Goal: Use online tool/utility: Utilize a website feature to perform a specific function

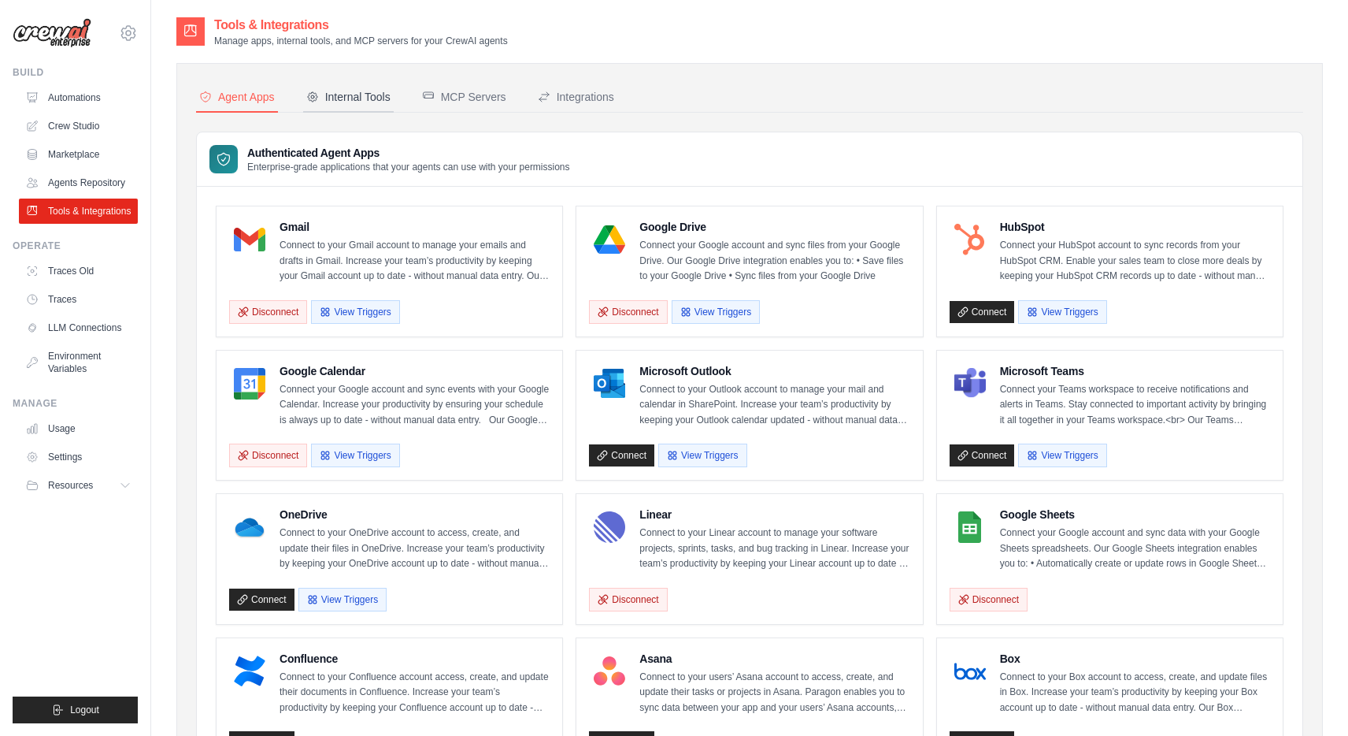
click at [357, 93] on div "Internal Tools" at bounding box center [348, 97] width 84 height 16
click at [383, 95] on div "Internal Tools" at bounding box center [348, 97] width 84 height 16
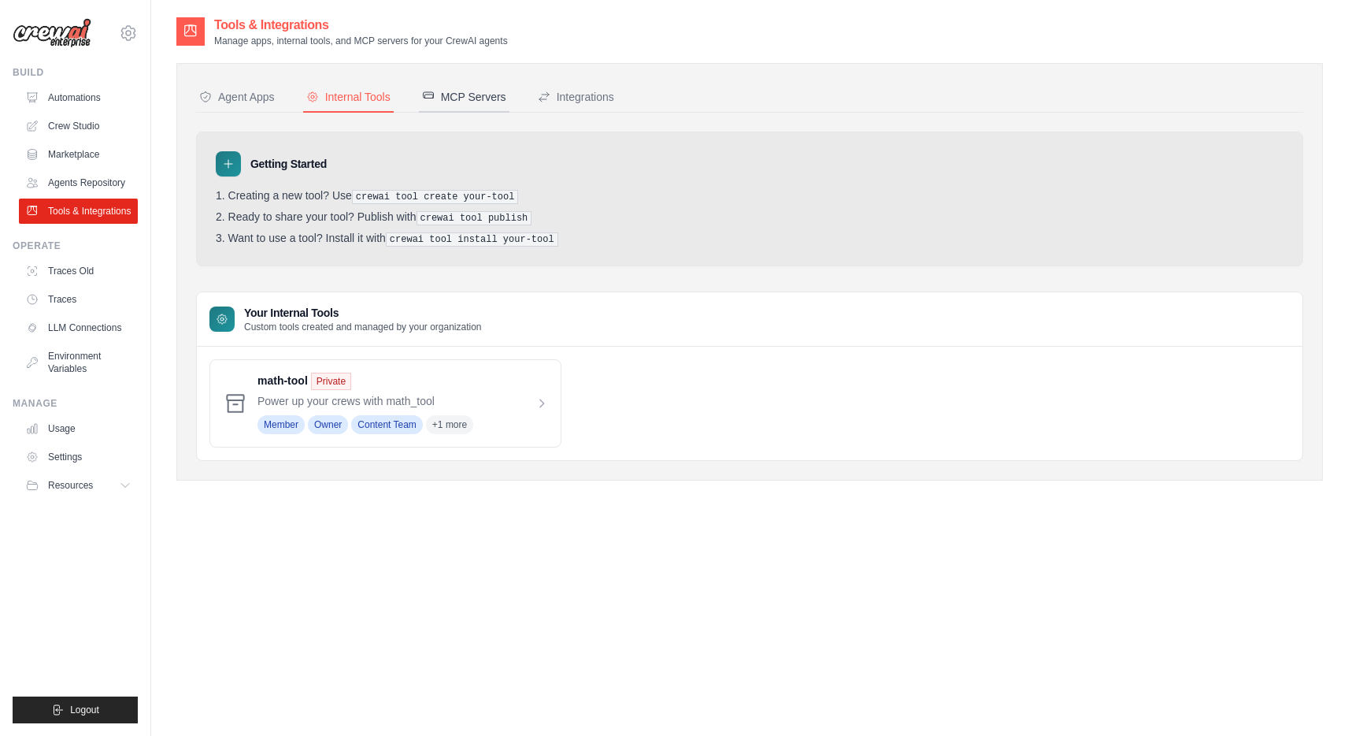
click at [462, 87] on button "MCP Servers" at bounding box center [464, 98] width 91 height 30
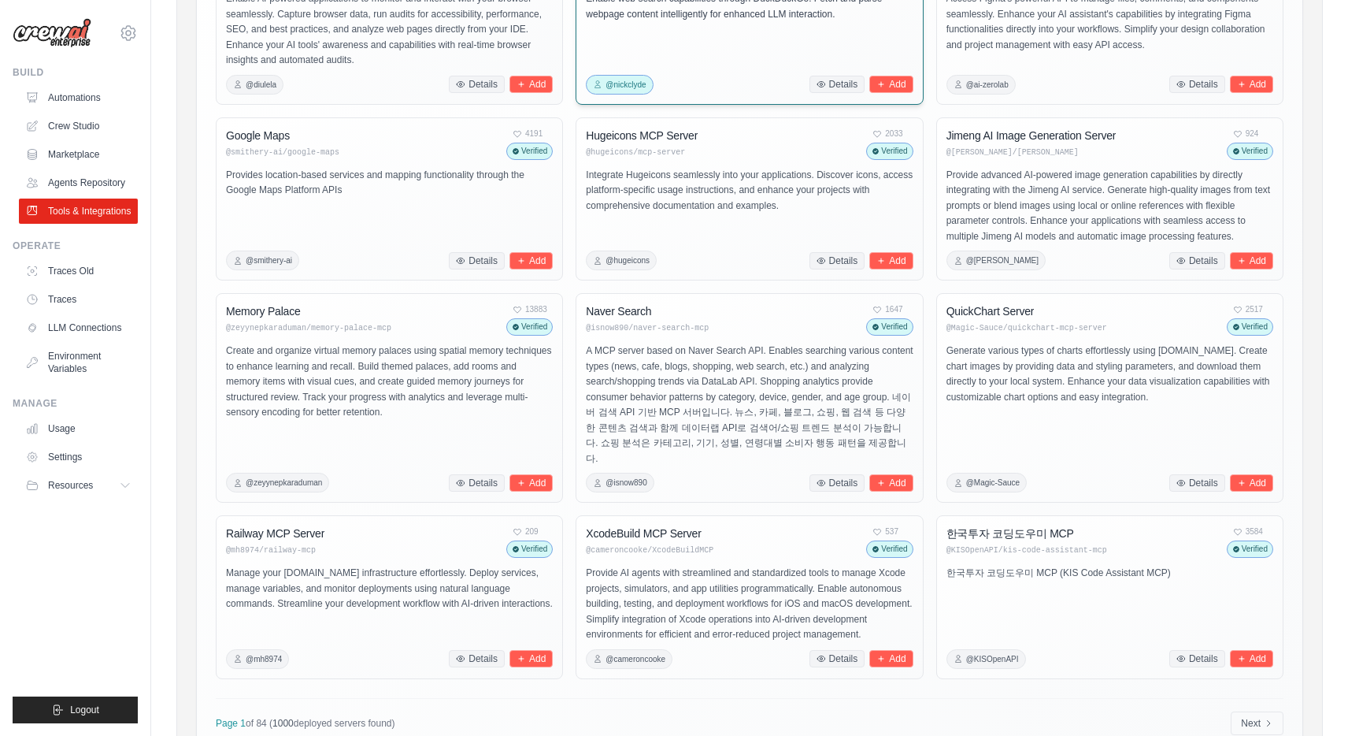
scroll to position [424, 0]
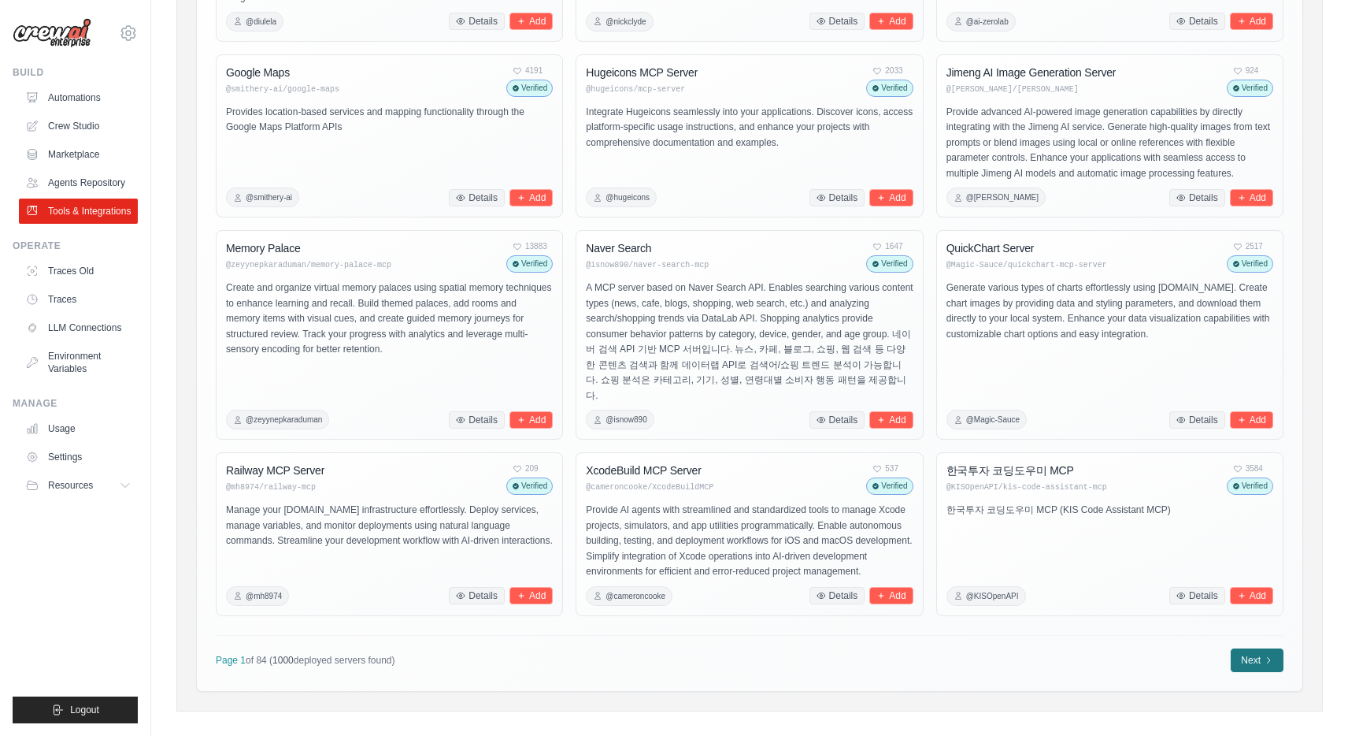
click at [1262, 648] on link "Next" at bounding box center [1257, 660] width 53 height 24
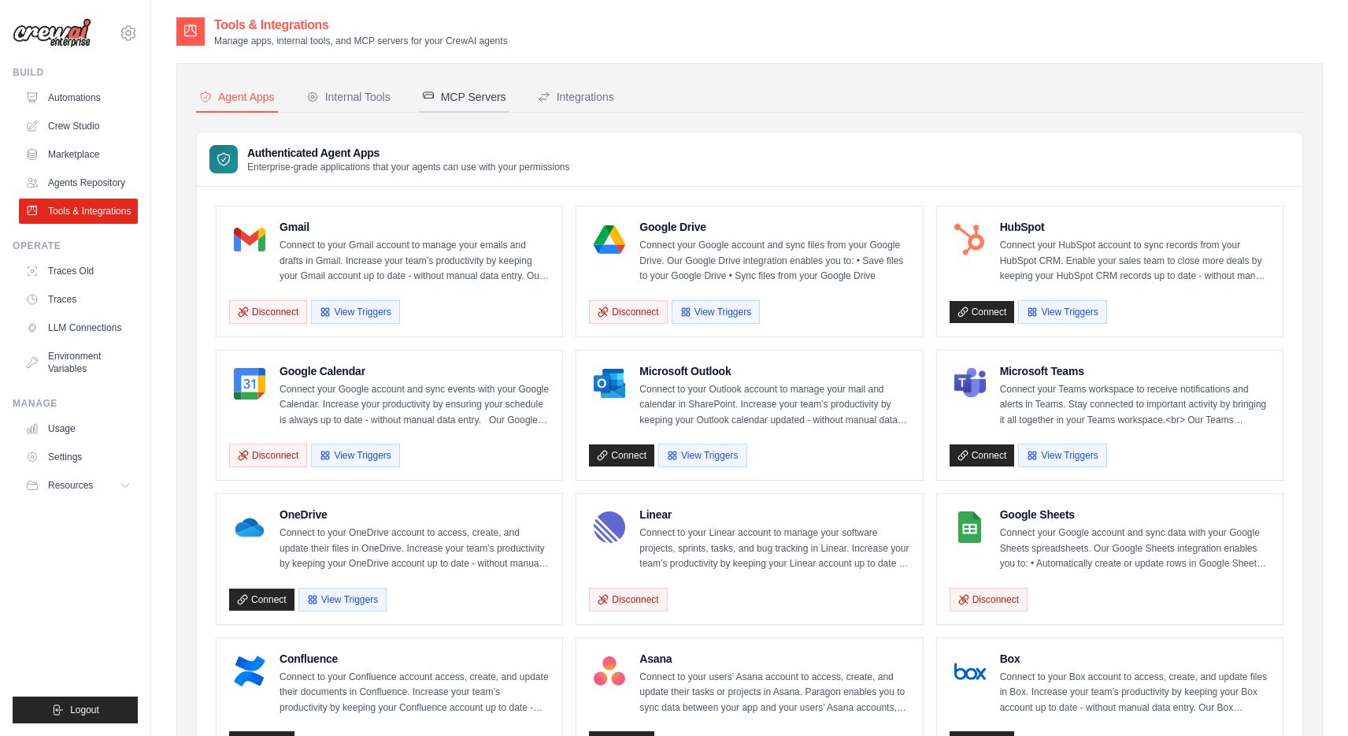
click at [469, 97] on div "MCP Servers" at bounding box center [464, 97] width 84 height 16
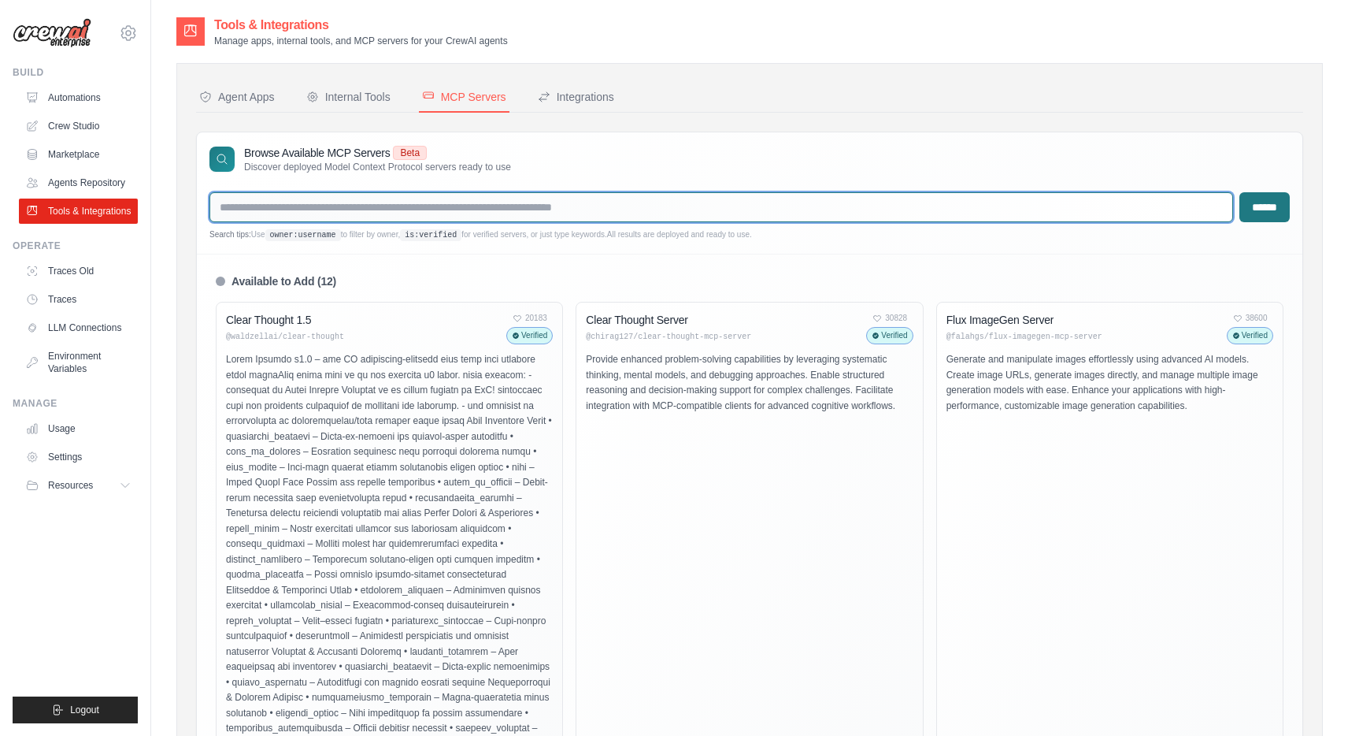
click at [469, 205] on input "text" at bounding box center [722, 207] width 1024 height 30
type input "*********"
click at [1240, 192] on input "******" at bounding box center [1265, 207] width 50 height 30
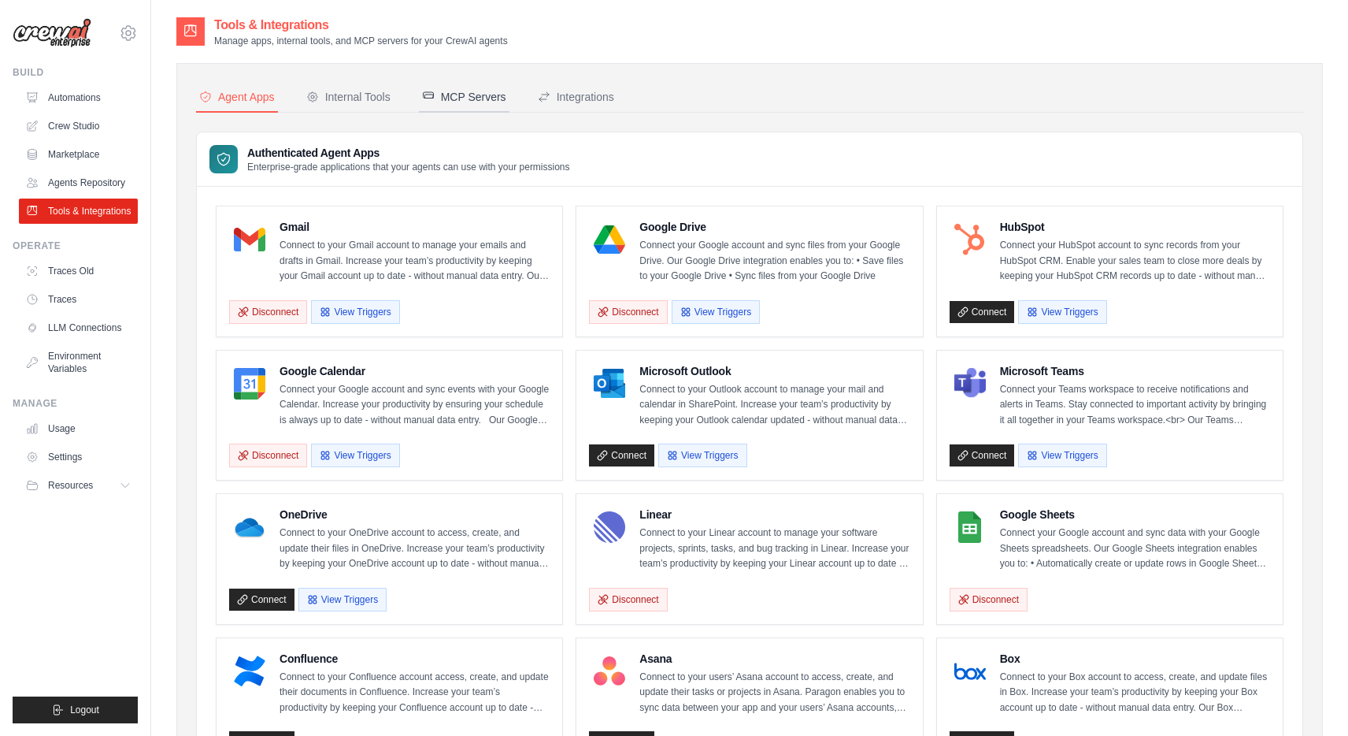
click at [456, 94] on div "MCP Servers" at bounding box center [464, 97] width 84 height 16
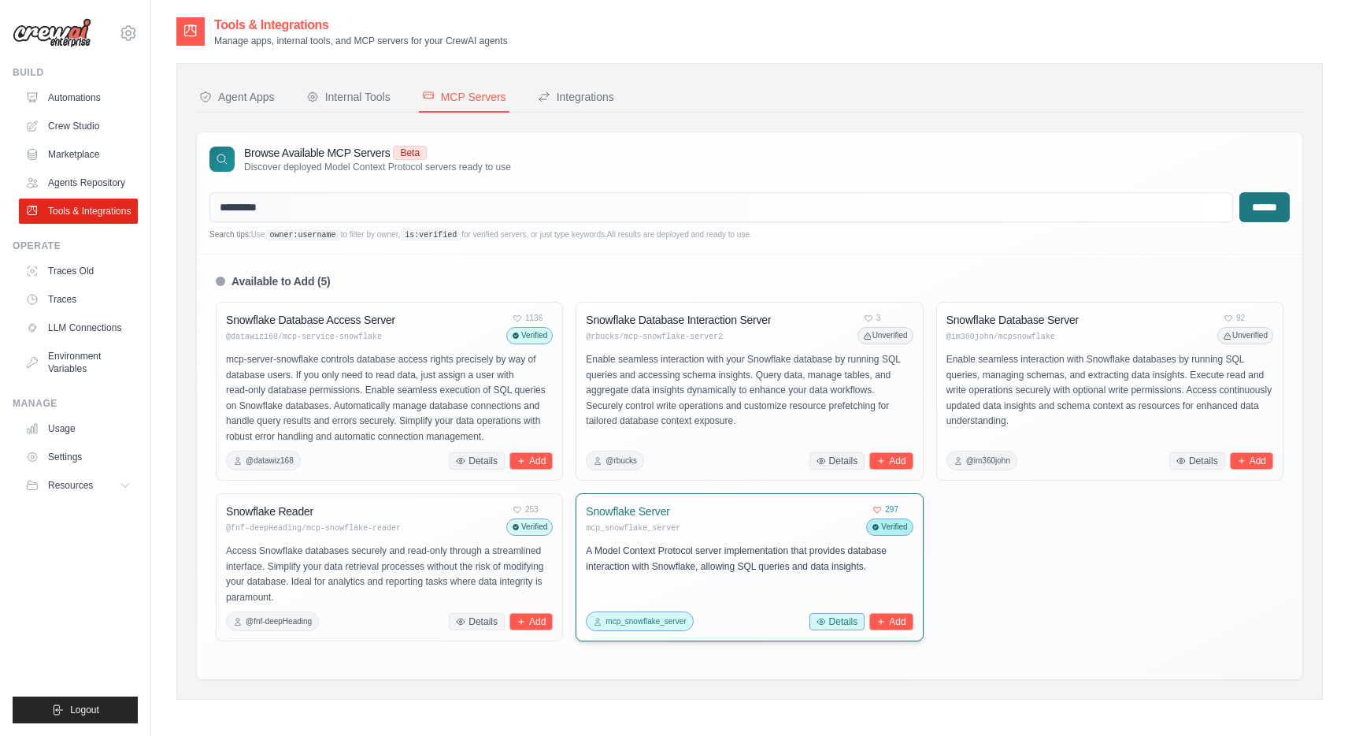
click at [836, 618] on button "Details" at bounding box center [838, 621] width 56 height 17
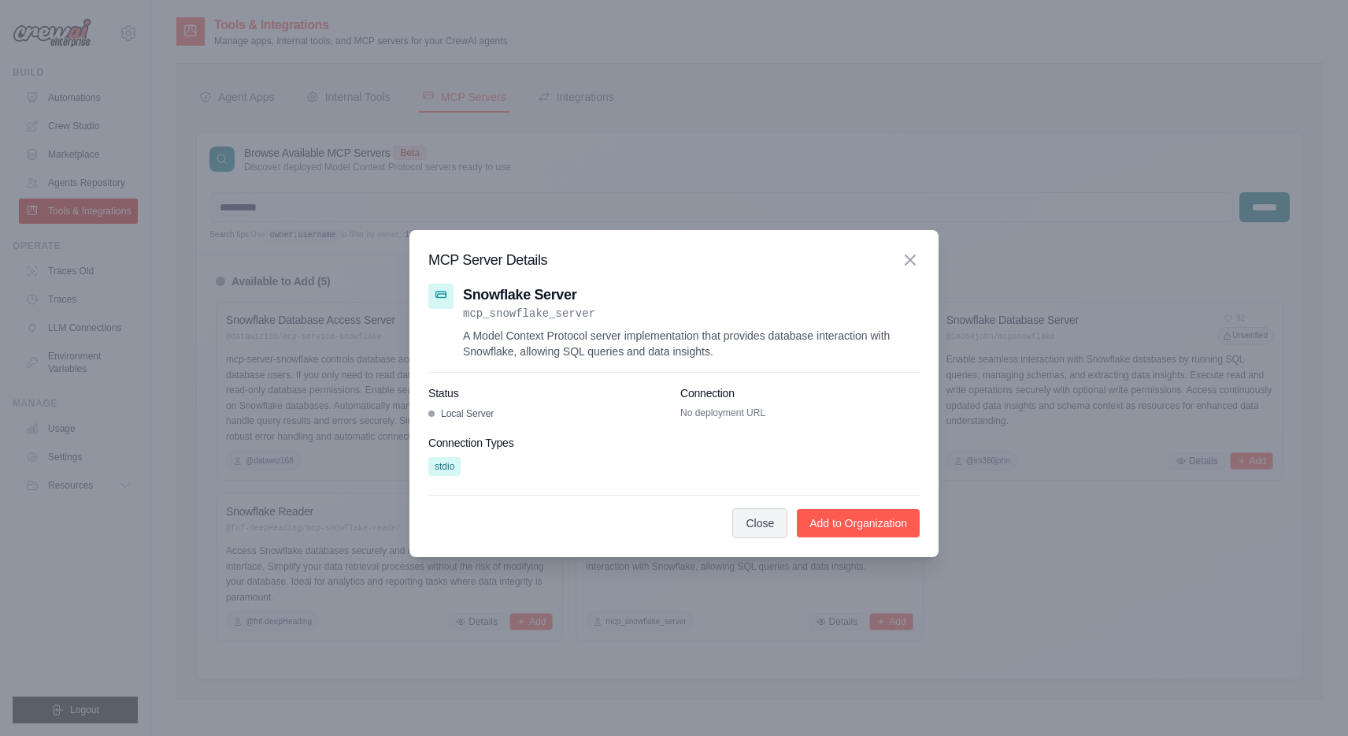
click at [510, 299] on h3 "Snowflake Server" at bounding box center [691, 295] width 457 height 22
click at [448, 468] on span "stdio" at bounding box center [444, 466] width 32 height 19
click at [914, 258] on icon at bounding box center [910, 259] width 19 height 19
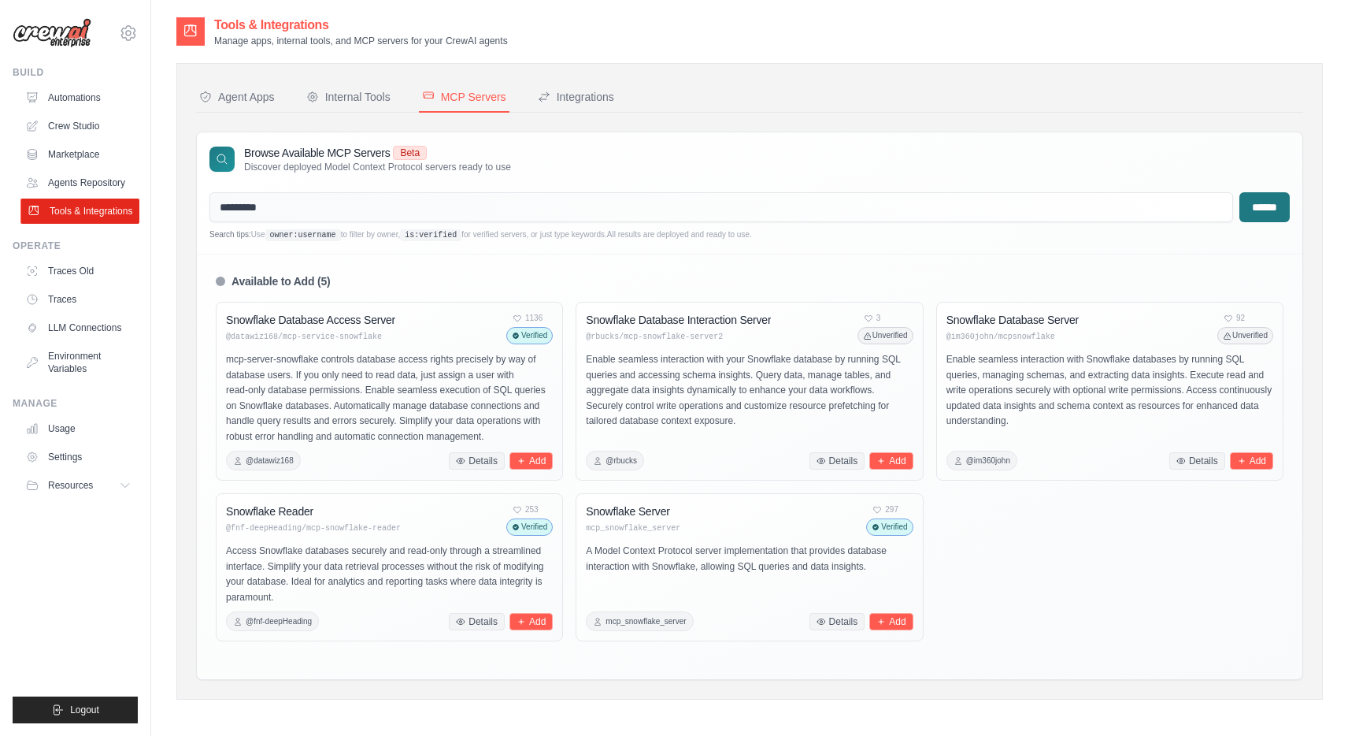
click at [84, 202] on link "Tools & Integrations" at bounding box center [79, 210] width 119 height 25
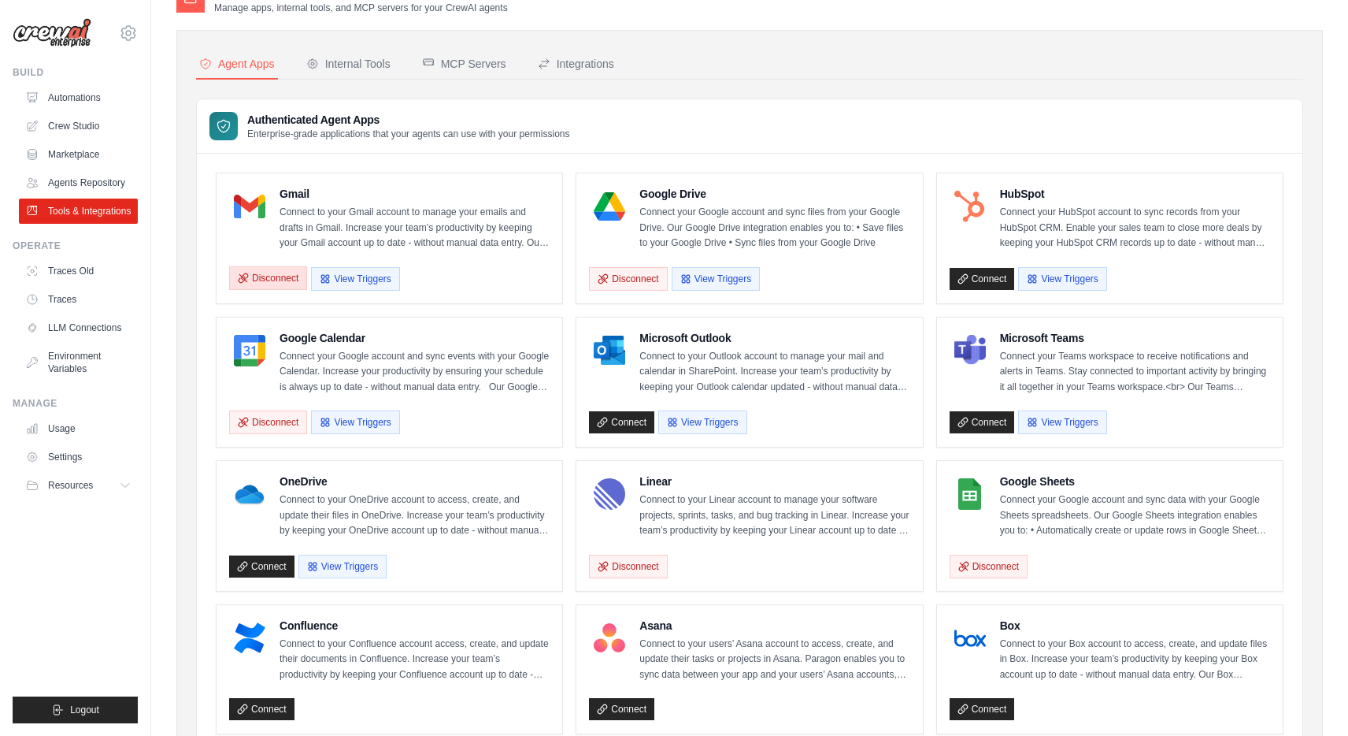
scroll to position [43, 0]
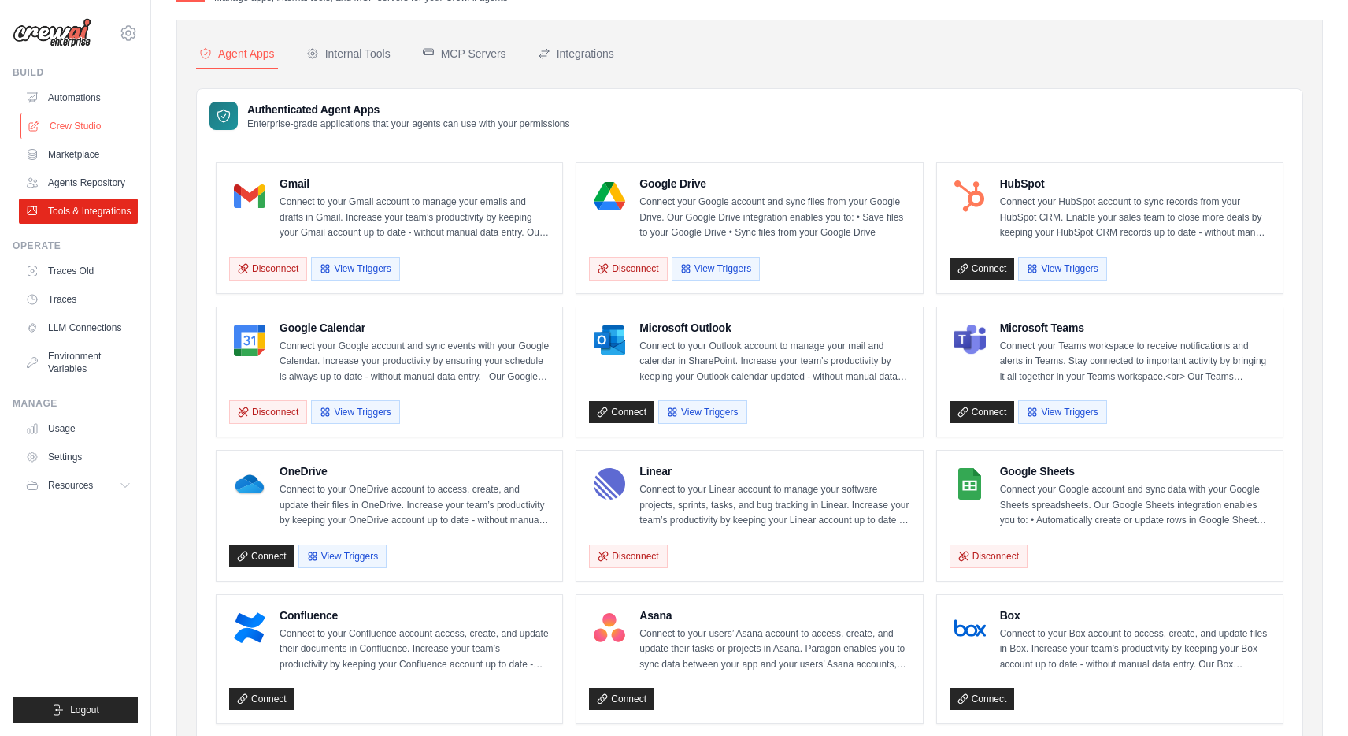
click at [84, 117] on link "Crew Studio" at bounding box center [79, 125] width 119 height 25
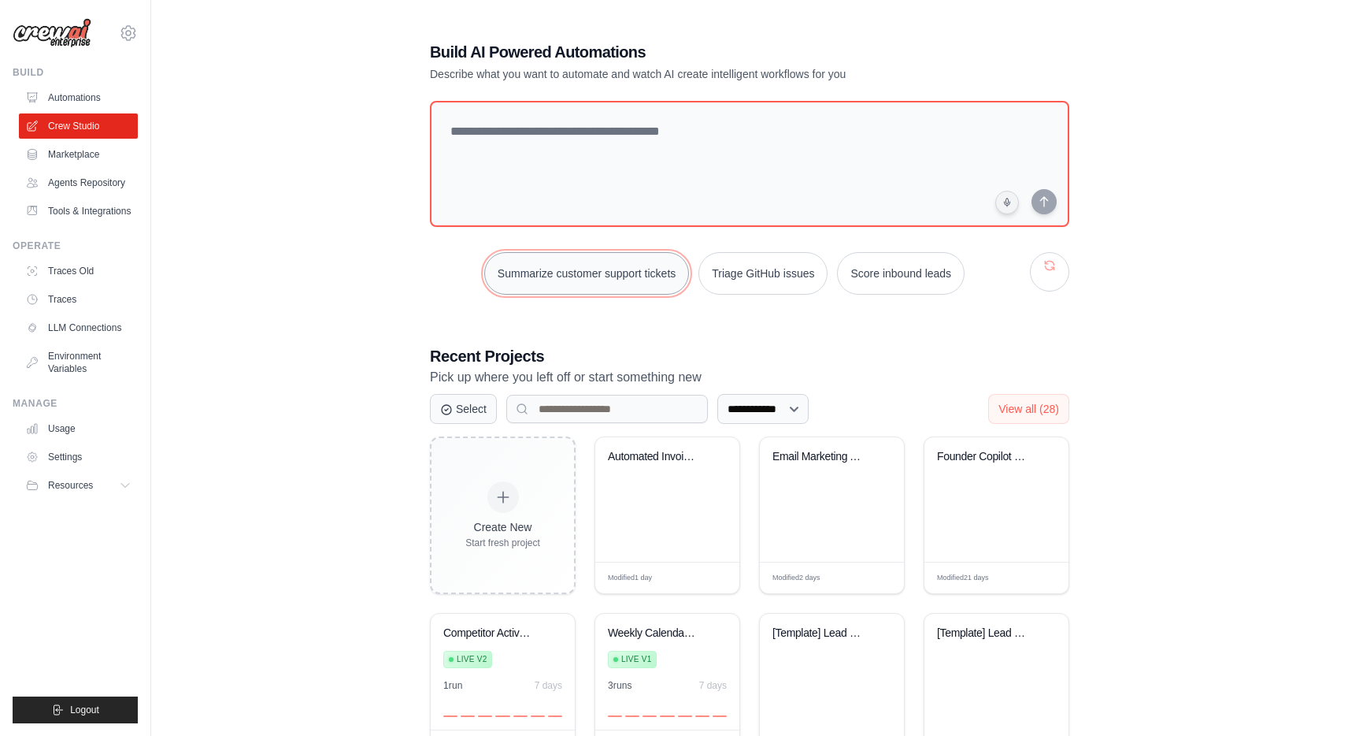
click at [647, 280] on button "Summarize customer support tickets" at bounding box center [586, 273] width 205 height 43
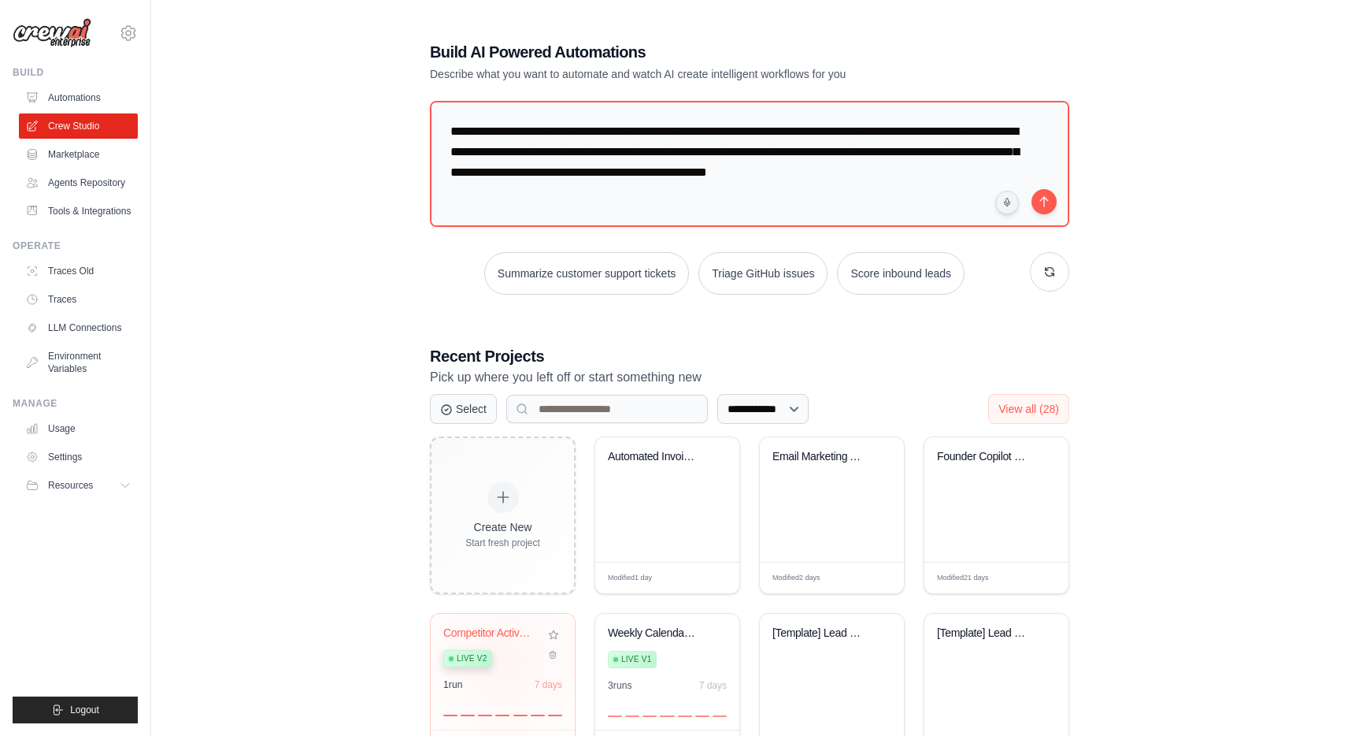
click at [505, 659] on div "Live v2" at bounding box center [490, 657] width 95 height 21
drag, startPoint x: 555, startPoint y: 190, endPoint x: 396, endPoint y: 31, distance: 225.0
click at [396, 31] on div "**********" at bounding box center [749, 494] width 1147 height 956
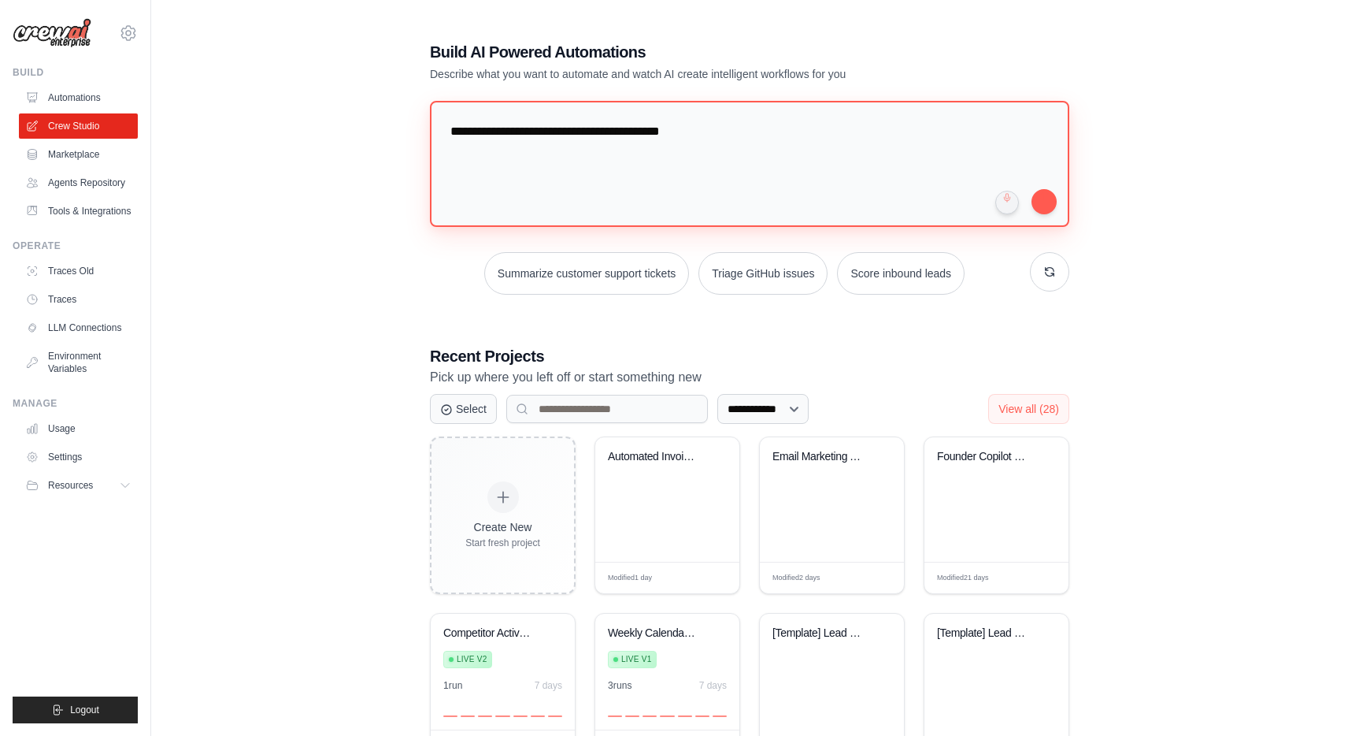
click at [580, 129] on textarea "**********" at bounding box center [750, 164] width 640 height 126
click at [764, 130] on textarea "**********" at bounding box center [750, 164] width 640 height 126
type textarea "**********"
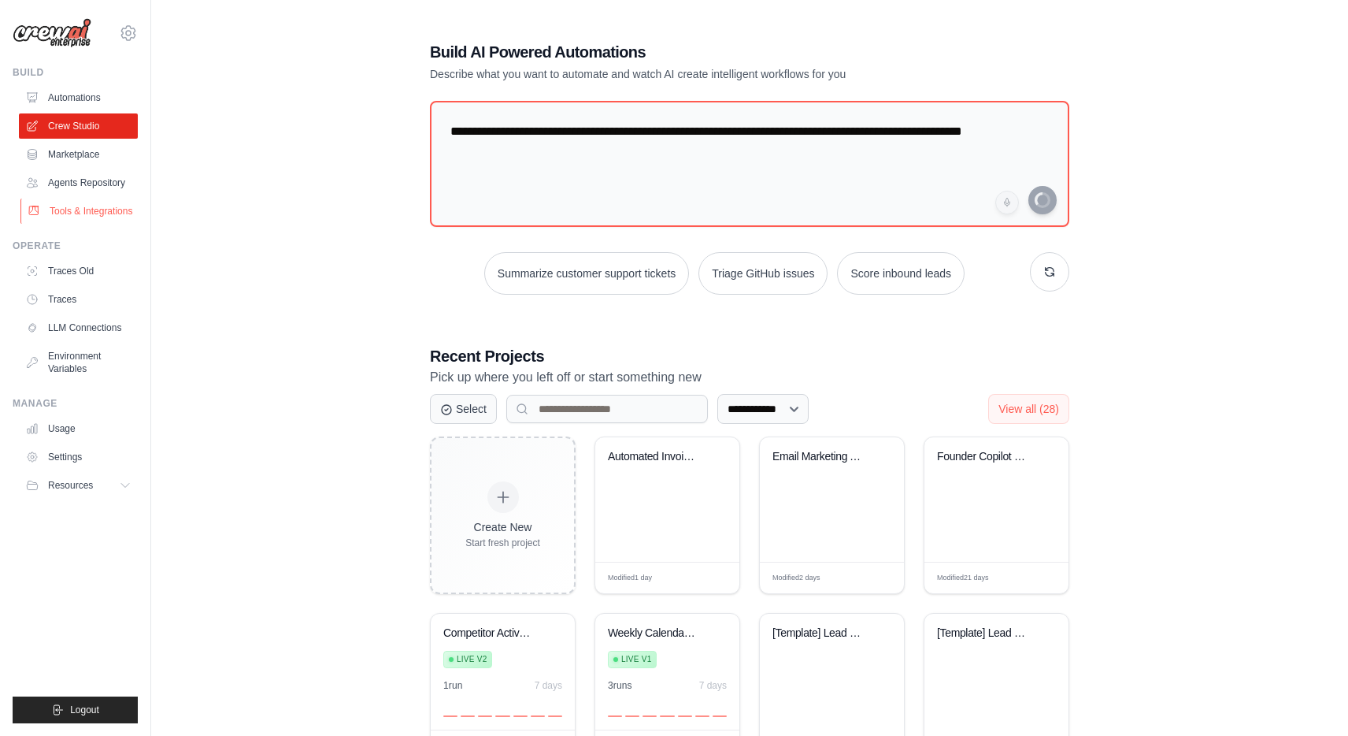
click at [74, 217] on link "Tools & Integrations" at bounding box center [79, 210] width 119 height 25
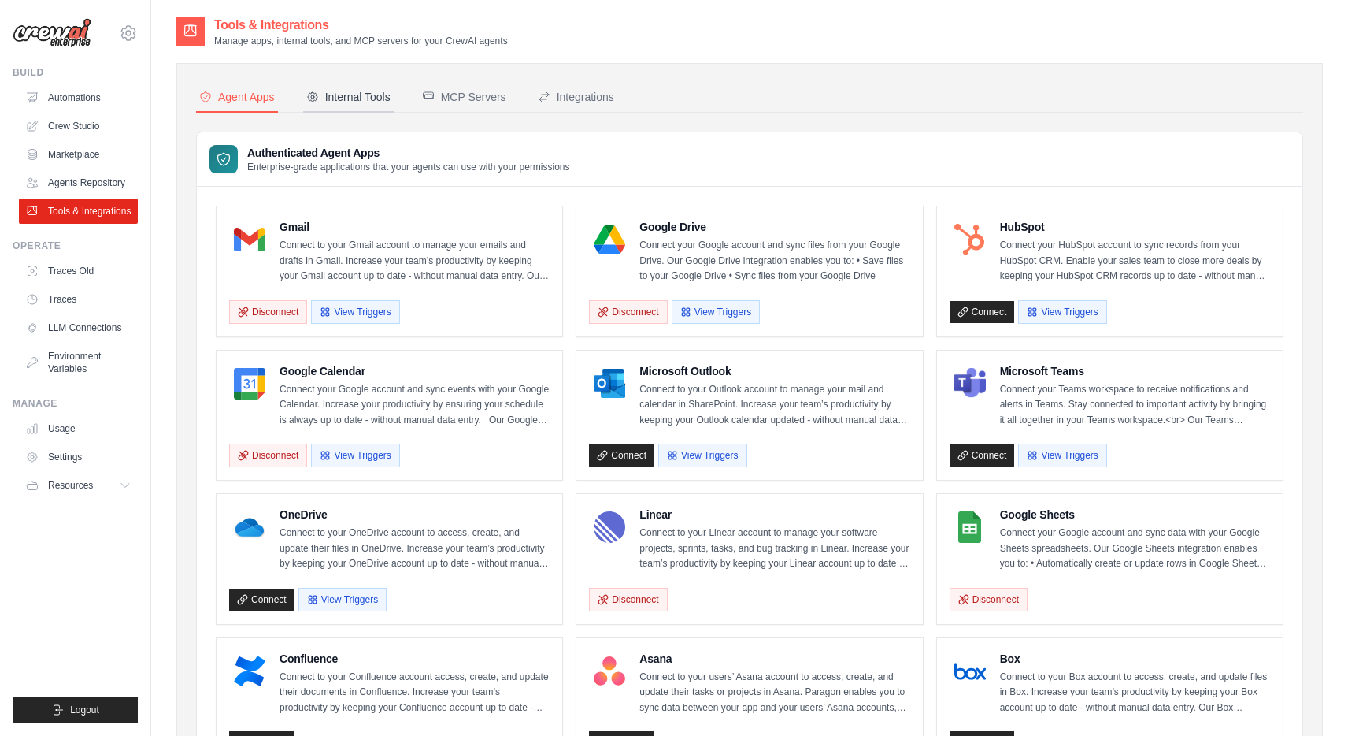
click at [390, 83] on button "Internal Tools" at bounding box center [348, 98] width 91 height 30
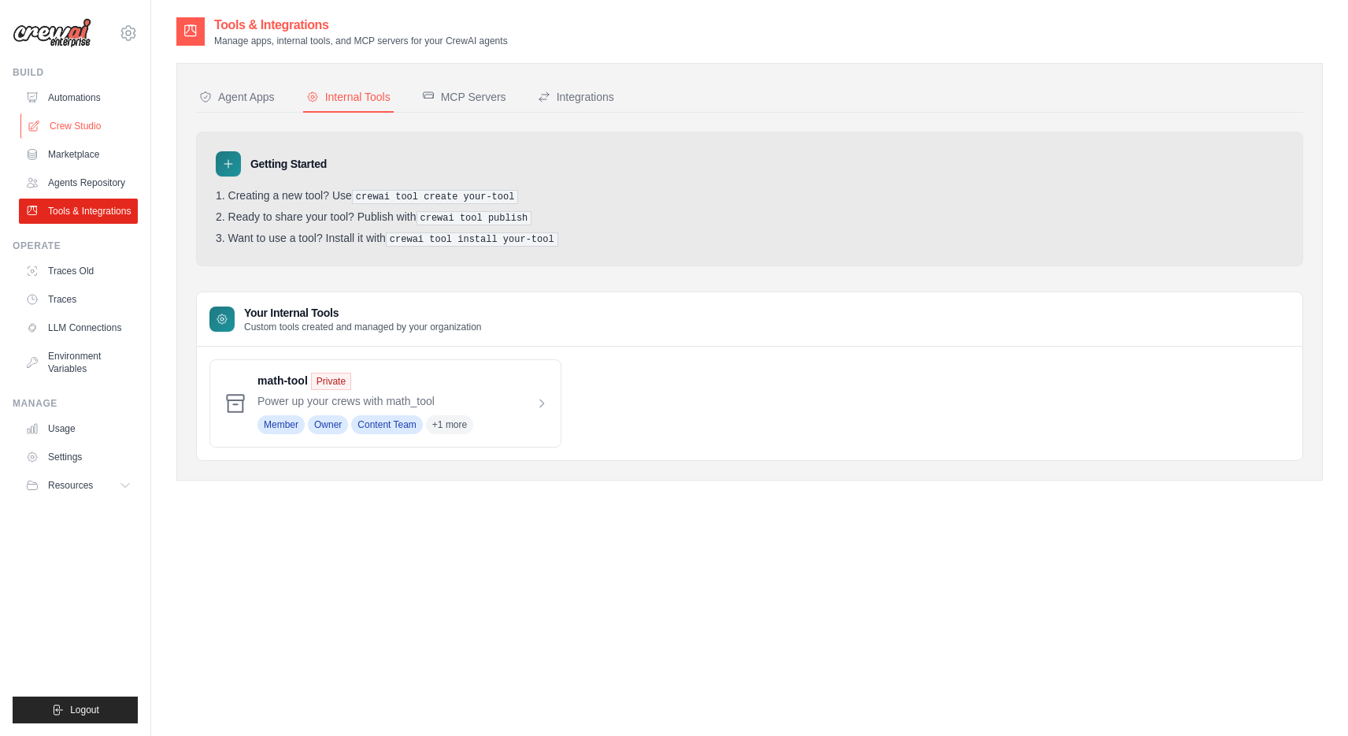
click at [72, 127] on link "Crew Studio" at bounding box center [79, 125] width 119 height 25
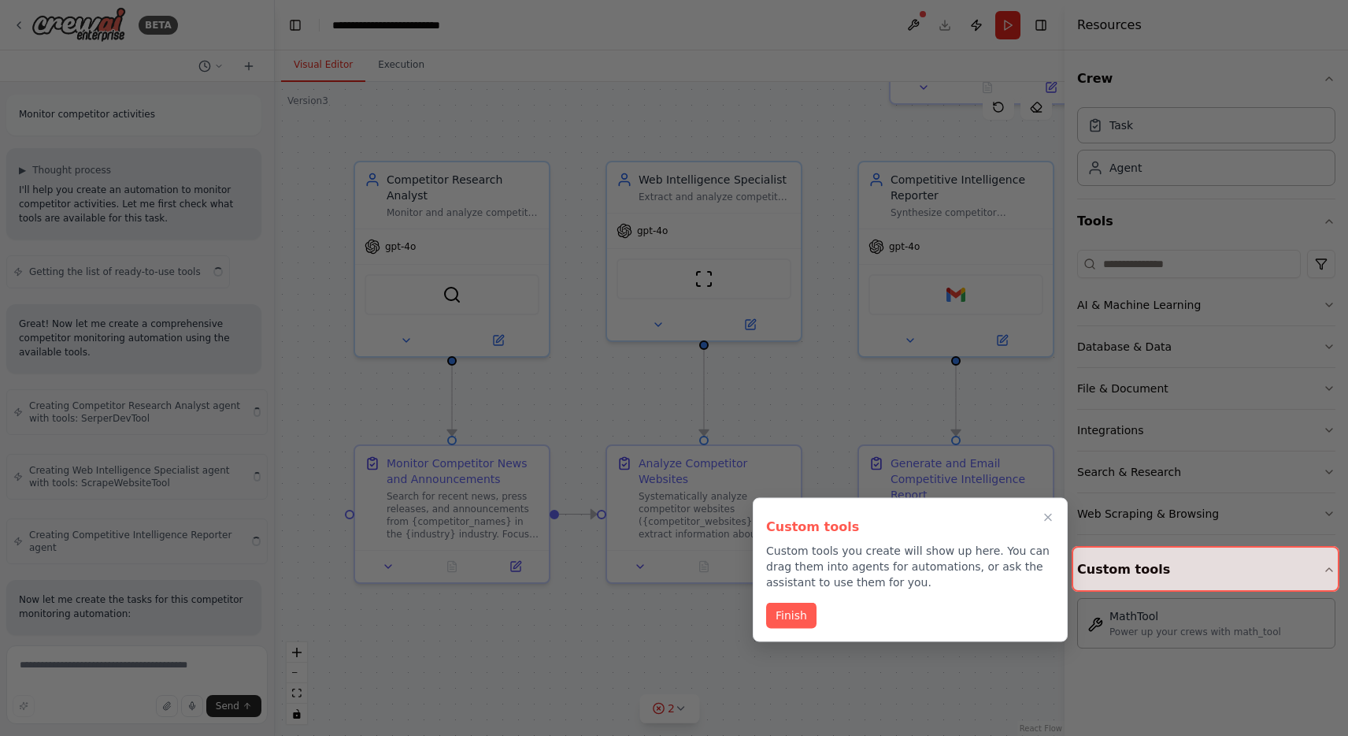
scroll to position [4000, 0]
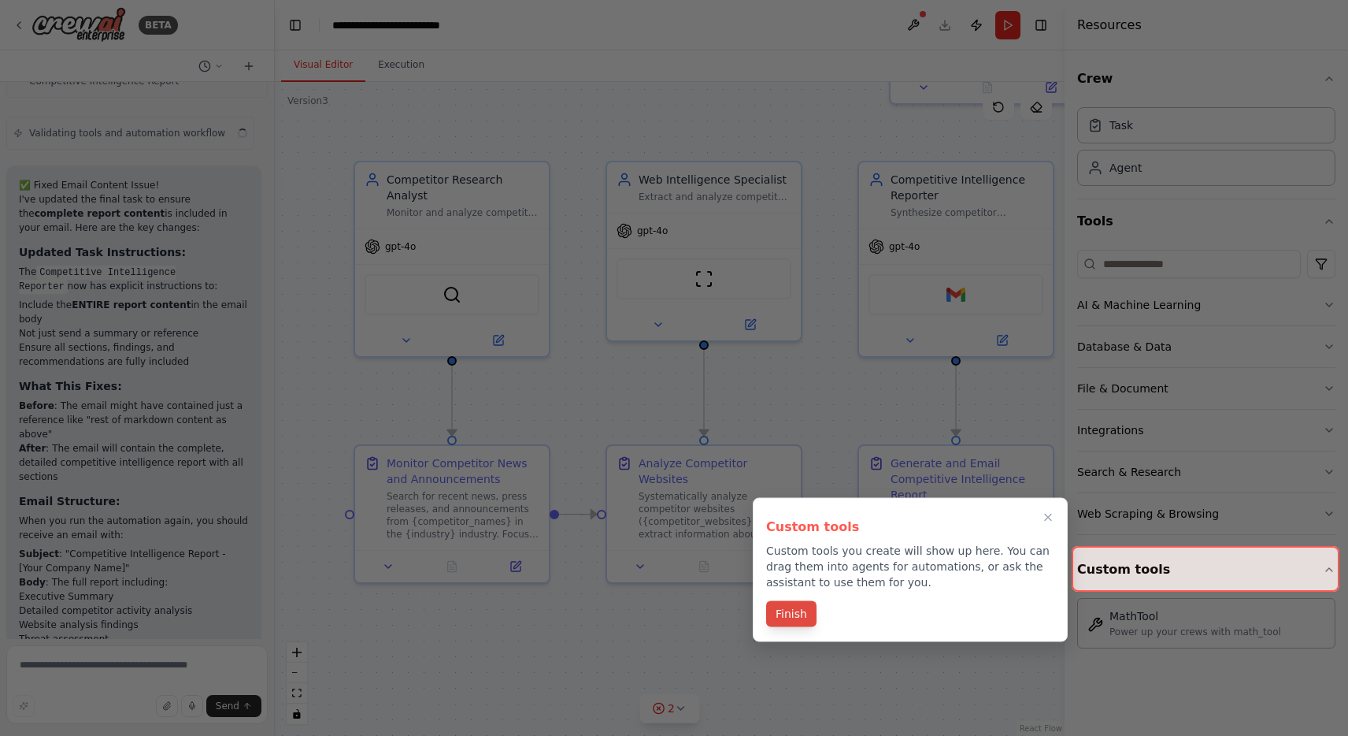
click at [786, 621] on button "Finish" at bounding box center [791, 614] width 50 height 26
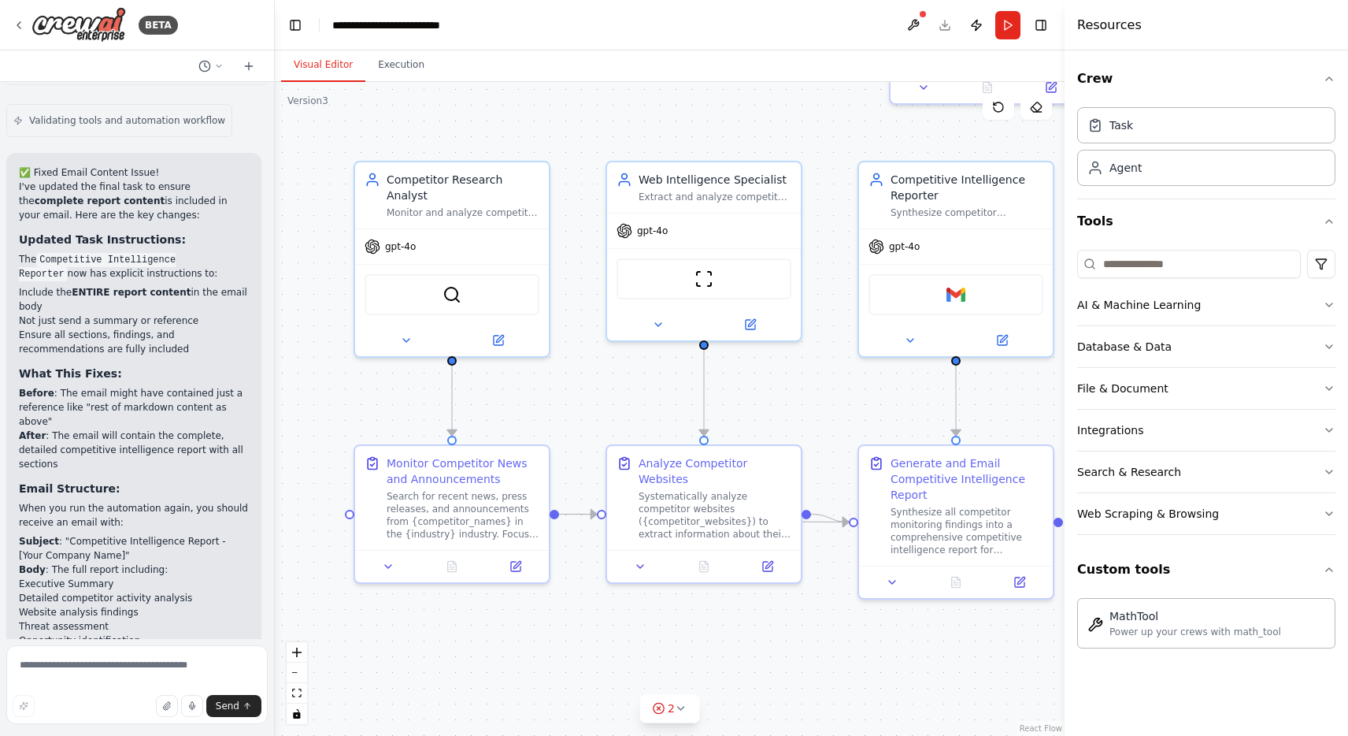
scroll to position [3962, 0]
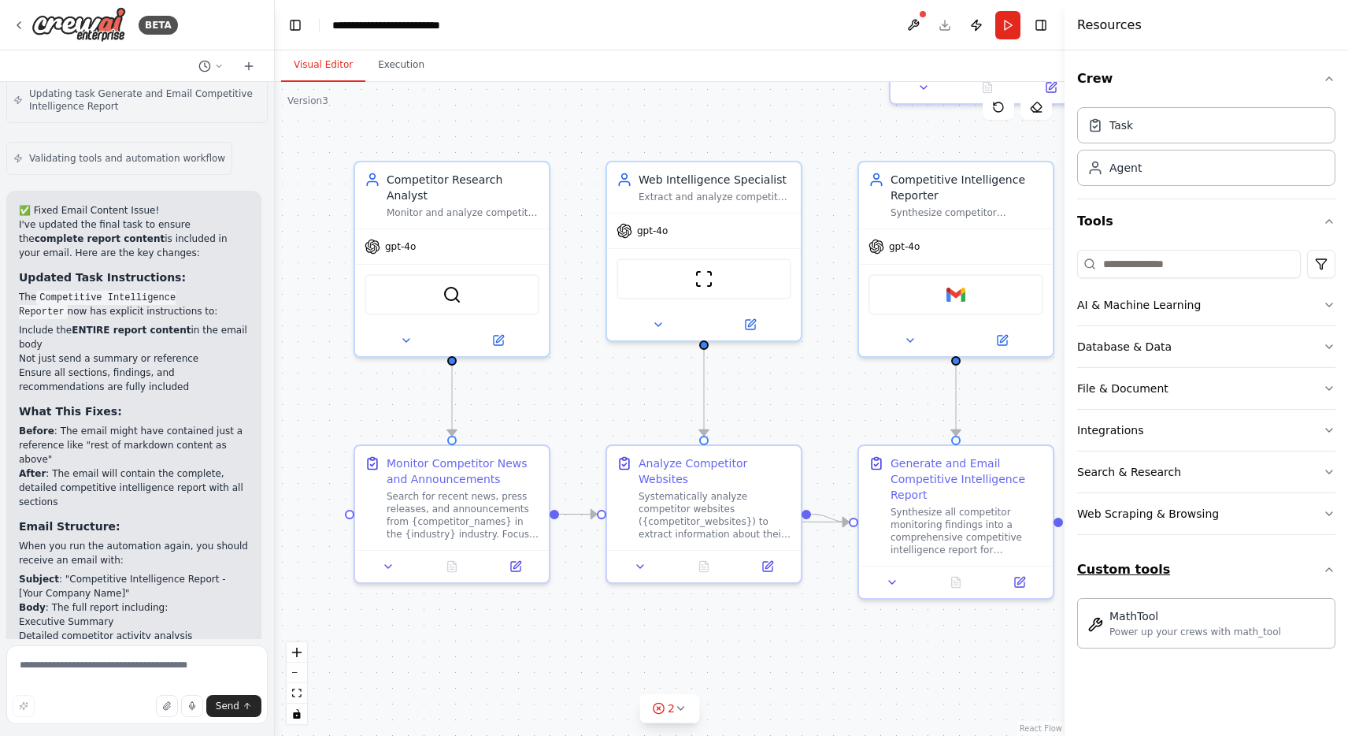
click at [1187, 576] on button "Custom tools" at bounding box center [1206, 569] width 258 height 44
click at [1187, 575] on button "Custom tools" at bounding box center [1206, 569] width 258 height 44
click at [903, 632] on div ".deletable-edge-delete-btn { width: 20px; height: 20px; border: 0px solid #ffff…" at bounding box center [670, 409] width 790 height 654
click at [915, 23] on button at bounding box center [913, 25] width 25 height 28
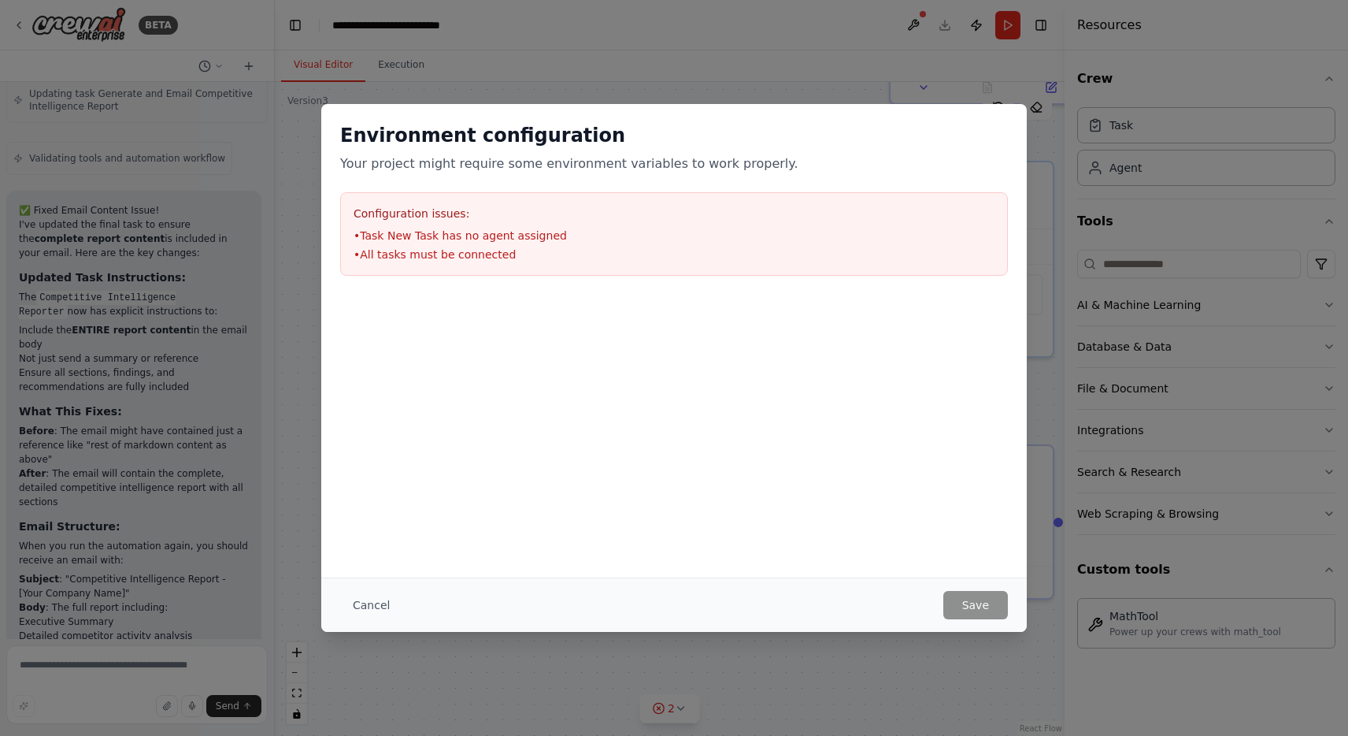
click at [274, 111] on div "Environment configuration Your project might require some environment variables…" at bounding box center [674, 368] width 1348 height 736
click at [371, 603] on button "Cancel" at bounding box center [371, 605] width 62 height 28
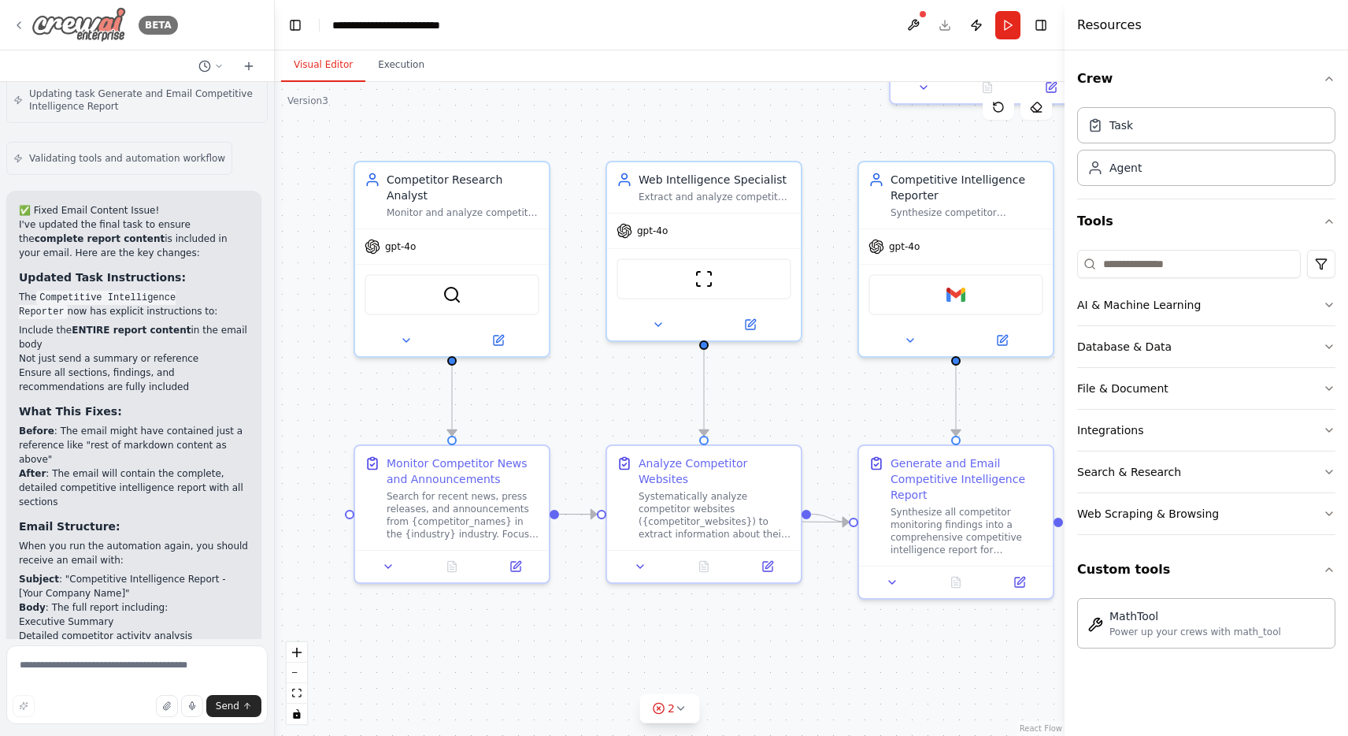
click at [24, 28] on icon at bounding box center [19, 25] width 13 height 13
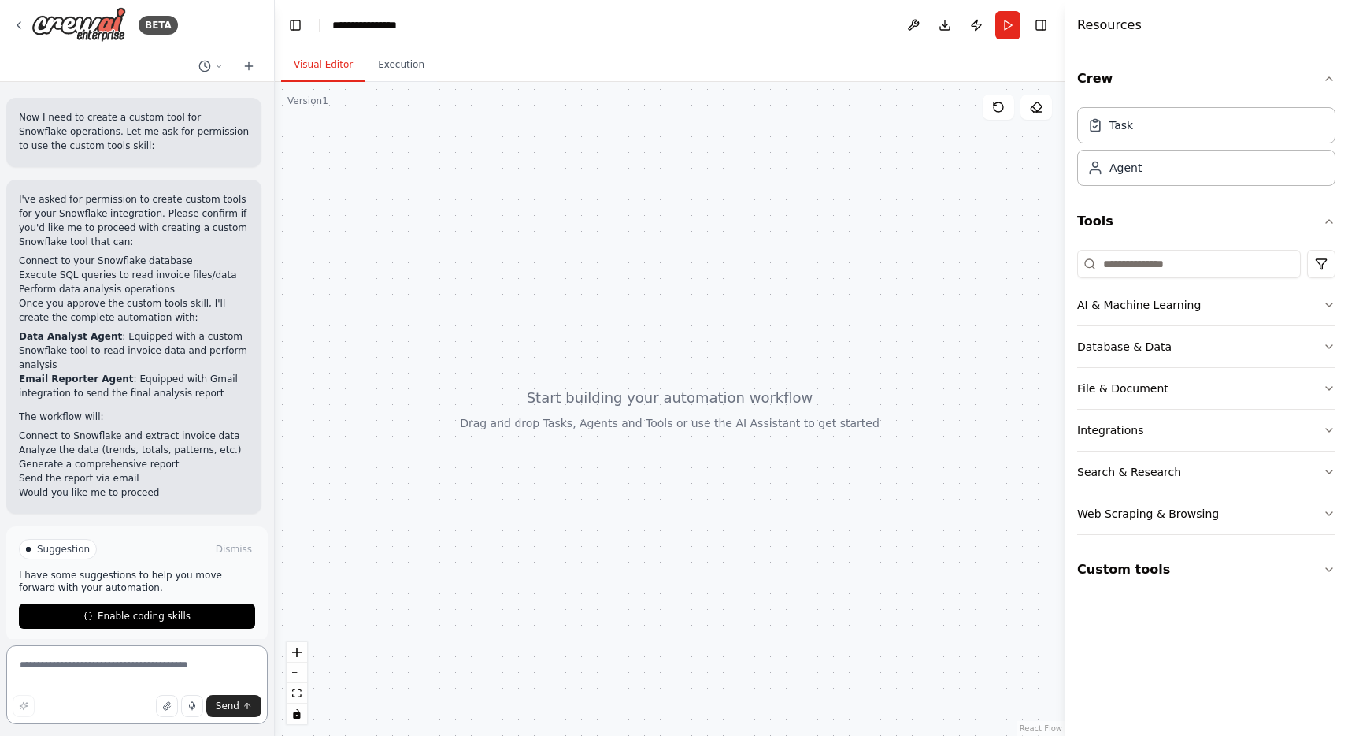
scroll to position [1046, 0]
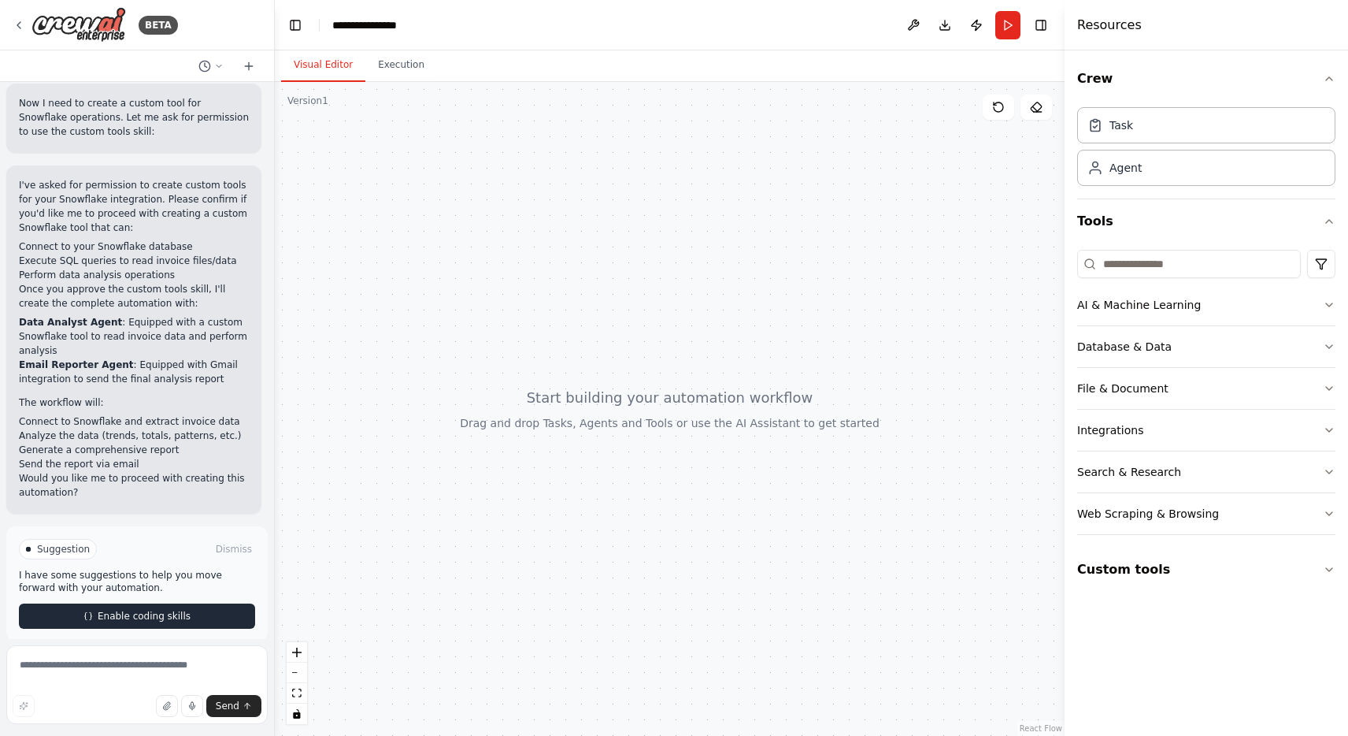
click at [135, 610] on span "Enable coding skills" at bounding box center [144, 616] width 93 height 13
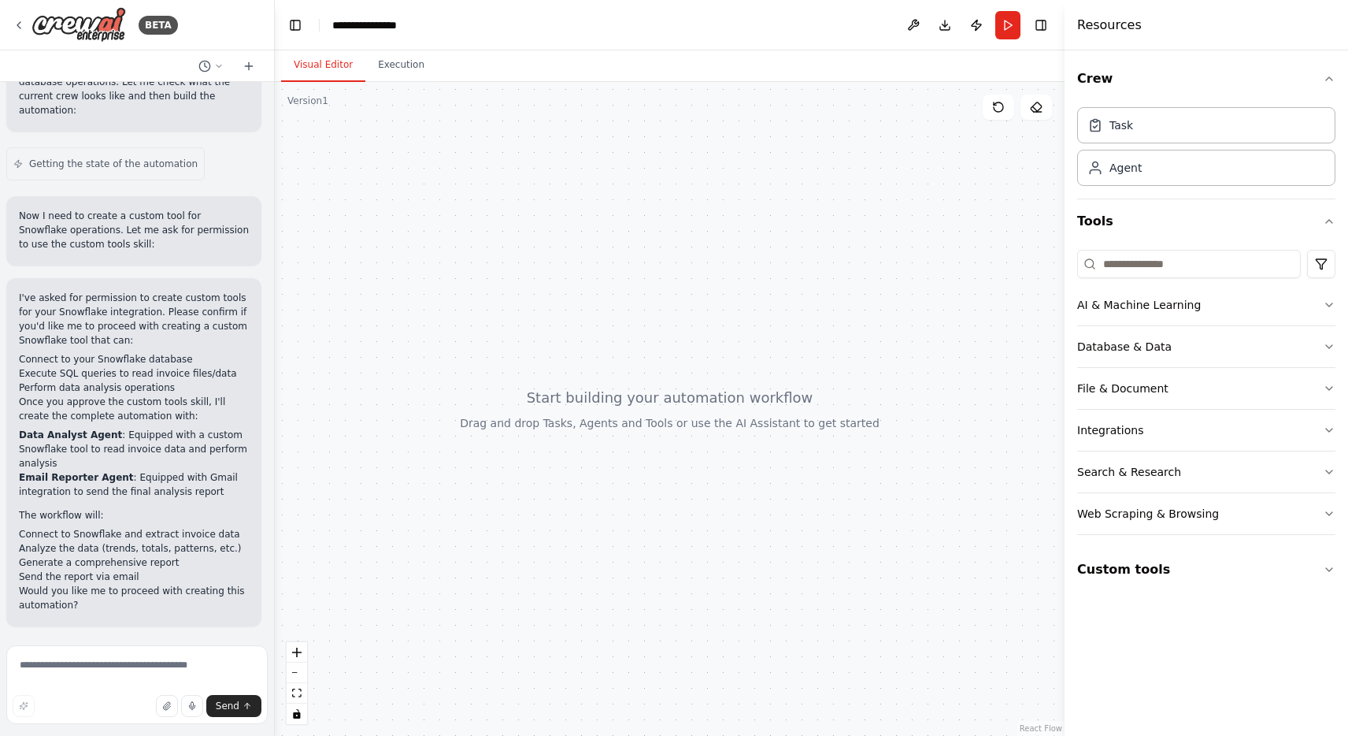
scroll to position [918, 0]
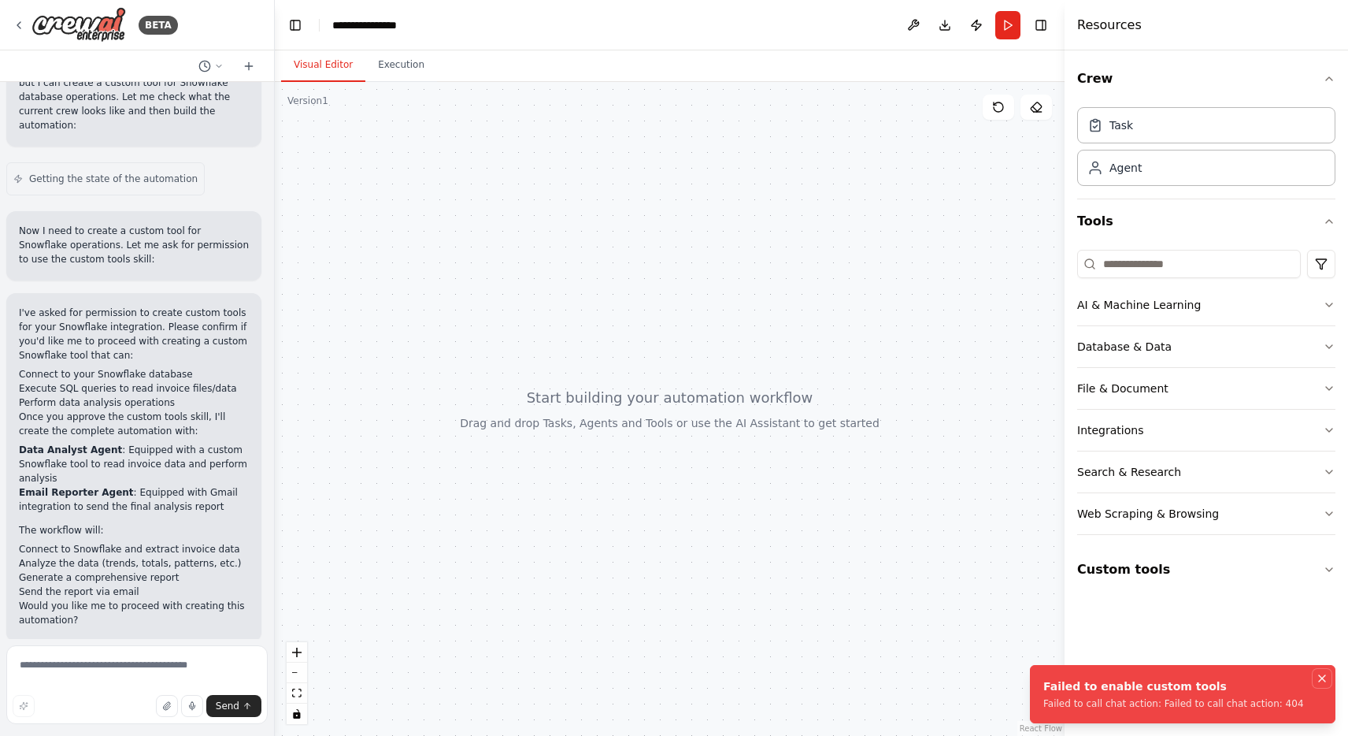
click at [1323, 680] on icon "Notifications (F8)" at bounding box center [1322, 678] width 13 height 13
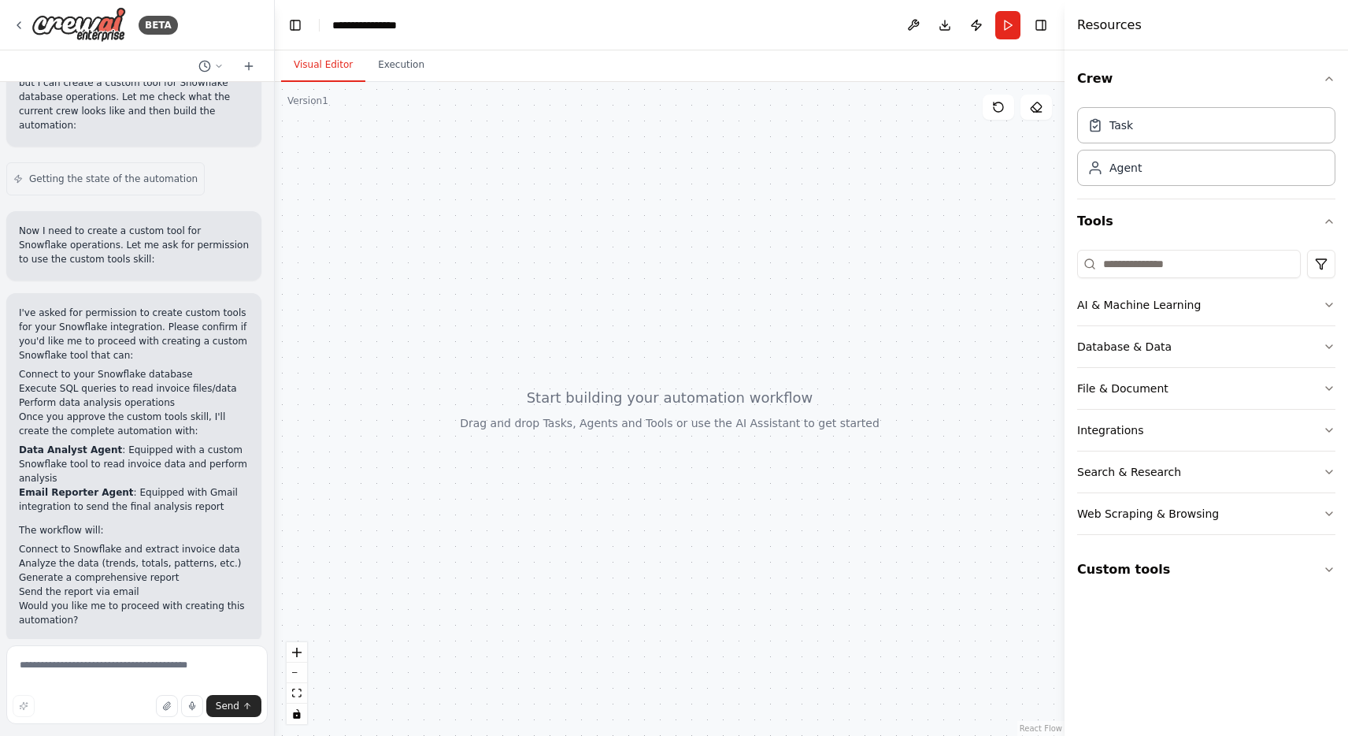
click at [196, 159] on div "Getting the state of the automation" at bounding box center [136, 178] width 261 height 39
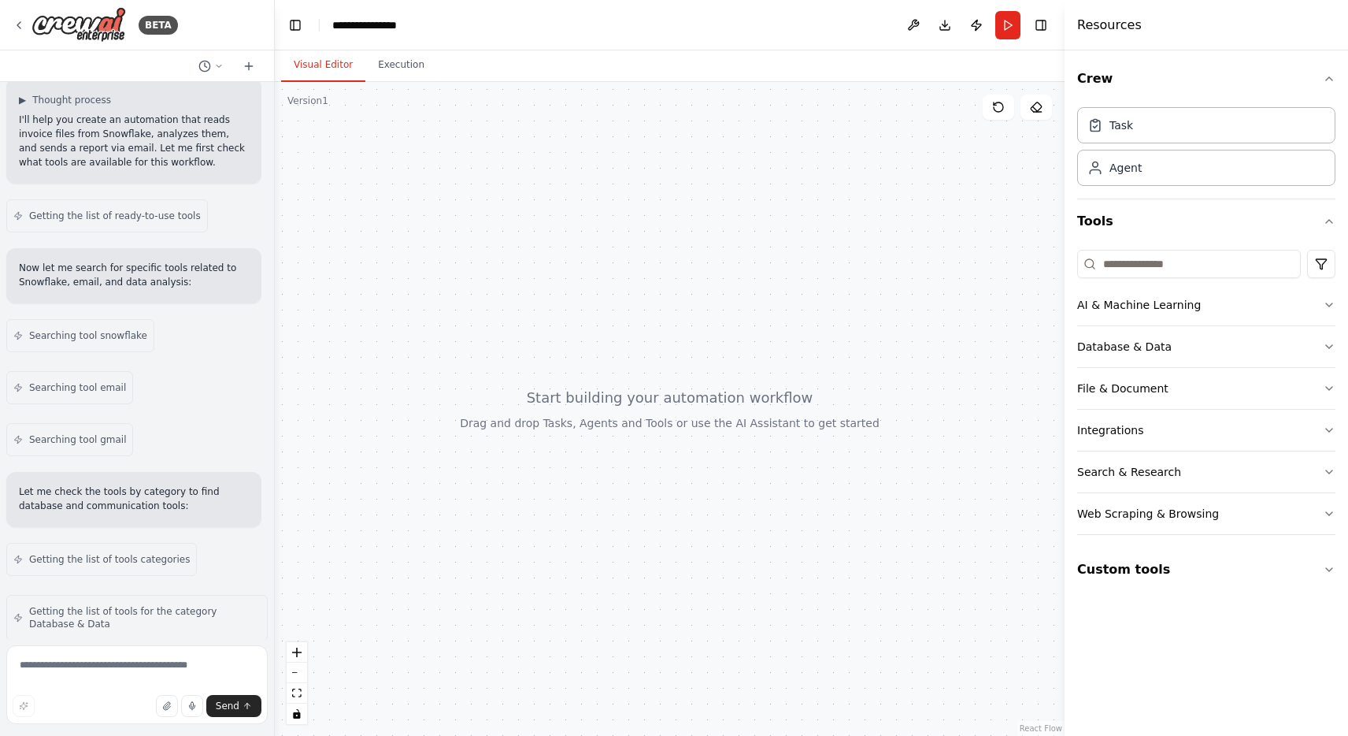
scroll to position [0, 0]
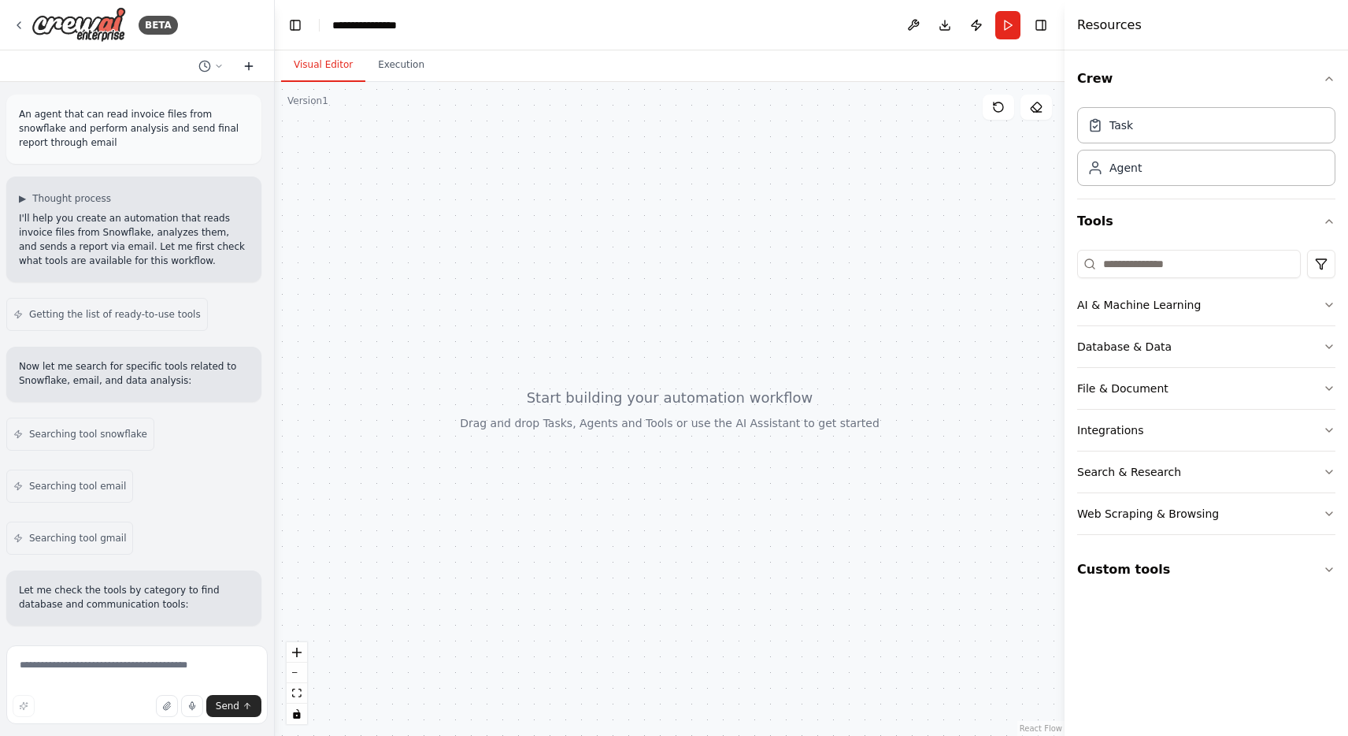
click at [247, 61] on icon at bounding box center [249, 66] width 13 height 13
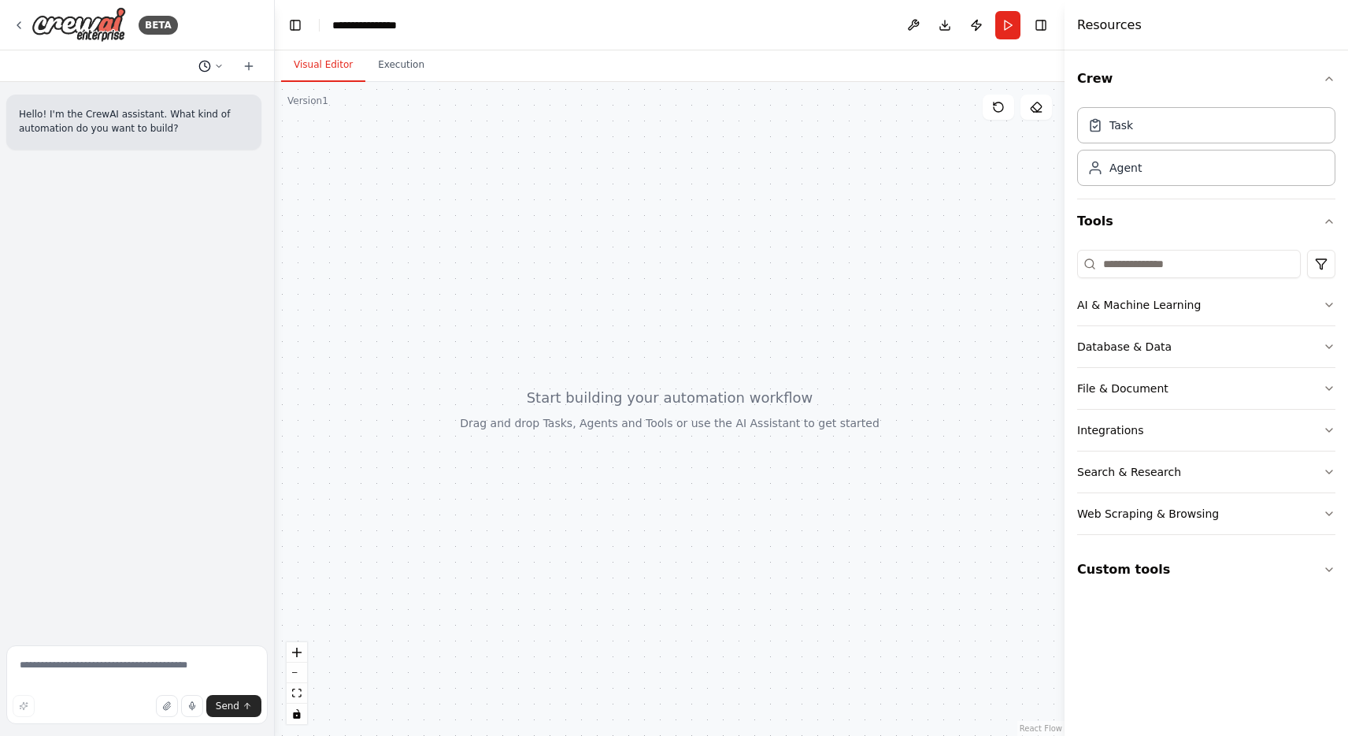
click at [213, 66] on button at bounding box center [211, 66] width 38 height 19
click at [116, 128] on span "An agent that can read invoice files from snowflake and perform analysis and se…" at bounding box center [143, 123] width 102 height 13
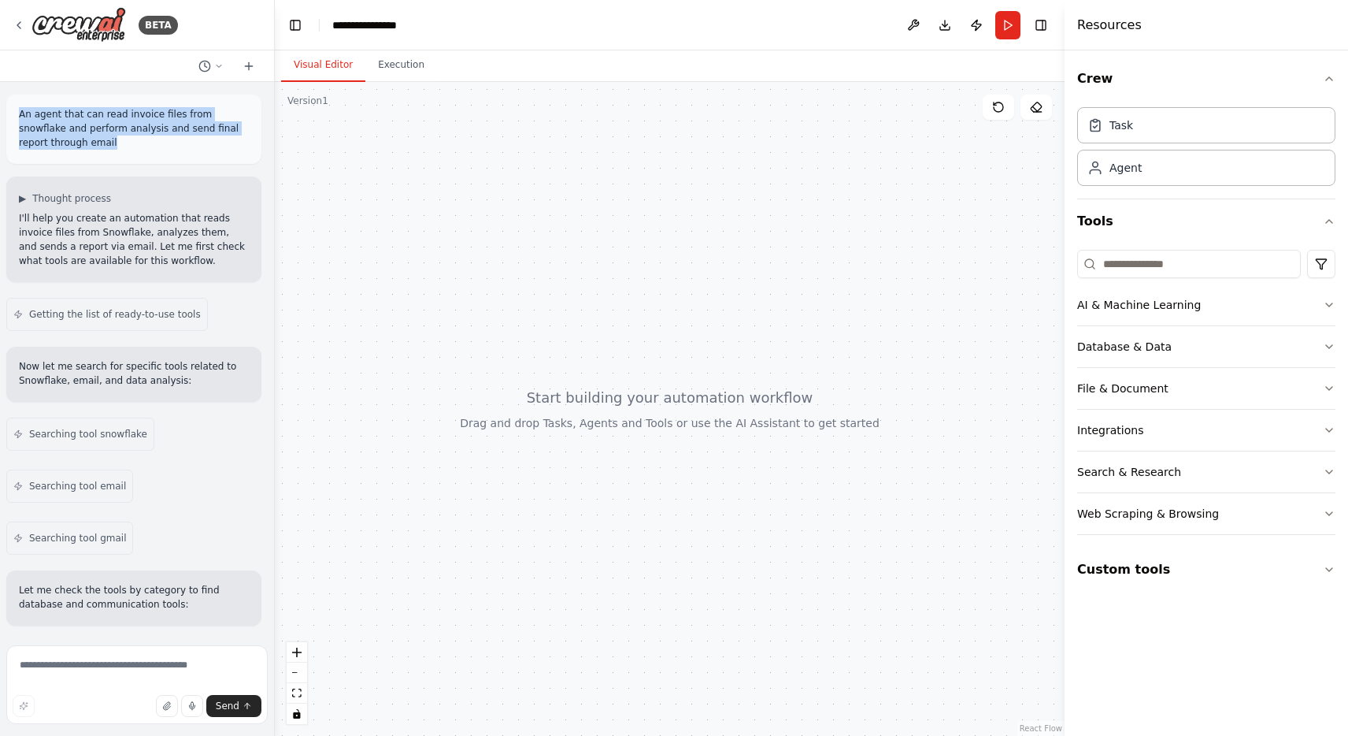
drag, startPoint x: 60, startPoint y: 139, endPoint x: 7, endPoint y: 109, distance: 60.7
click at [7, 109] on div "An agent that can read invoice files from snowflake and perform analysis and se…" at bounding box center [133, 129] width 255 height 69
copy p "An agent that can read invoice files from snowflake and perform analysis and se…"
click at [221, 57] on button at bounding box center [211, 66] width 38 height 19
click at [125, 96] on span "Untitled" at bounding box center [143, 98] width 102 height 13
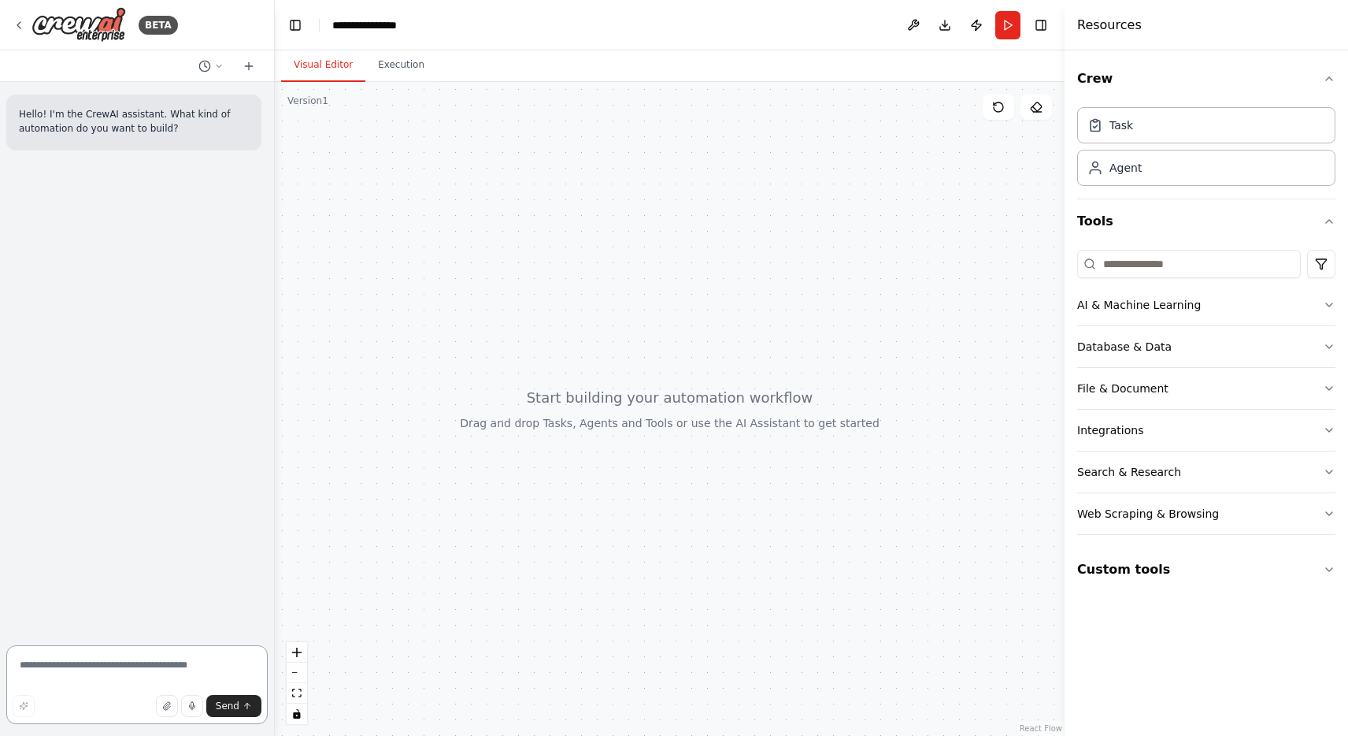
click at [83, 659] on textarea at bounding box center [136, 684] width 261 height 79
paste textarea "**********"
type textarea "**********"
click at [1046, 726] on link "React Flow" at bounding box center [1041, 728] width 43 height 9
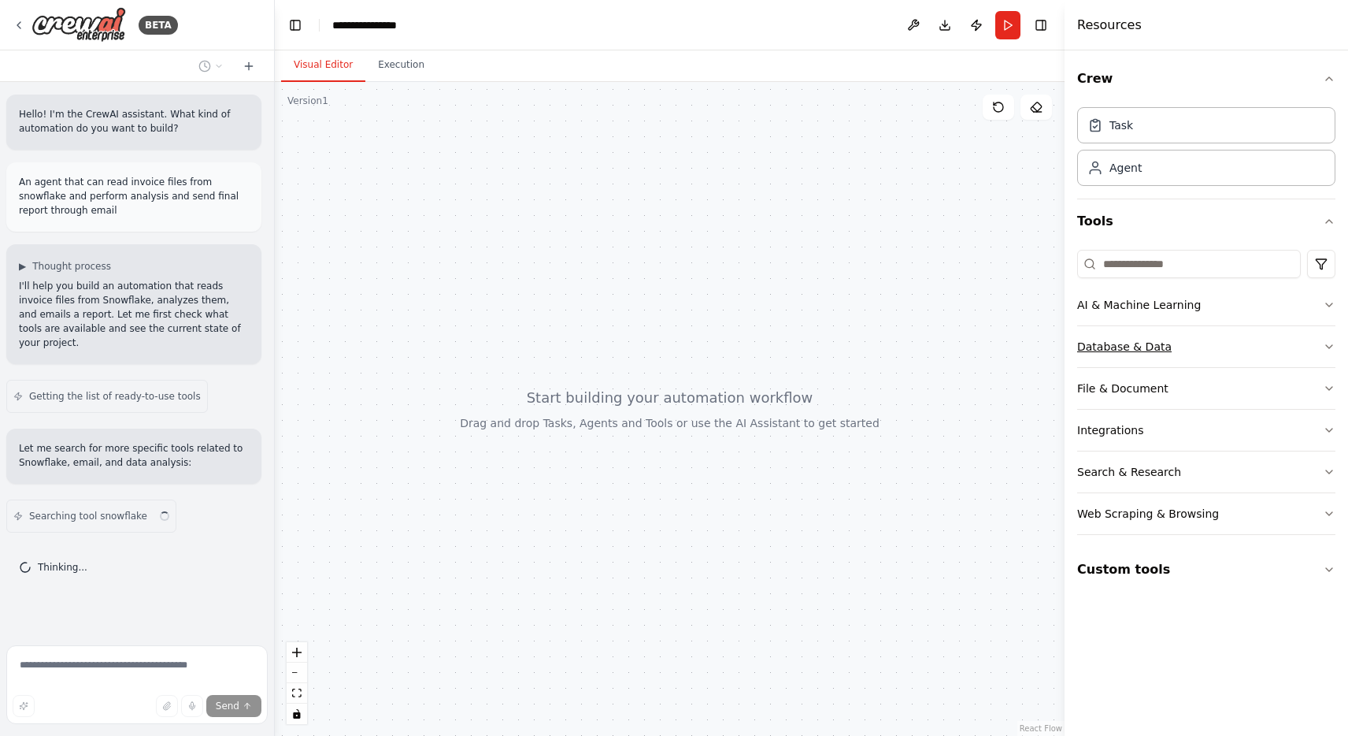
click at [1220, 343] on button "Database & Data" at bounding box center [1206, 346] width 258 height 41
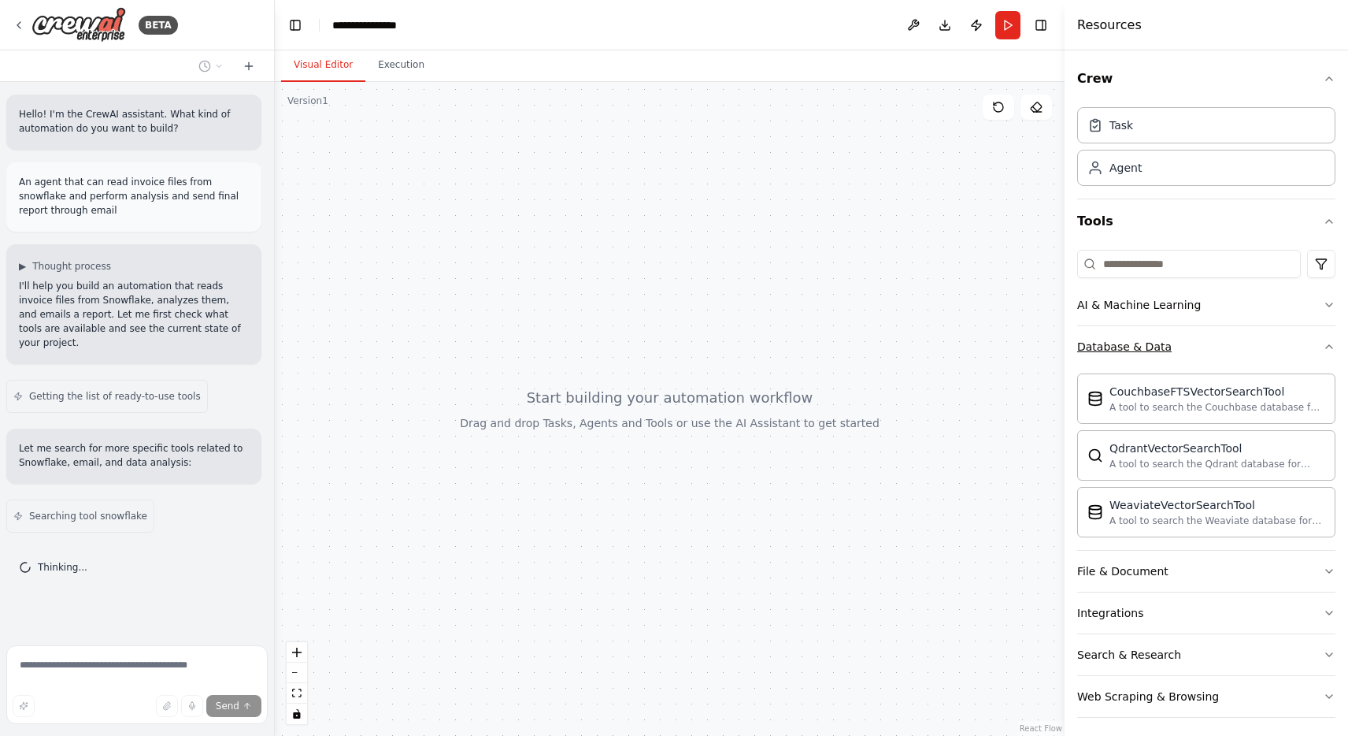
click at [1220, 343] on button "Database & Data" at bounding box center [1206, 346] width 258 height 41
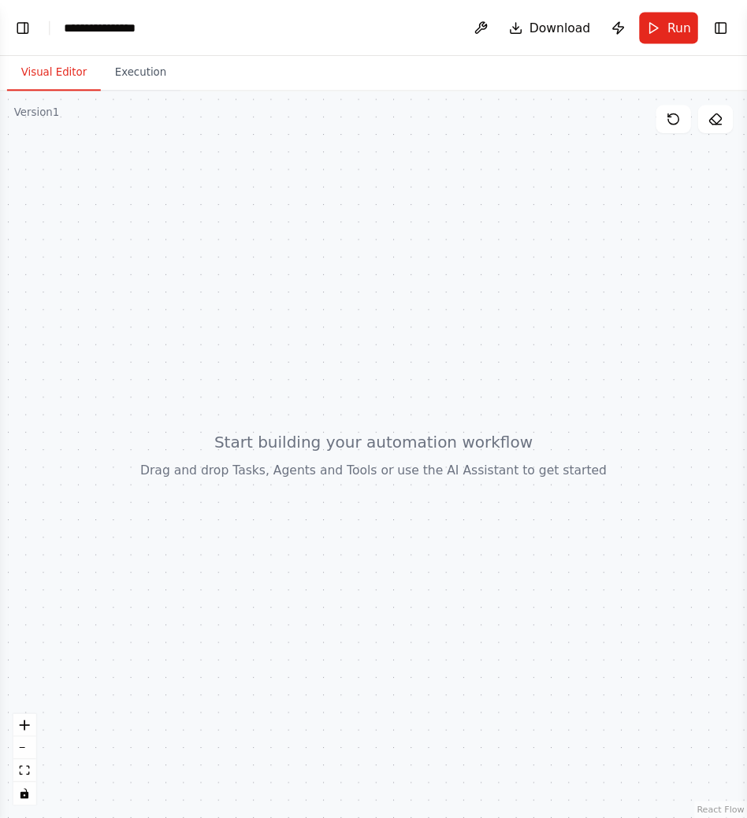
scroll to position [778, 0]
click at [398, 225] on div at bounding box center [336, 409] width 672 height 654
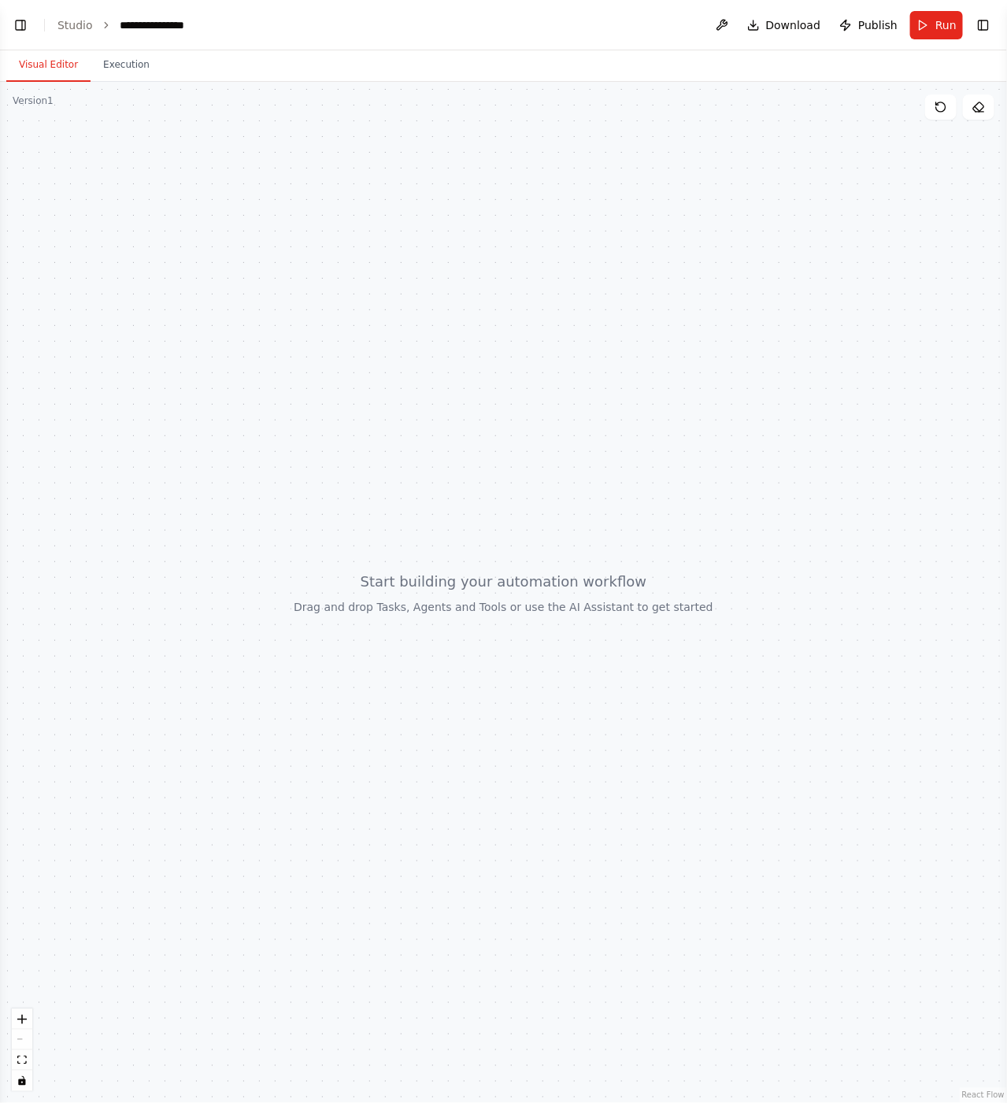
scroll to position [336, 0]
click at [21, 25] on button "Toggle Left Sidebar" at bounding box center [20, 25] width 22 height 22
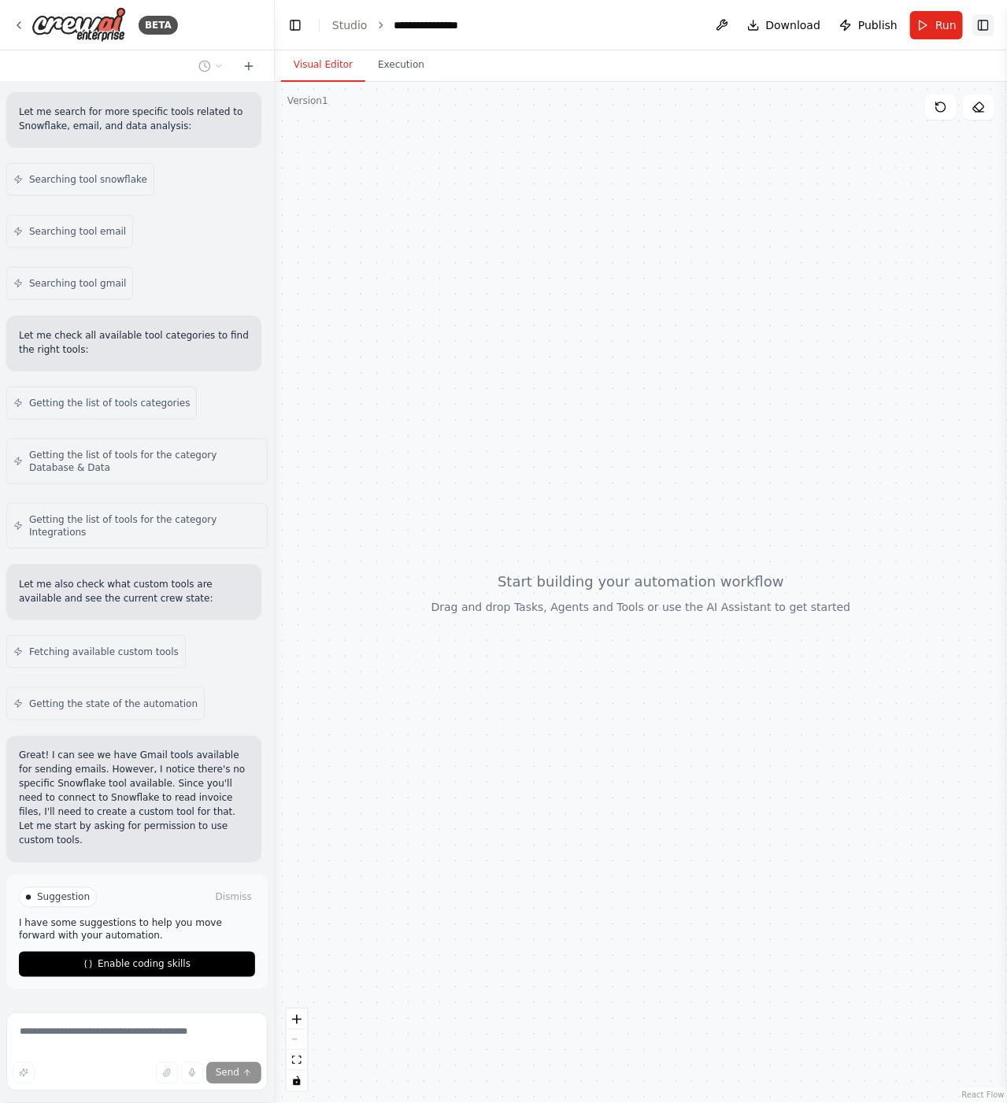
click at [978, 26] on button "Toggle Right Sidebar" at bounding box center [984, 25] width 22 height 22
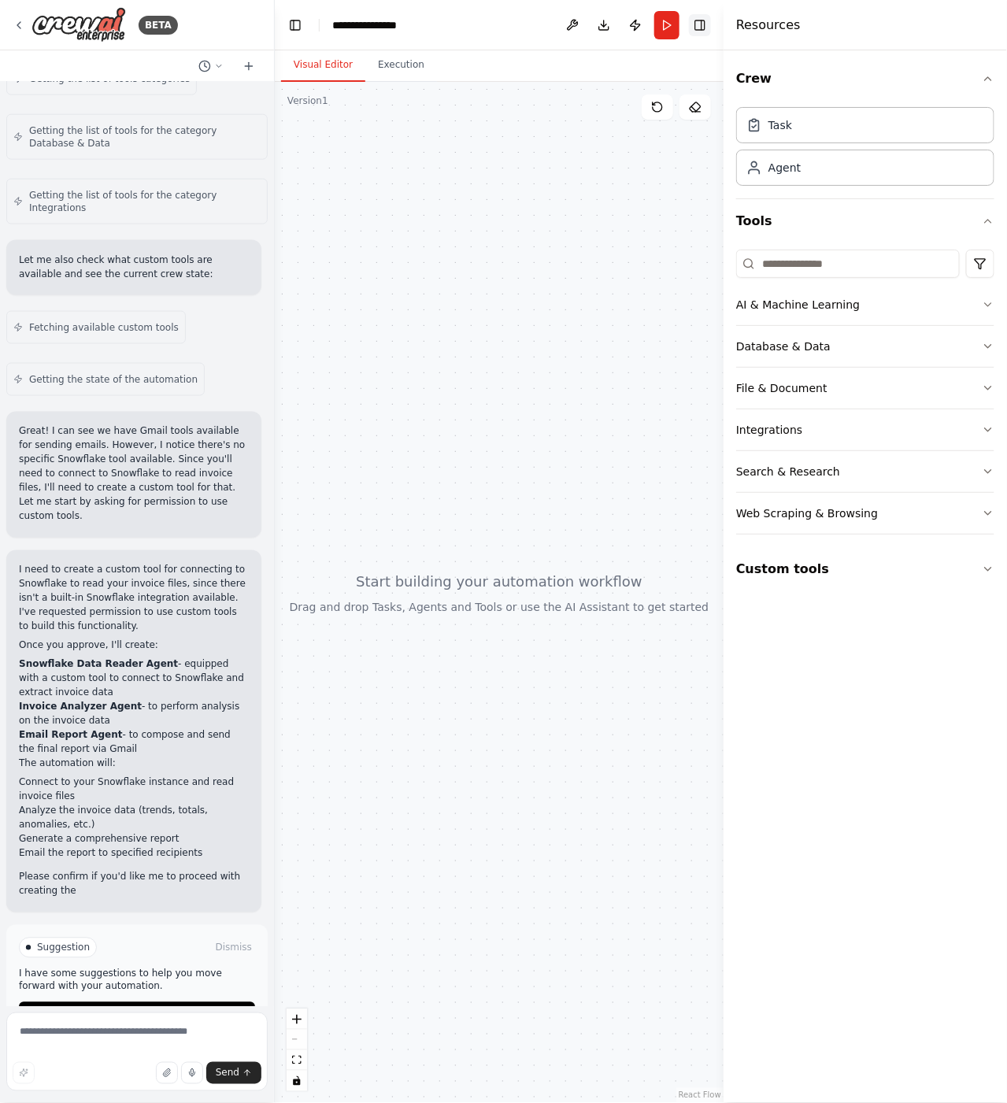
click at [707, 24] on button "Toggle Right Sidebar" at bounding box center [700, 25] width 22 height 22
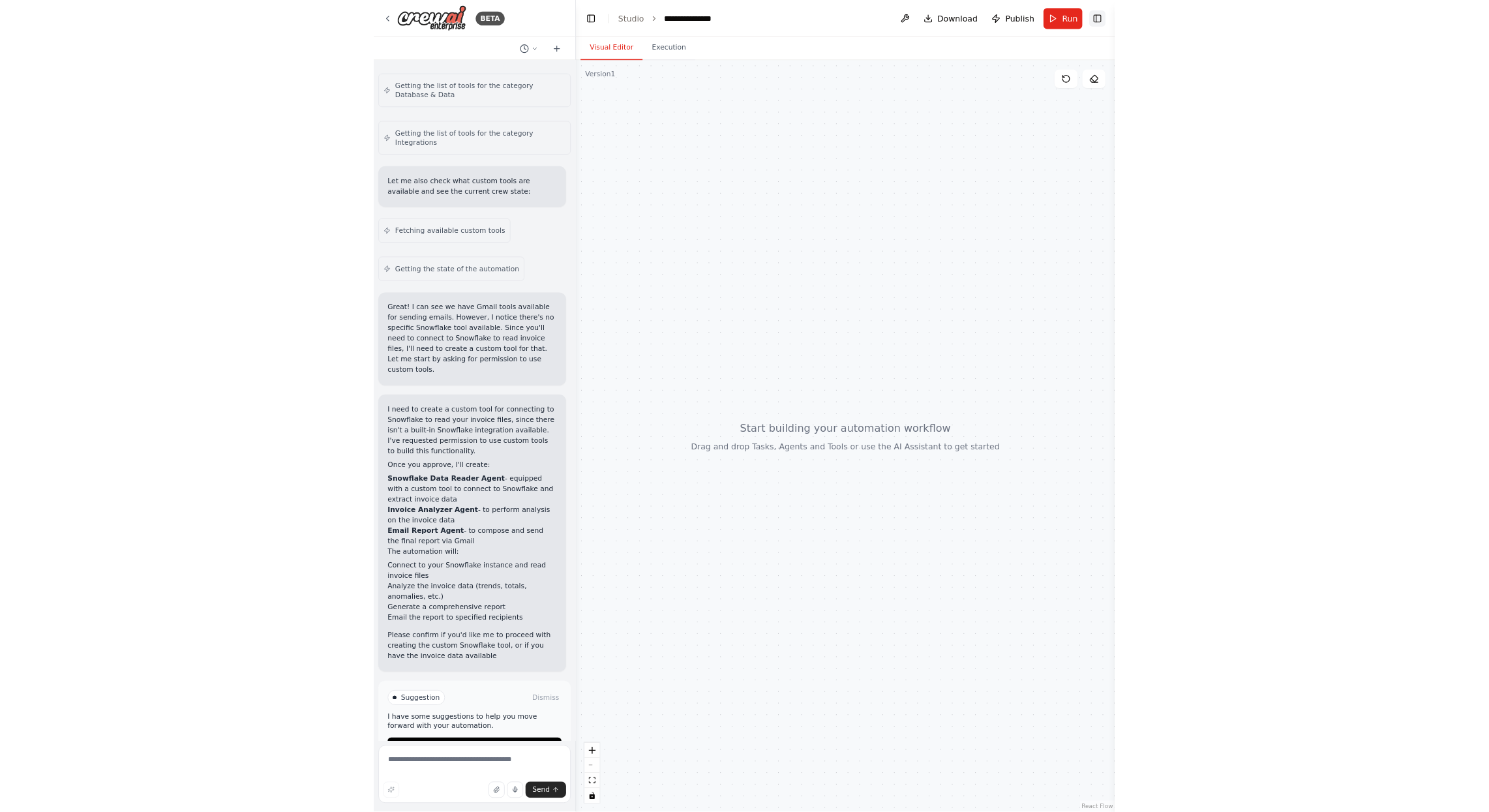
scroll to position [570, 0]
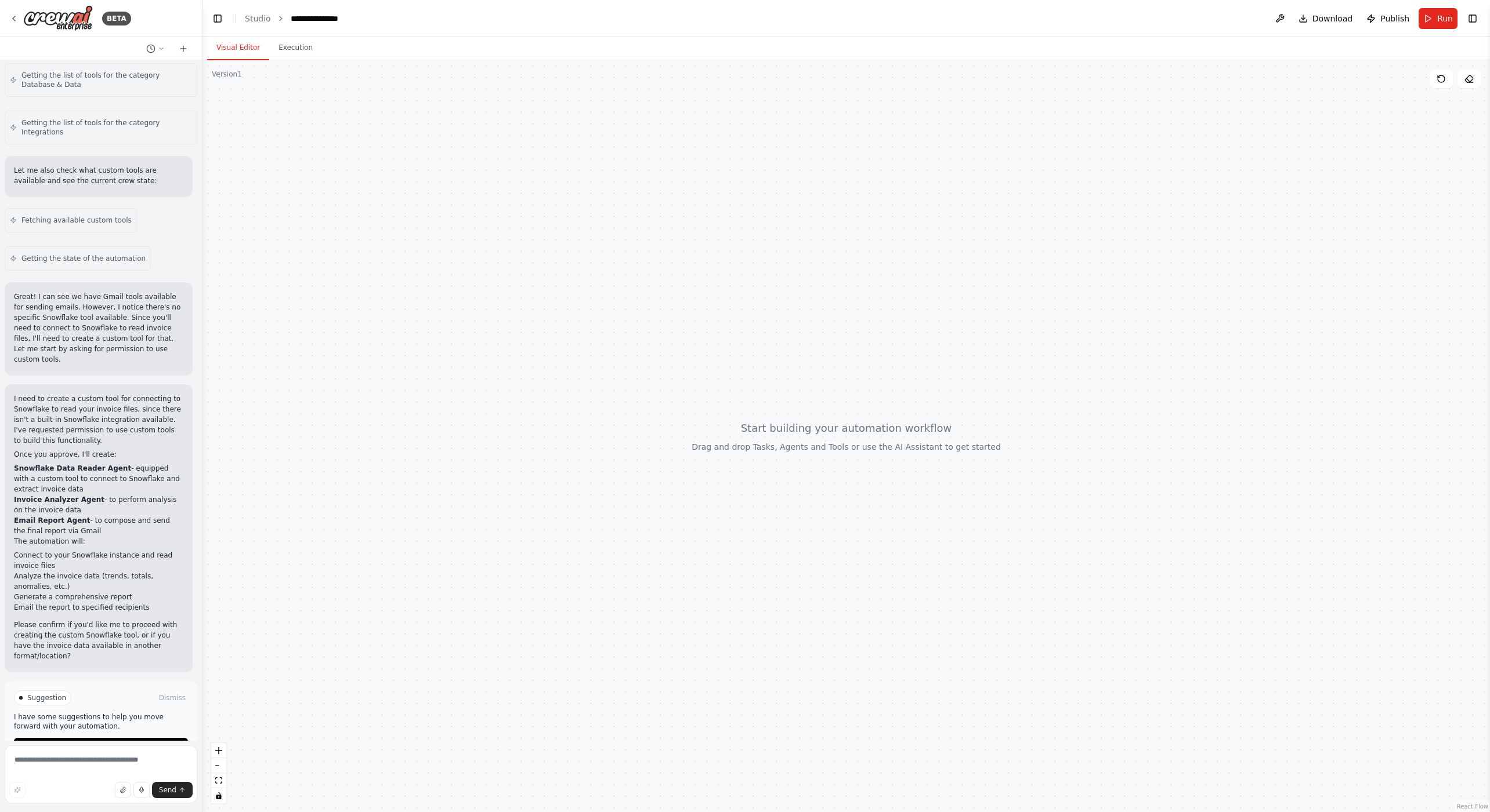
click at [993, 290] on div at bounding box center [846, 437] width 1287 height 752
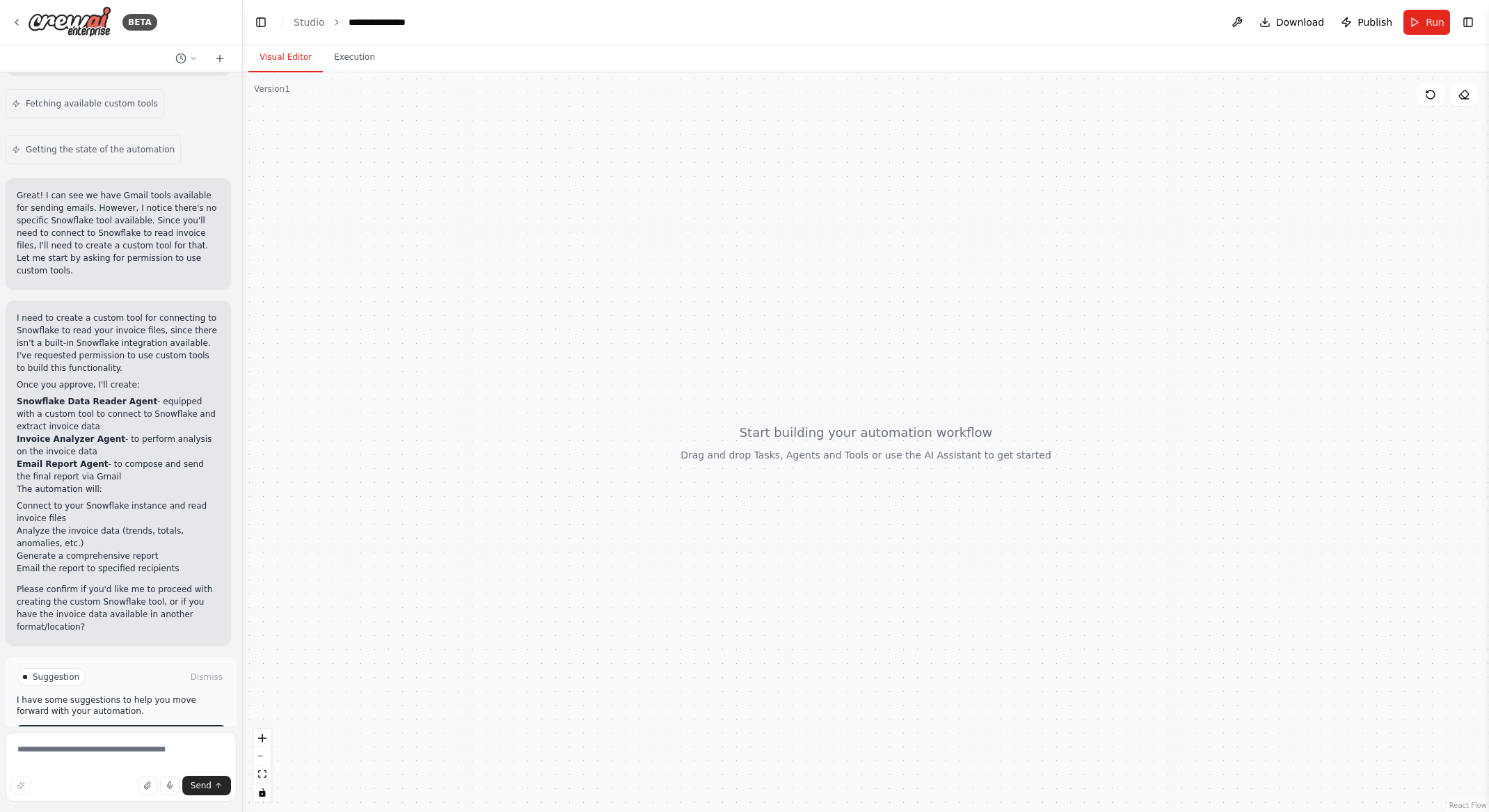
click at [109, 649] on span "Enable coding skills" at bounding box center [127, 736] width 82 height 11
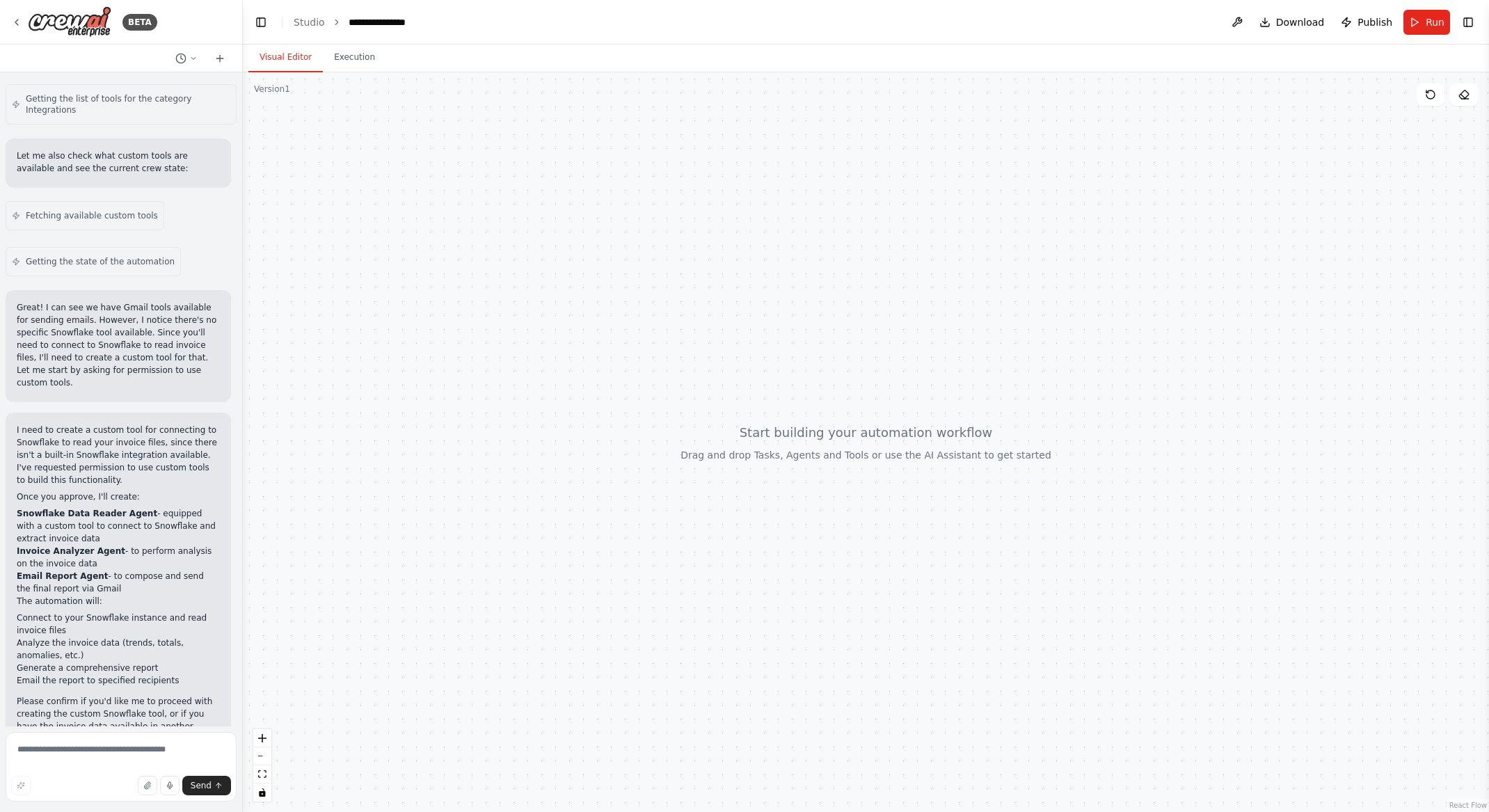
click at [424, 320] on div at bounding box center [866, 442] width 1247 height 740
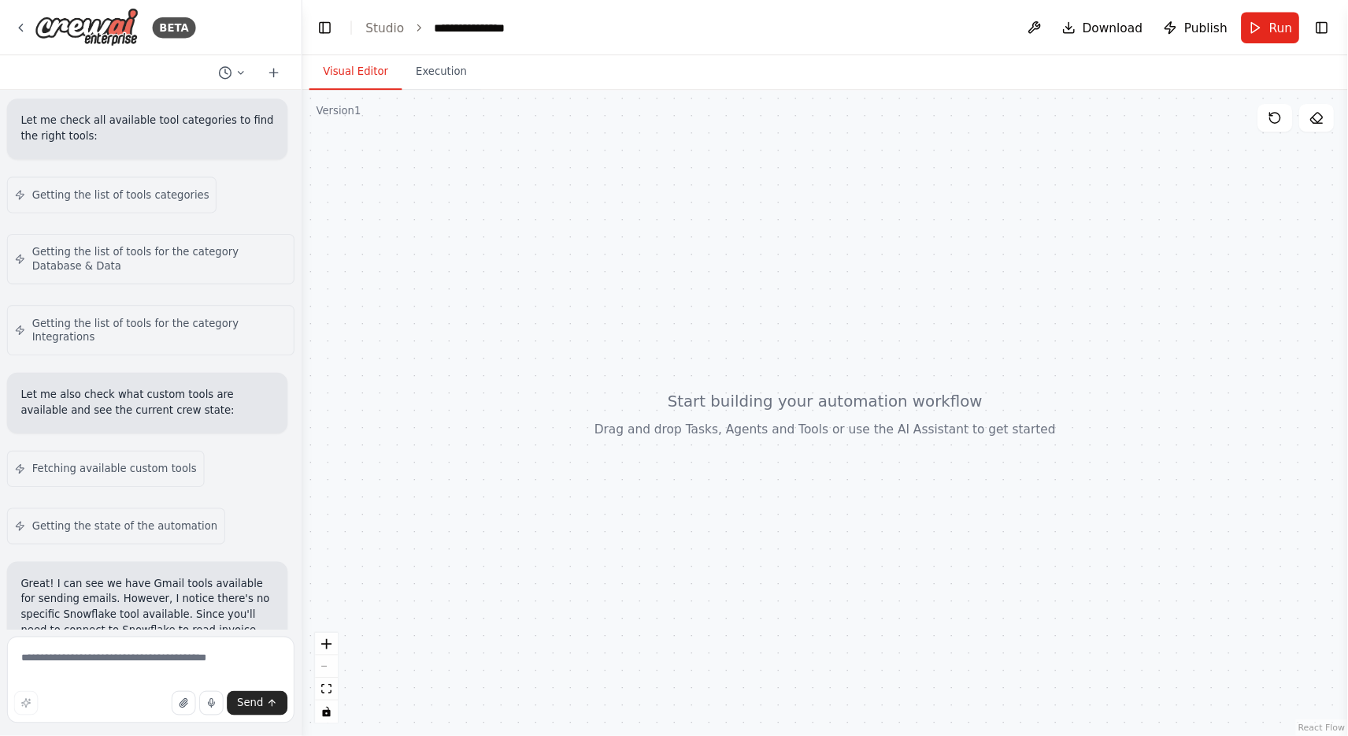
scroll to position [562, 0]
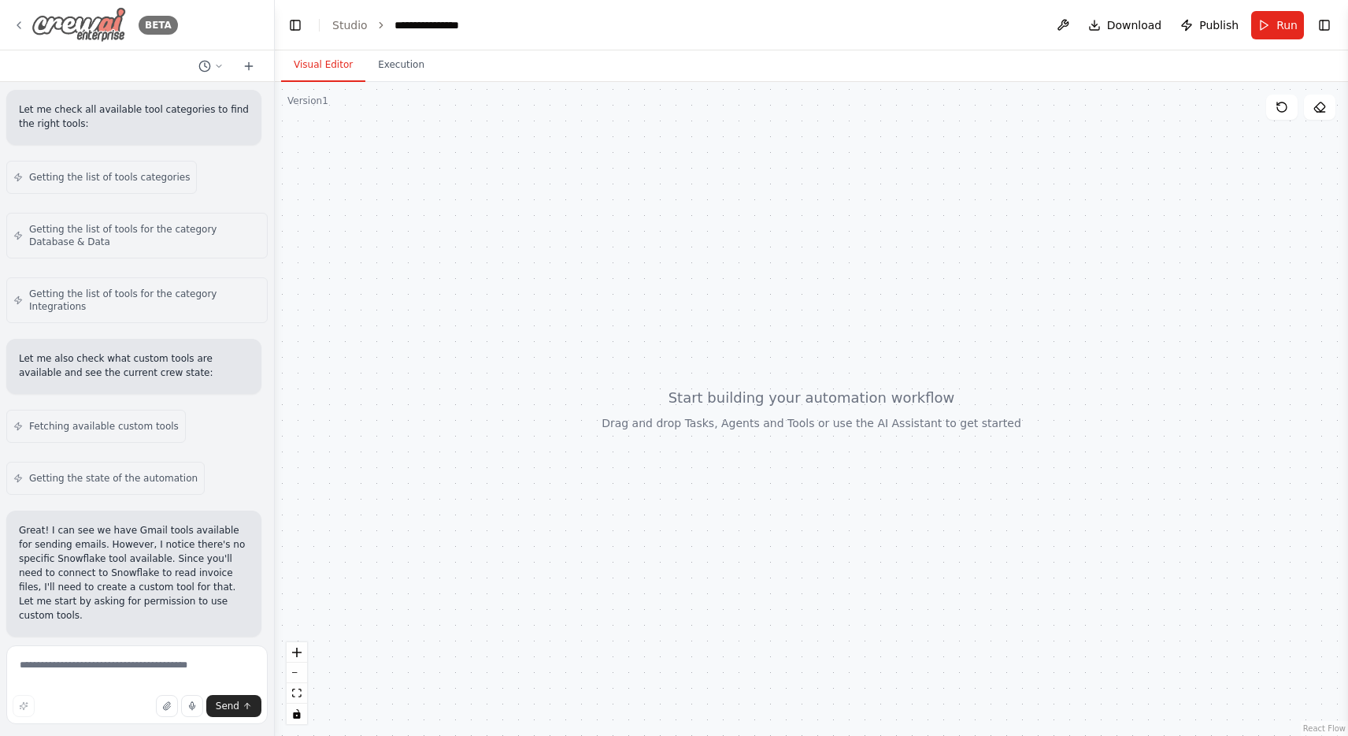
click at [27, 31] on div "BETA" at bounding box center [95, 24] width 165 height 35
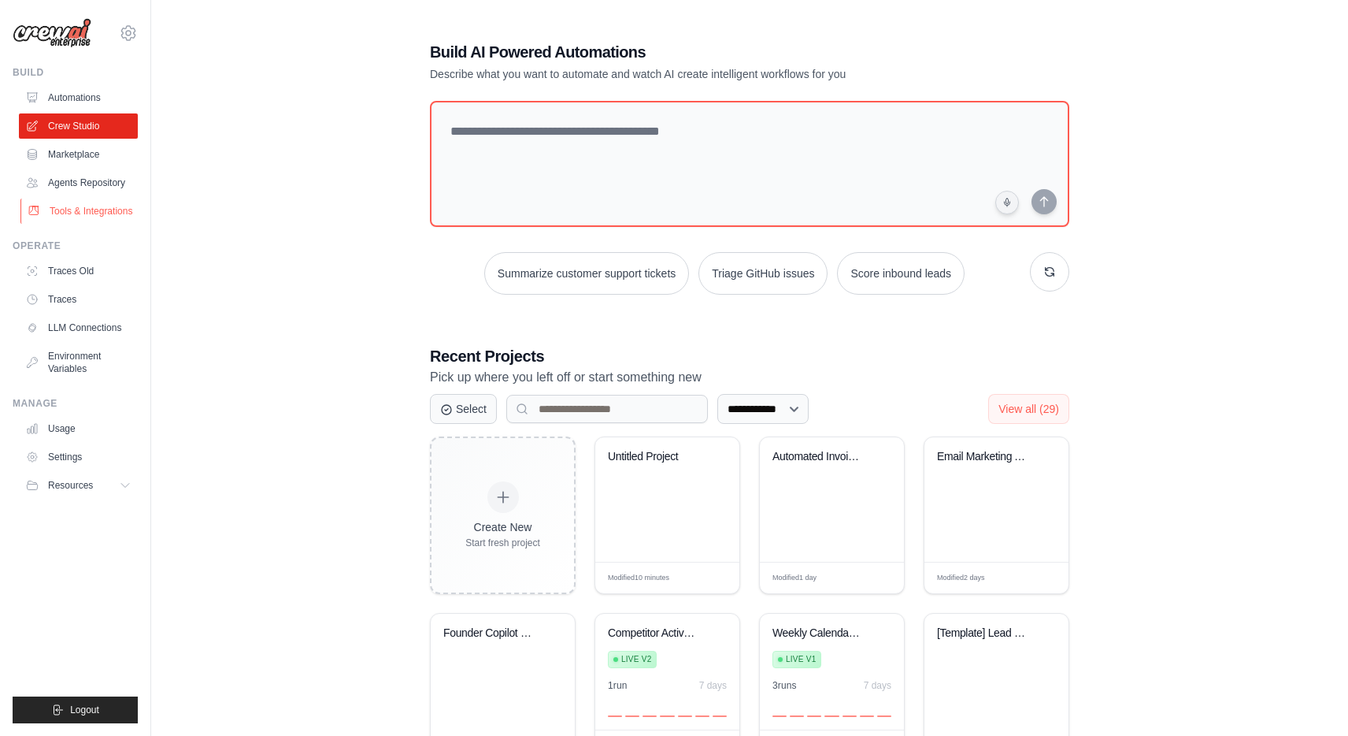
click at [90, 214] on link "Tools & Integrations" at bounding box center [79, 210] width 119 height 25
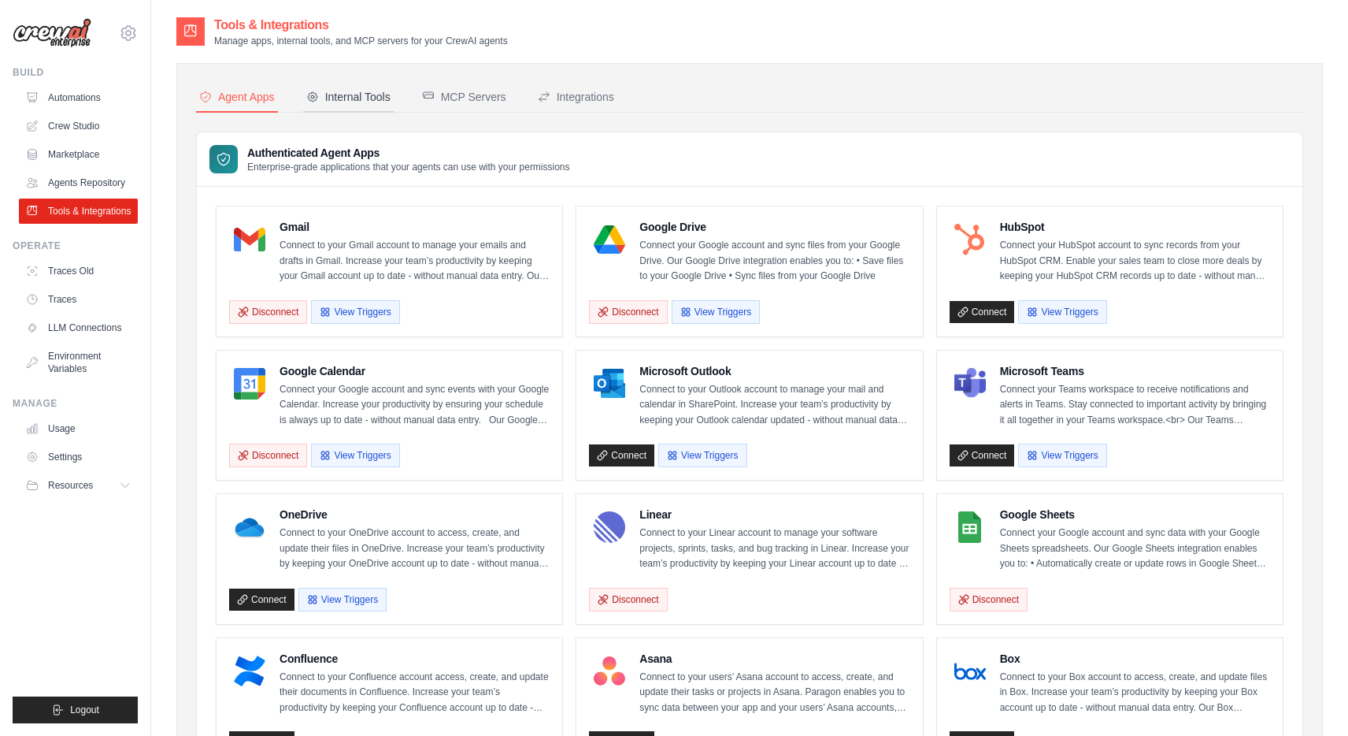
click at [359, 94] on div "Internal Tools" at bounding box center [348, 97] width 84 height 16
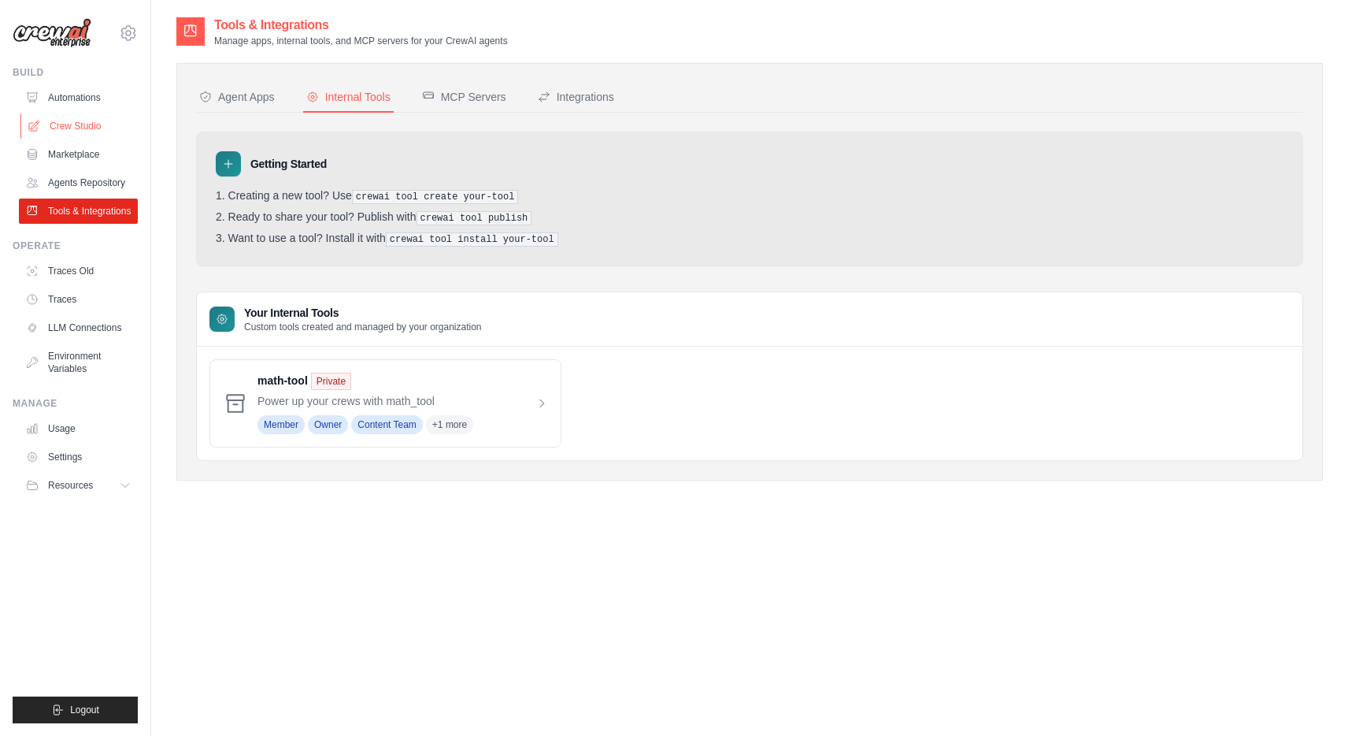
click at [66, 123] on link "Crew Studio" at bounding box center [79, 125] width 119 height 25
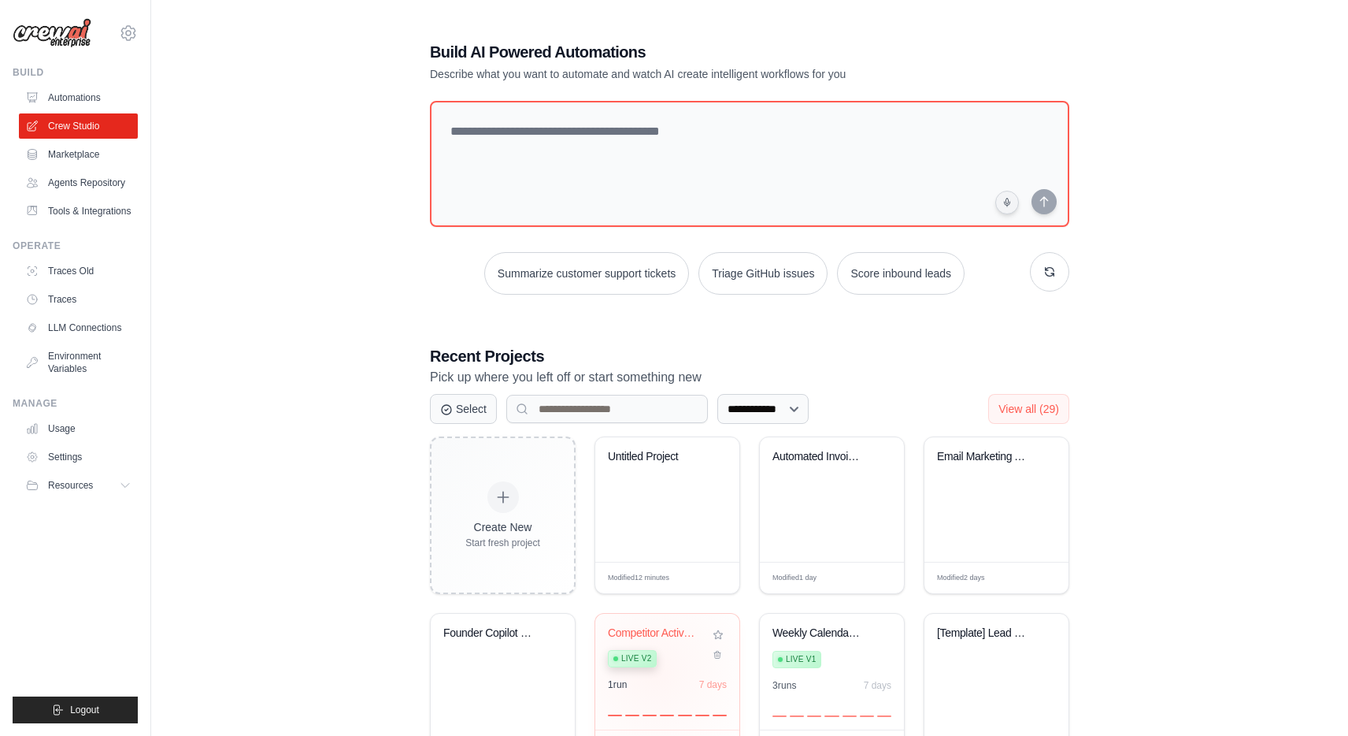
click at [655, 672] on div "Competitor Activity Monitor Live v2 1 run 7 days" at bounding box center [667, 672] width 144 height 116
click at [79, 99] on link "Automations" at bounding box center [79, 97] width 119 height 25
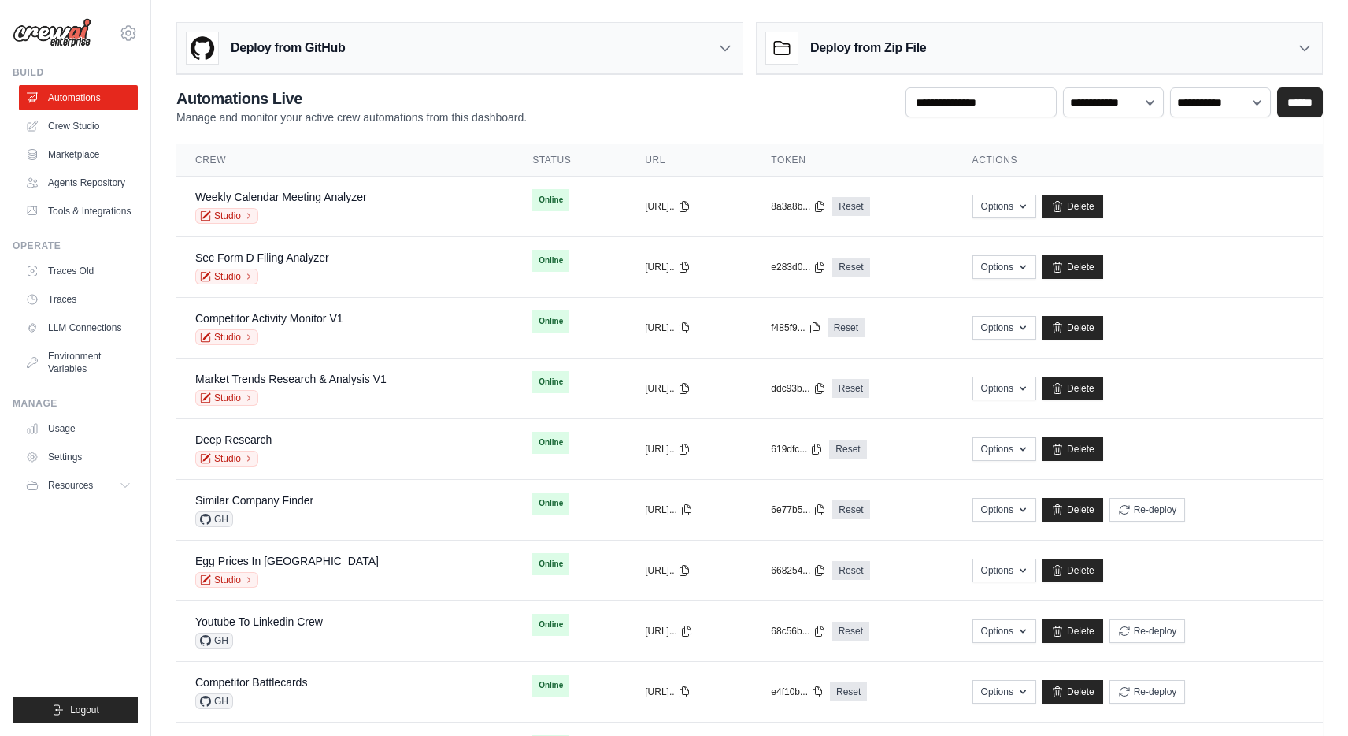
click at [91, 209] on link "Tools & Integrations" at bounding box center [78, 210] width 119 height 25
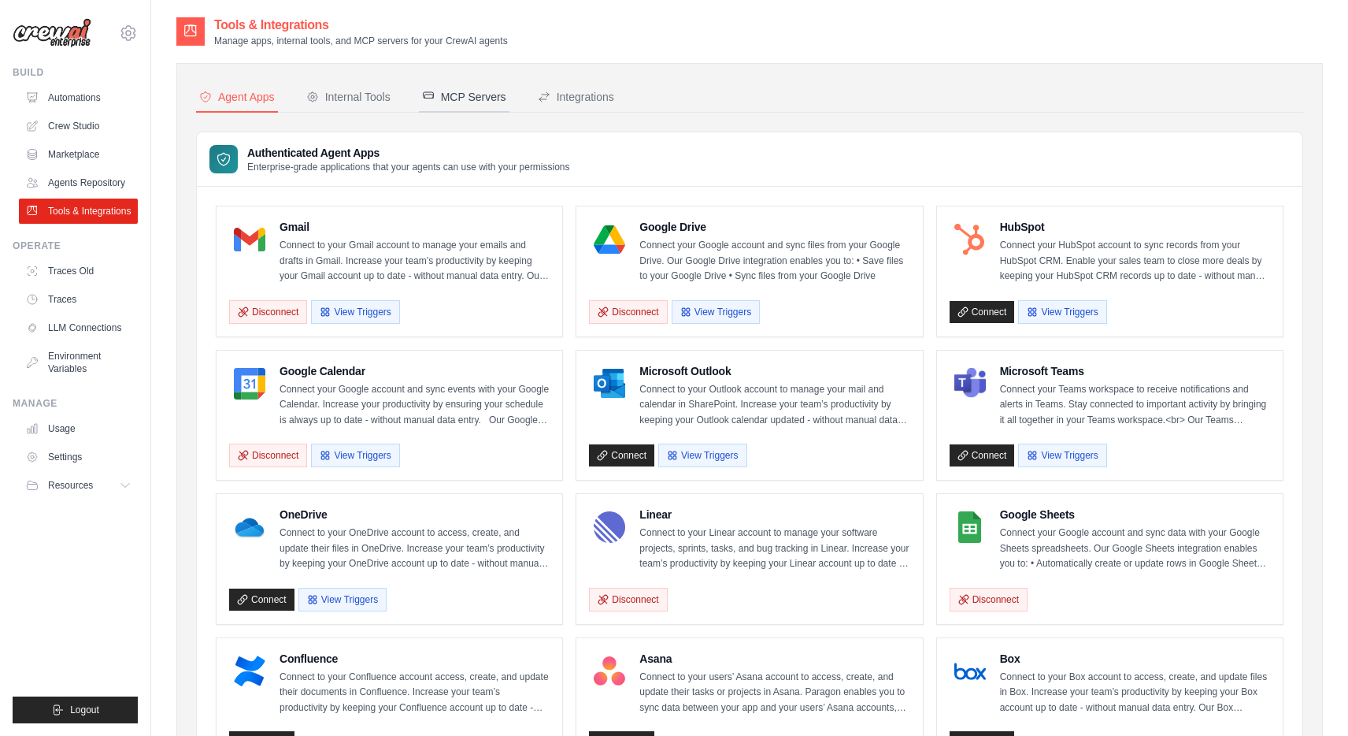
click at [482, 91] on div "MCP Servers" at bounding box center [464, 97] width 84 height 16
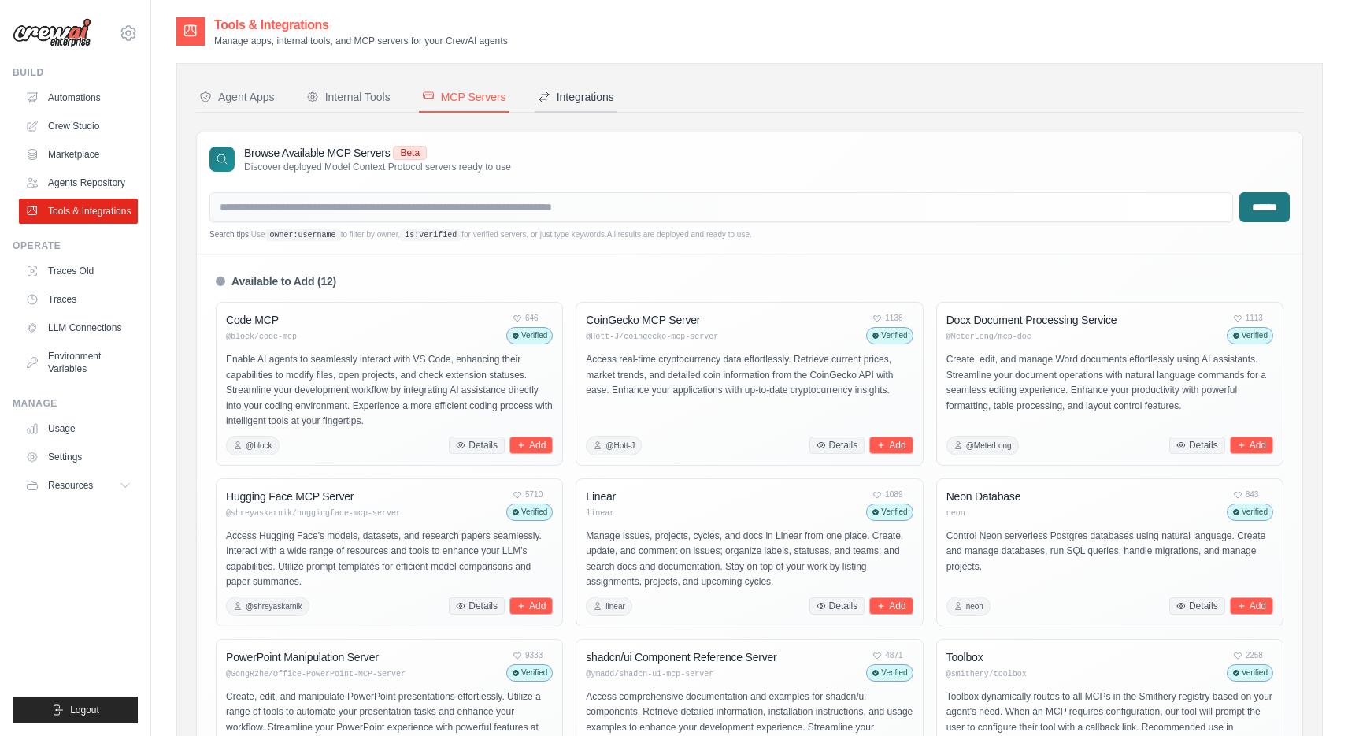
click at [577, 95] on div "Integrations" at bounding box center [576, 97] width 76 height 16
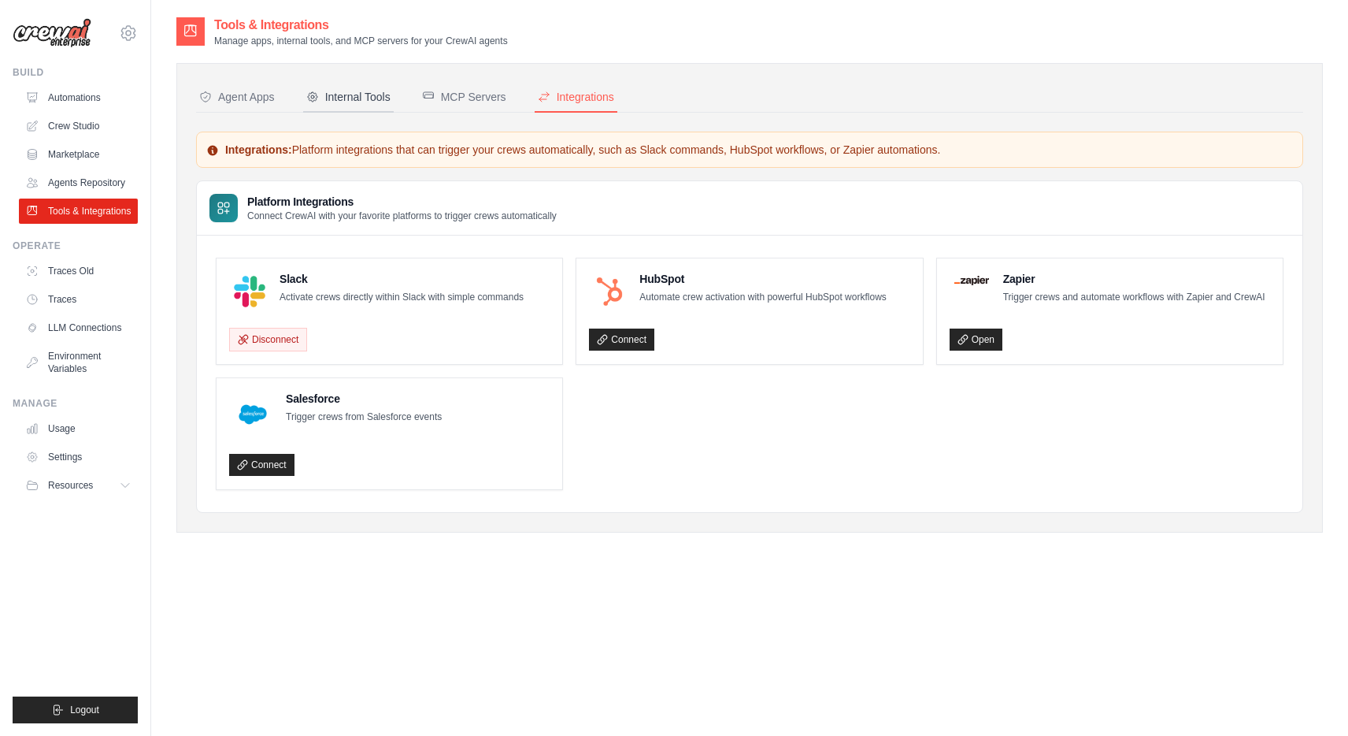
click at [362, 98] on div "Internal Tools" at bounding box center [348, 97] width 84 height 16
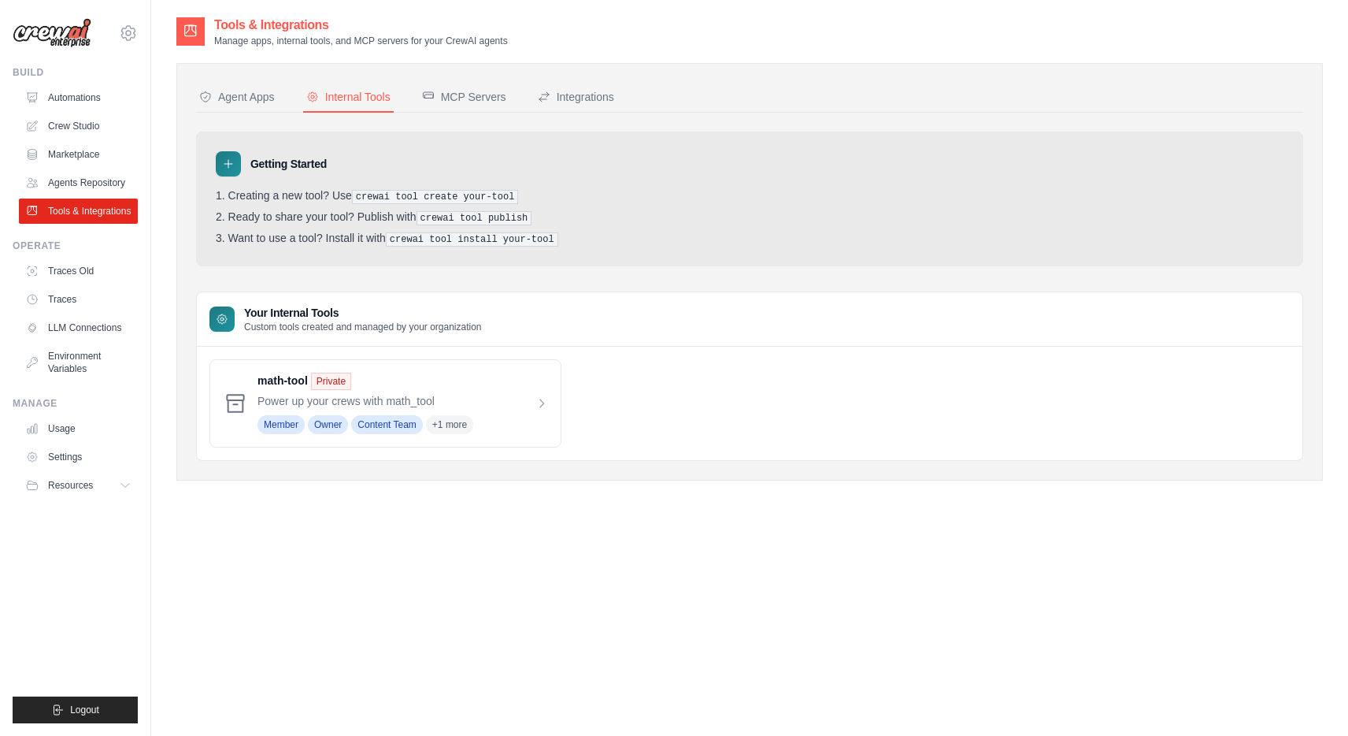
click at [280, 96] on nav "Agent Apps Internal Tools MCP Servers Integrations" at bounding box center [749, 98] width 1107 height 30
click at [263, 100] on div "Agent Apps" at bounding box center [237, 97] width 76 height 16
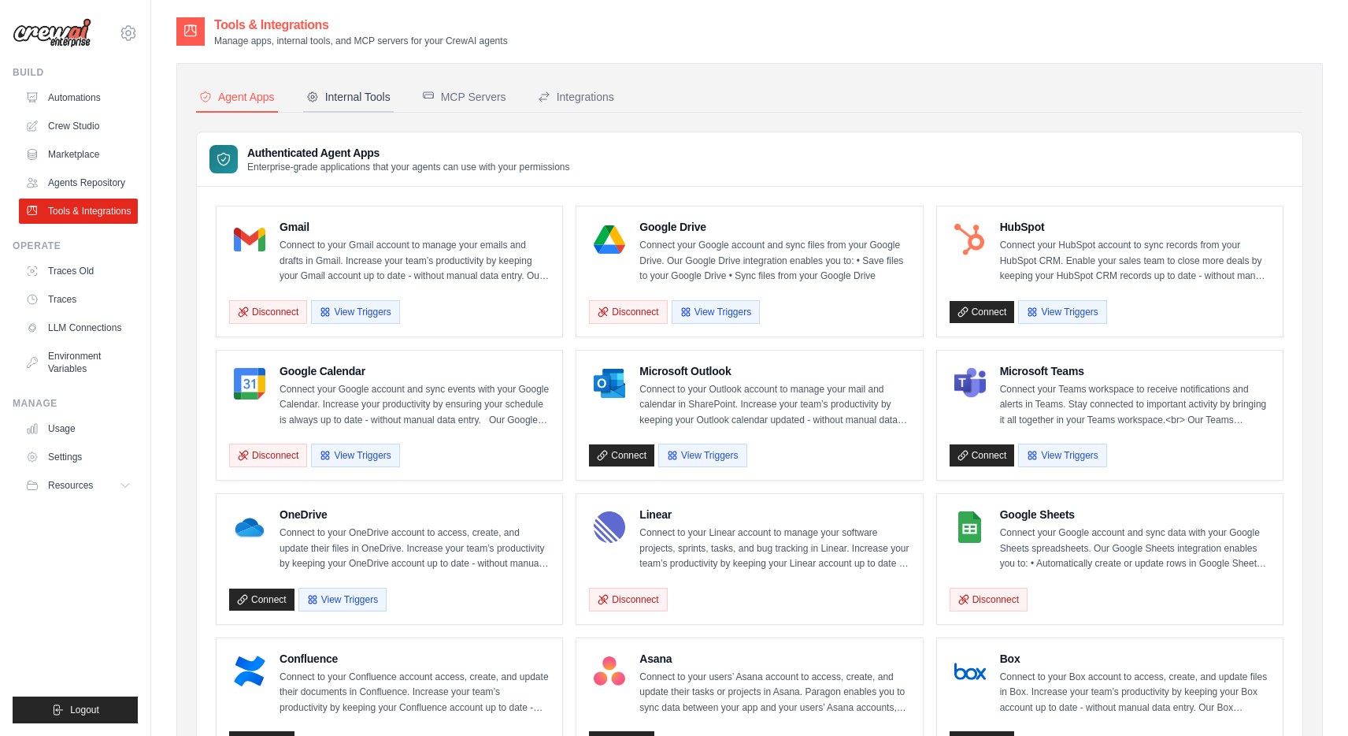
click at [344, 98] on div "Internal Tools" at bounding box center [348, 97] width 84 height 16
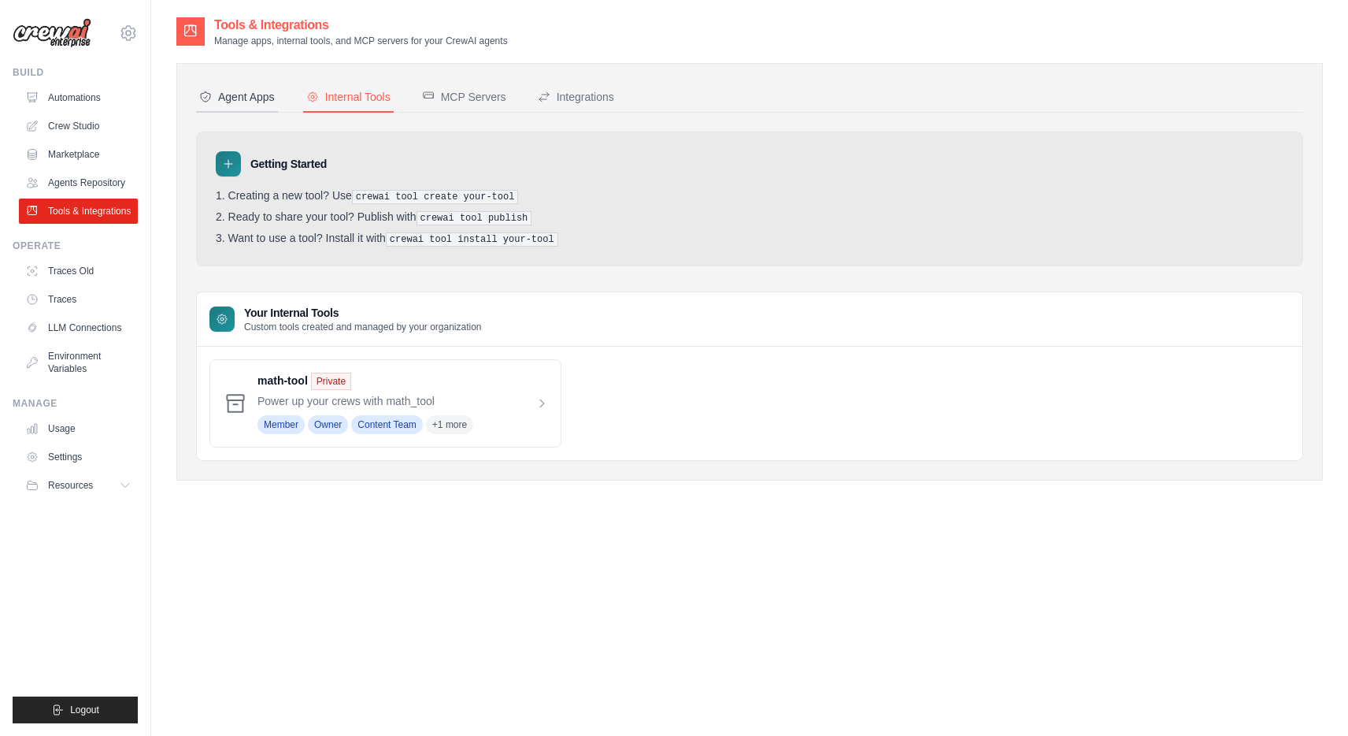
click at [267, 106] on button "Agent Apps" at bounding box center [237, 98] width 82 height 30
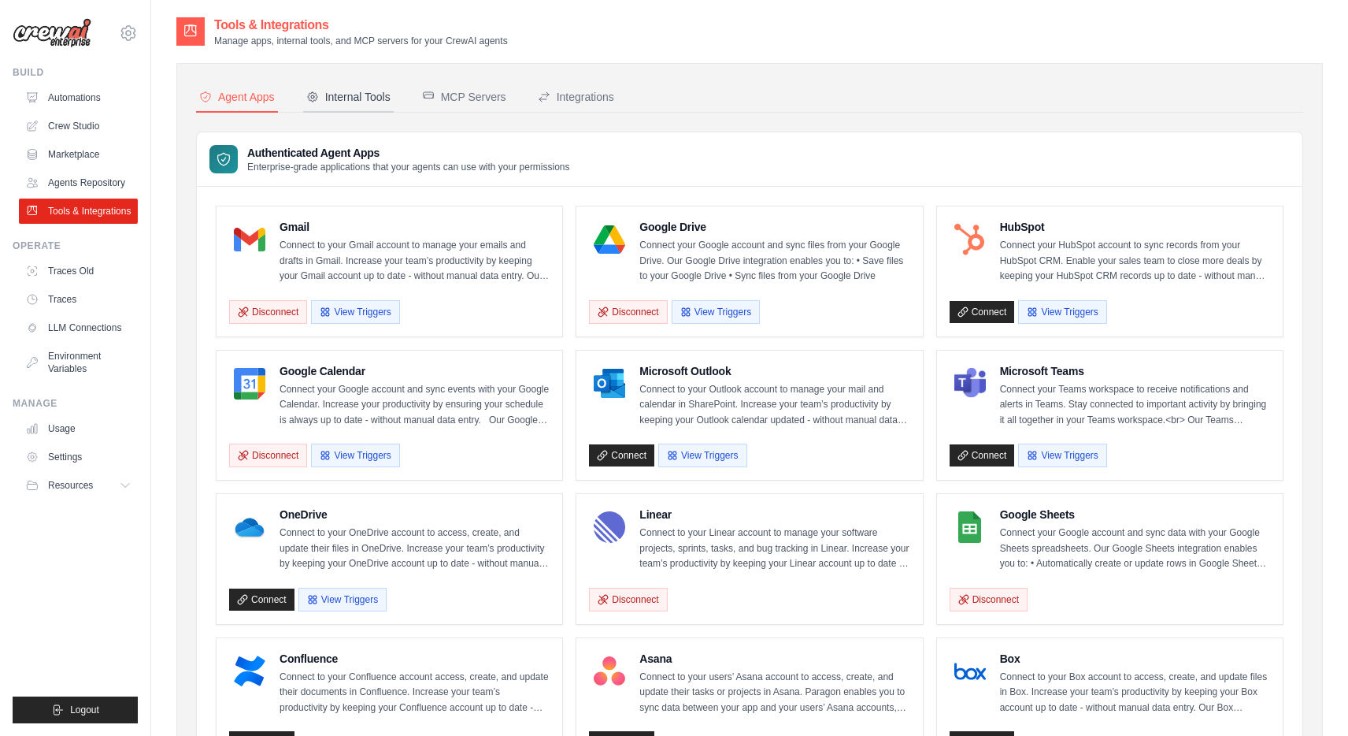
click at [359, 99] on div "Internal Tools" at bounding box center [348, 97] width 84 height 16
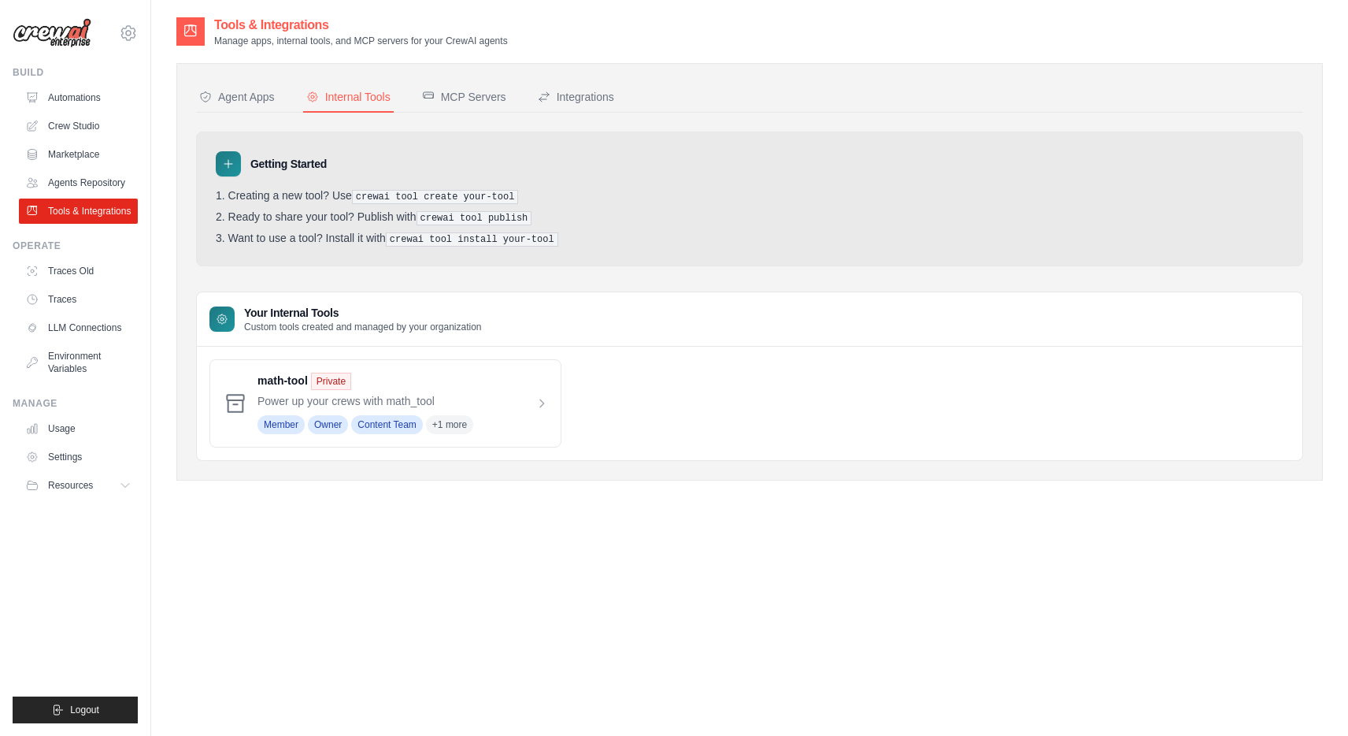
click at [359, 99] on div "Internal Tools" at bounding box center [348, 97] width 84 height 16
click at [63, 128] on link "Crew Studio" at bounding box center [79, 125] width 119 height 25
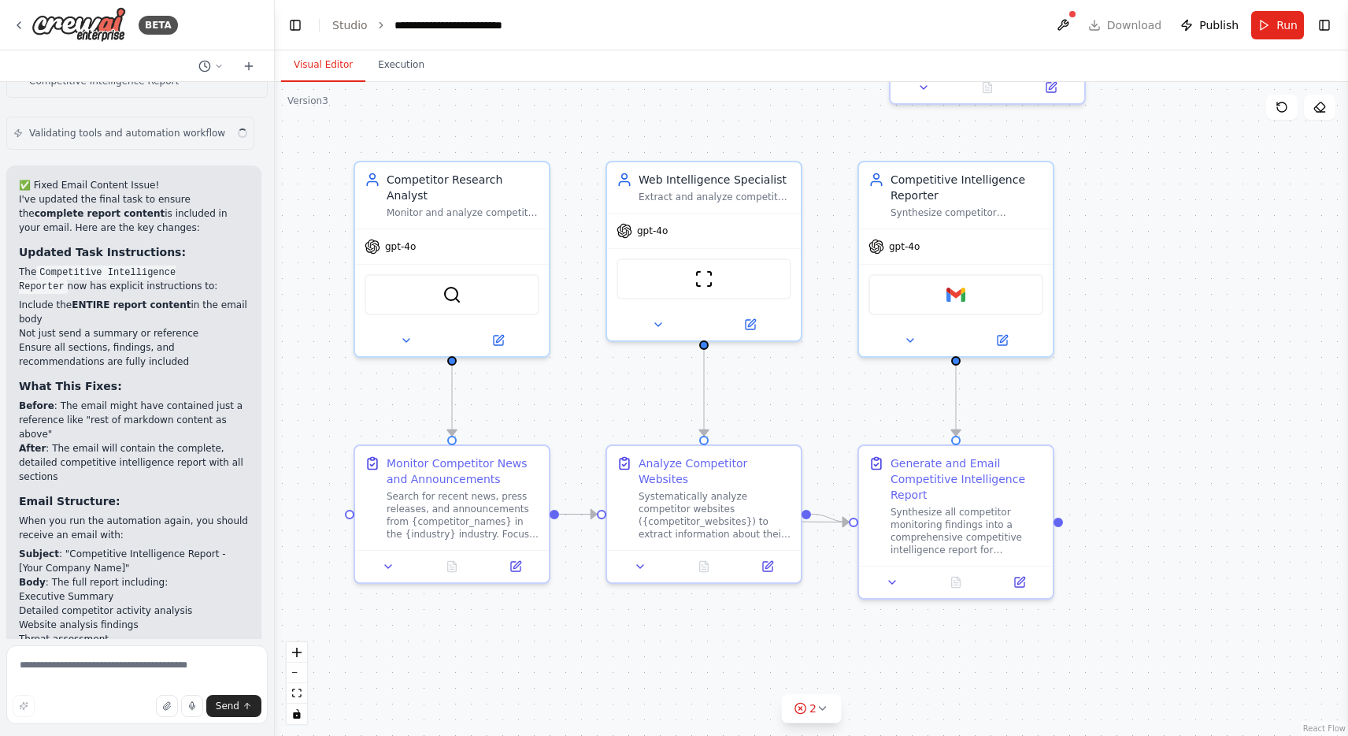
scroll to position [3962, 0]
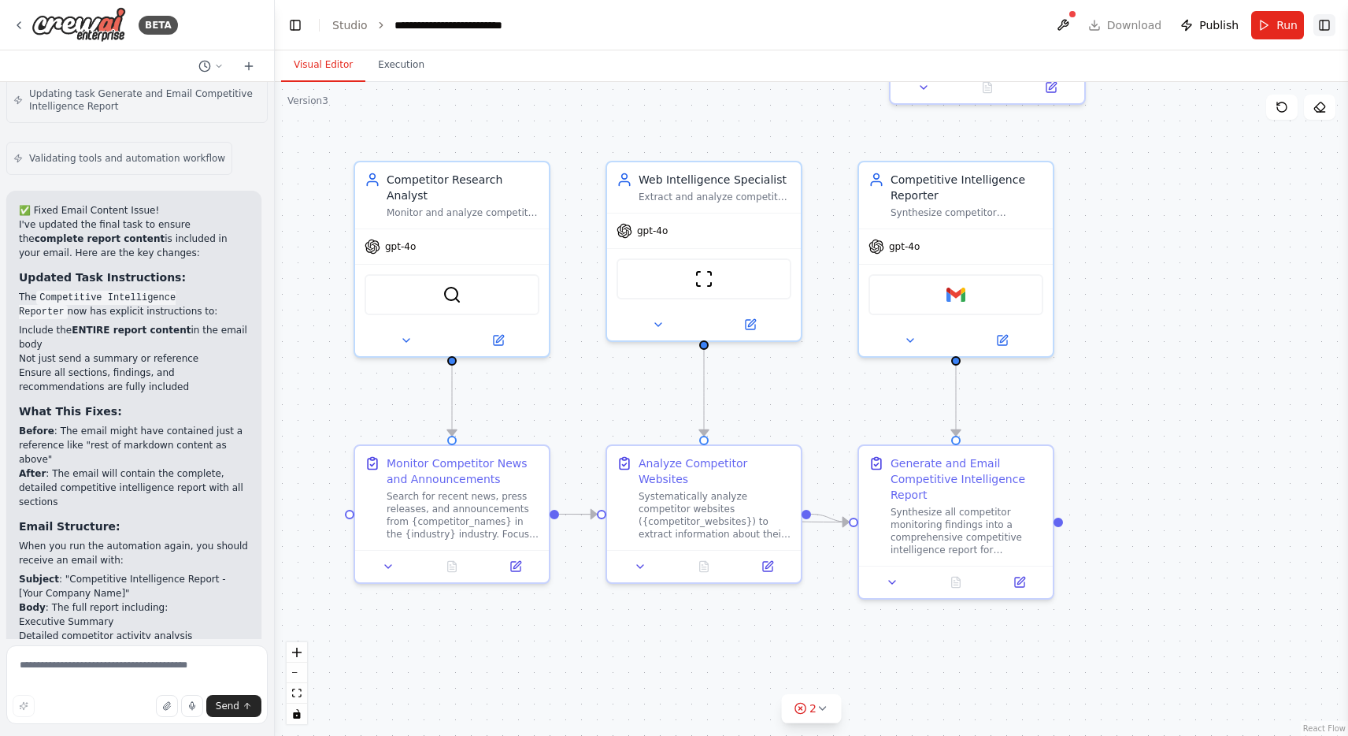
click at [1324, 22] on button "Toggle Right Sidebar" at bounding box center [1325, 25] width 22 height 22
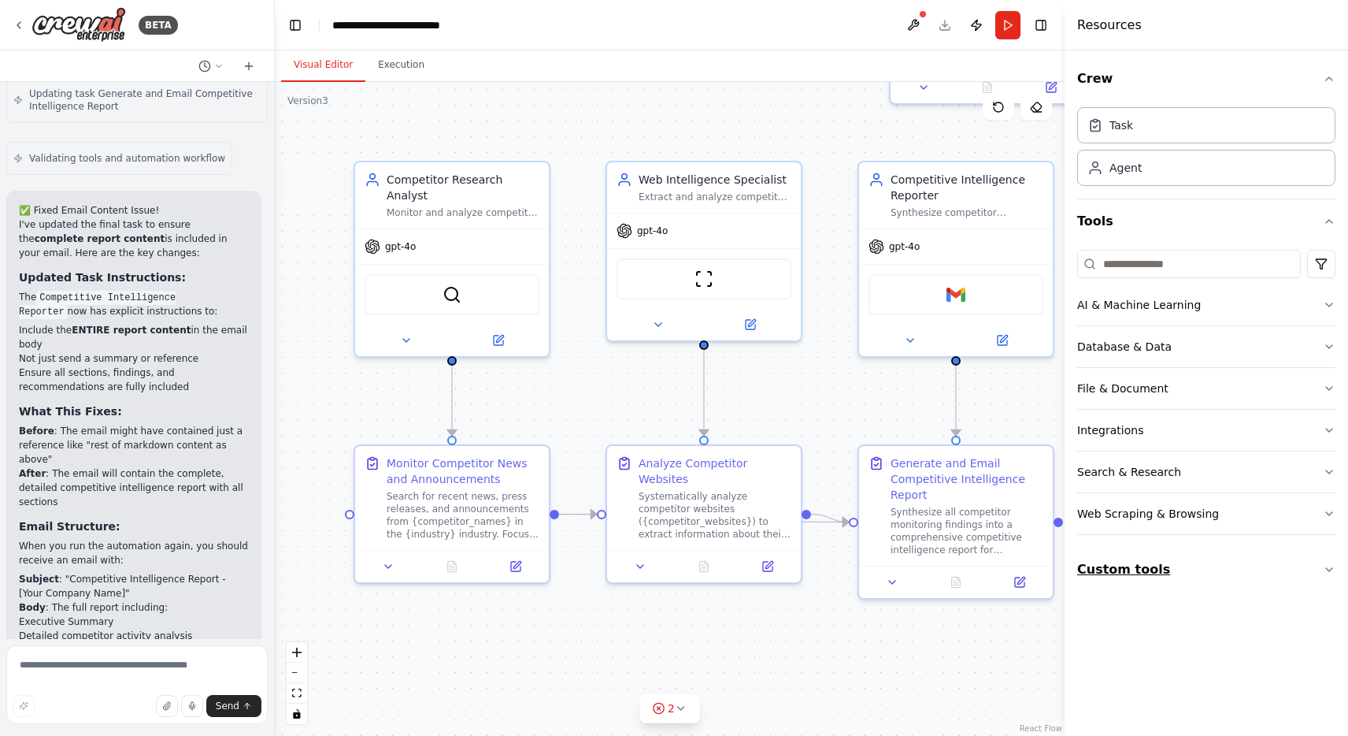
click at [1152, 570] on button "Custom tools" at bounding box center [1206, 569] width 258 height 44
click at [106, 663] on textarea at bounding box center [136, 684] width 261 height 79
click at [19, 29] on icon at bounding box center [19, 25] width 13 height 13
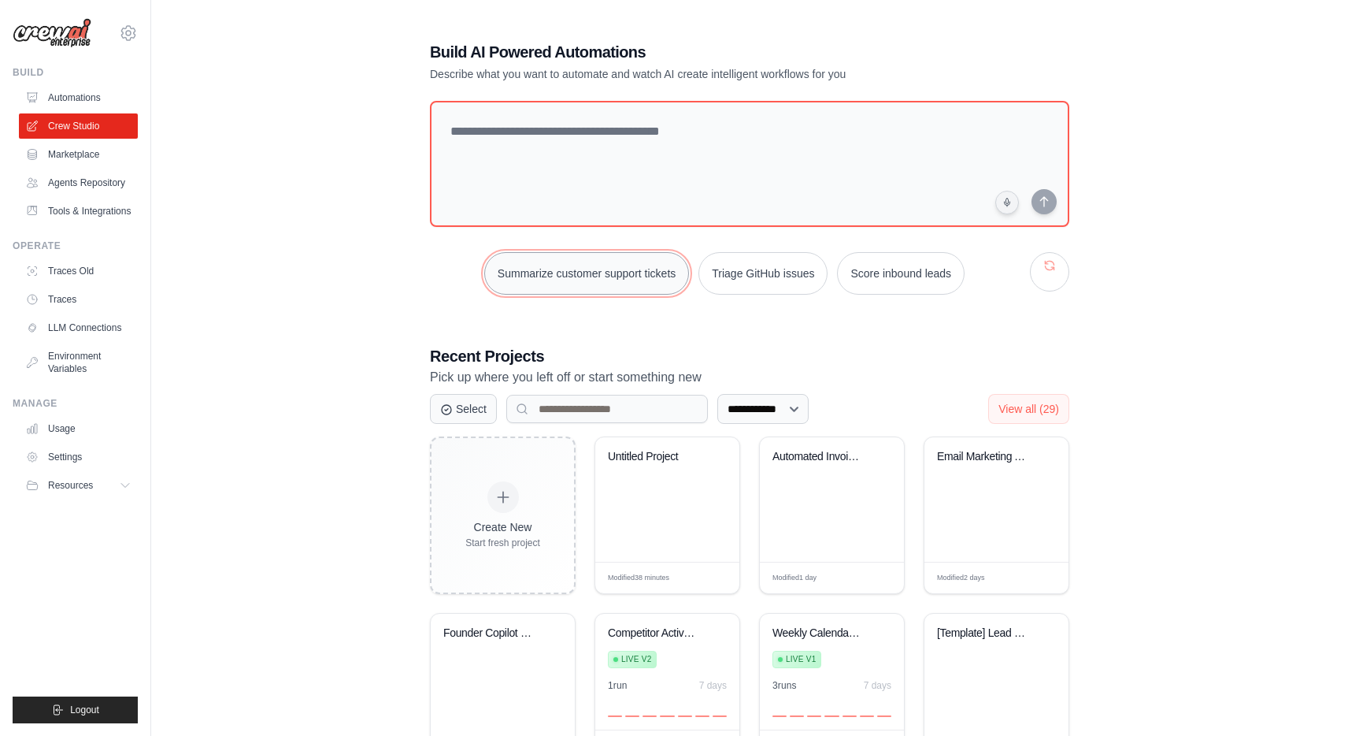
click at [606, 269] on button "Summarize customer support tickets" at bounding box center [586, 273] width 205 height 43
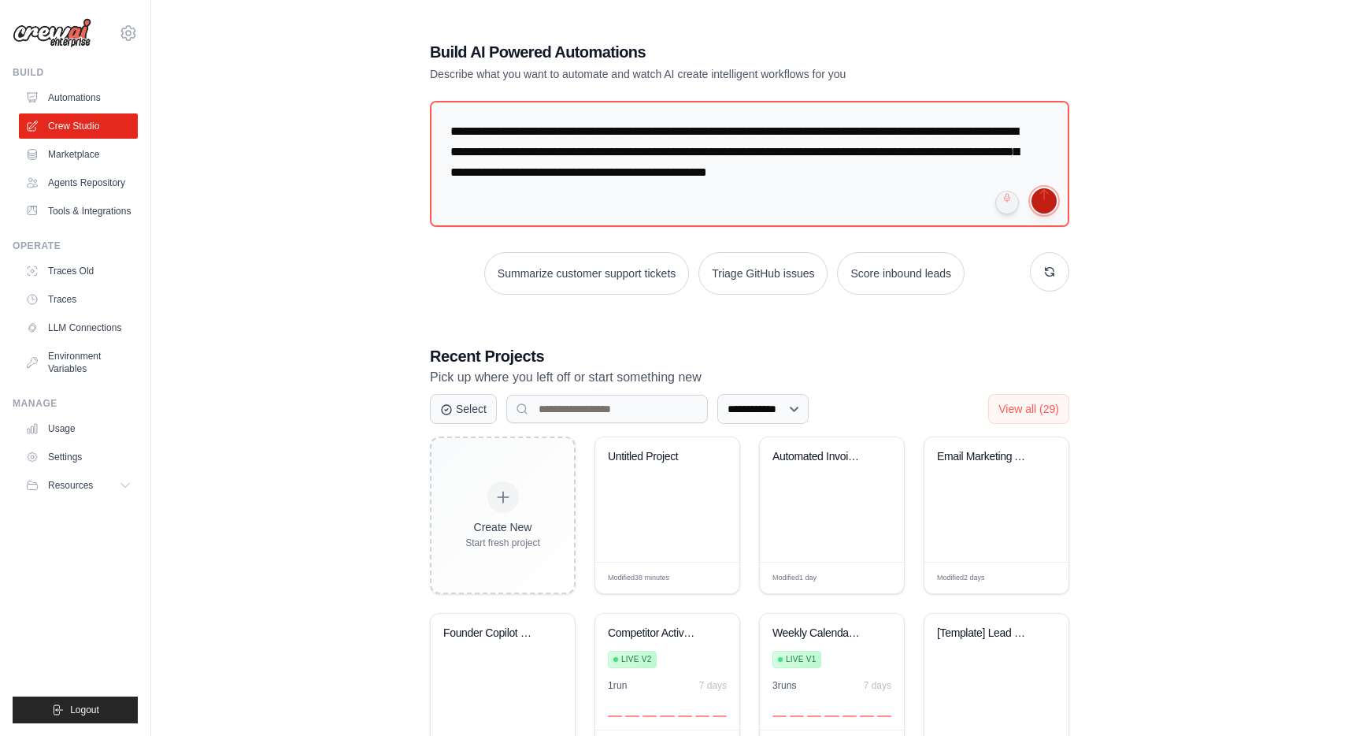
click at [1047, 202] on button "submit" at bounding box center [1044, 200] width 25 height 25
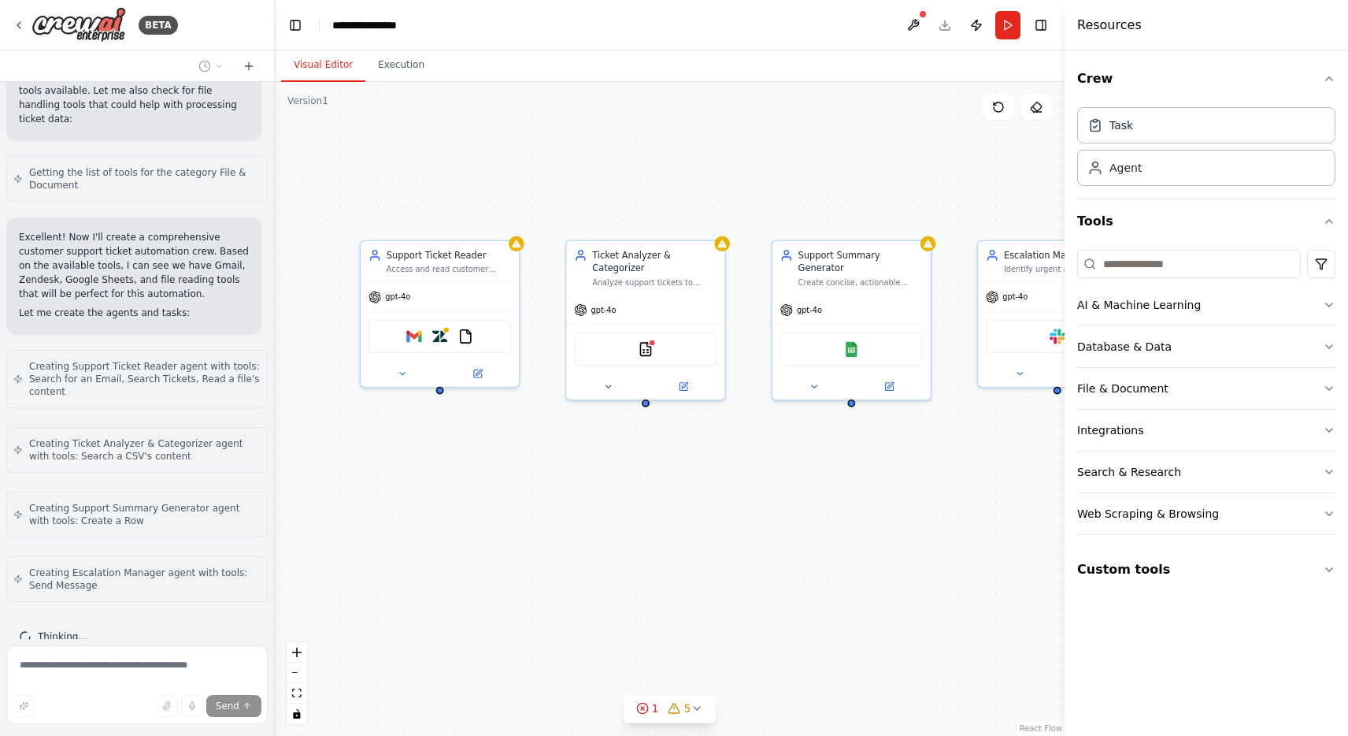
scroll to position [780, 0]
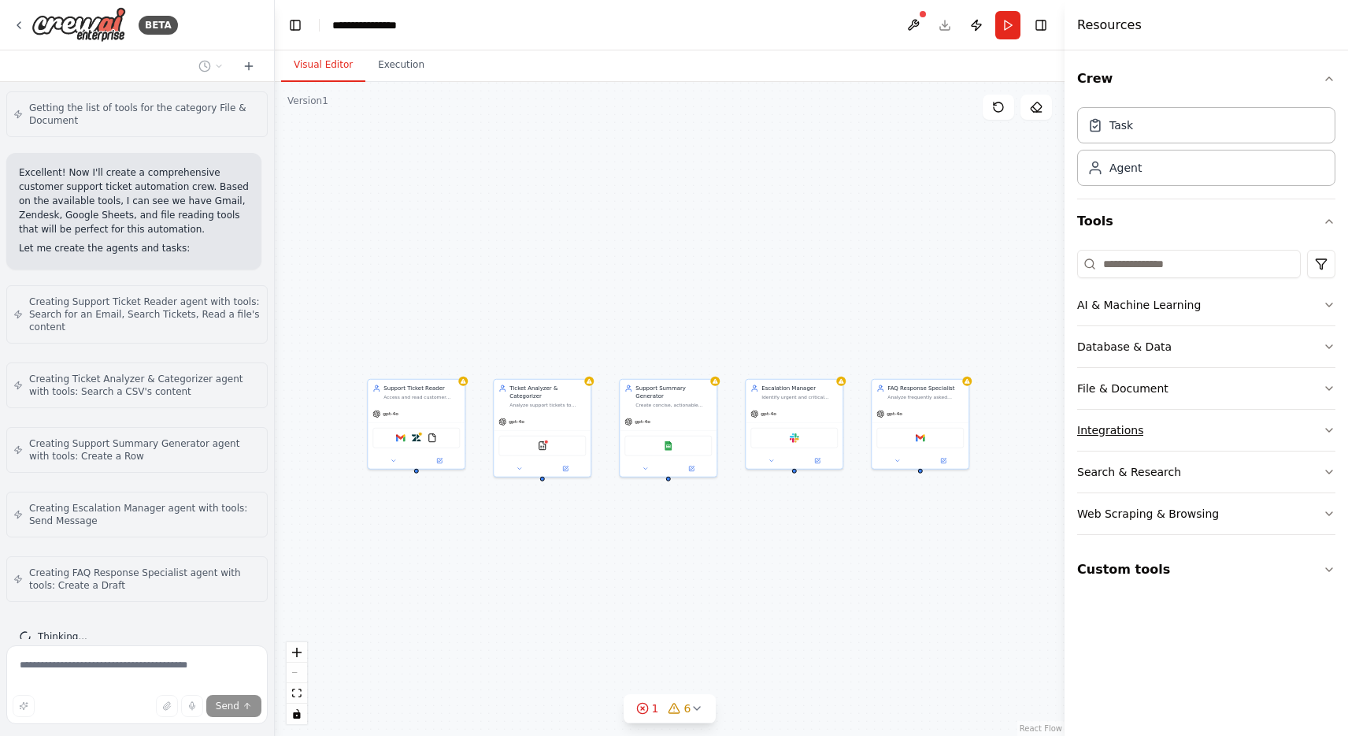
click at [1141, 436] on button "Integrations" at bounding box center [1206, 430] width 258 height 41
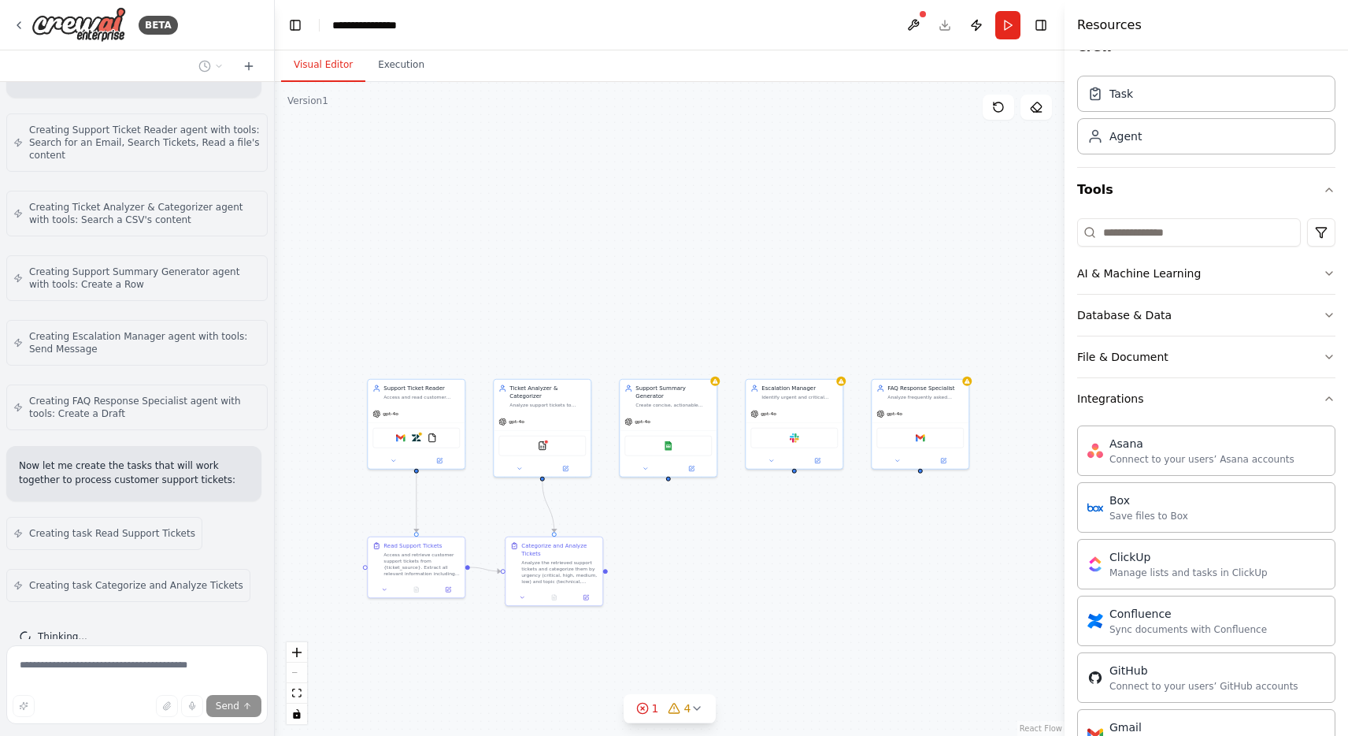
scroll to position [0, 0]
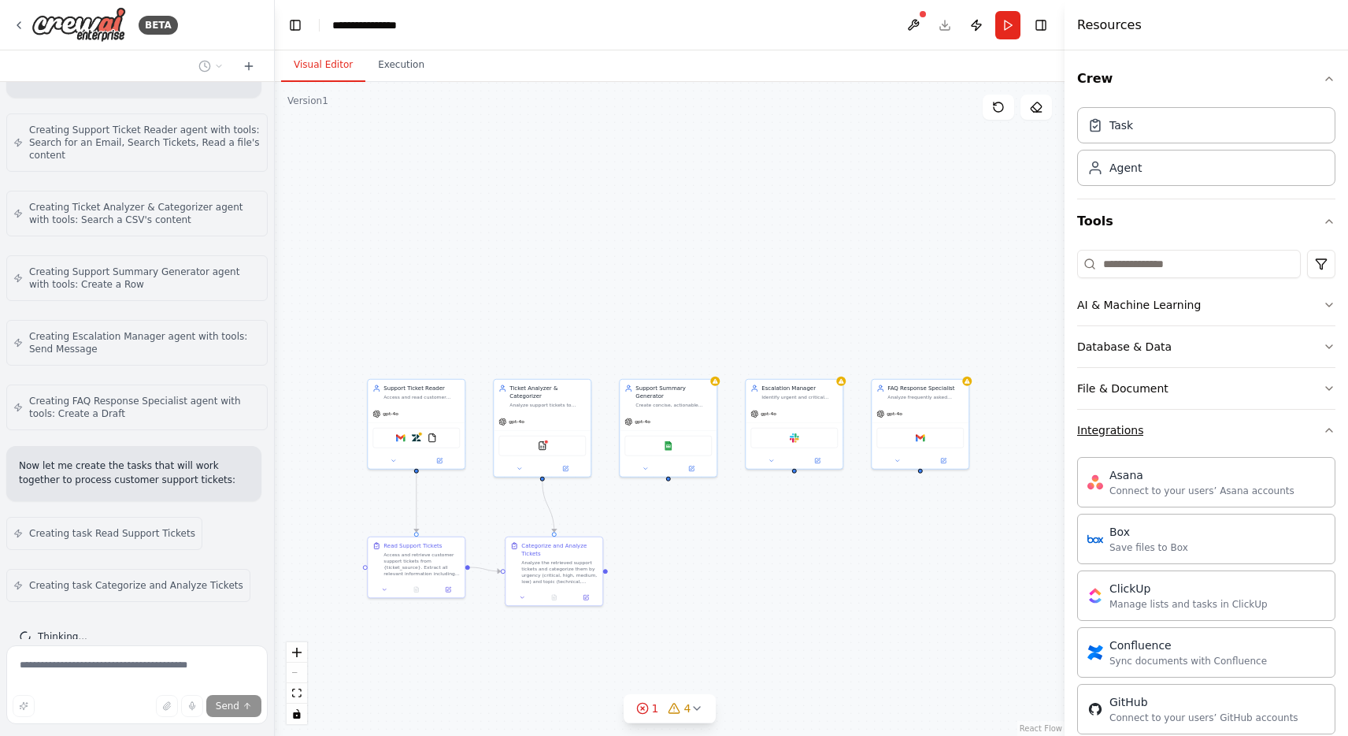
click at [1335, 435] on icon "button" at bounding box center [1329, 430] width 13 height 13
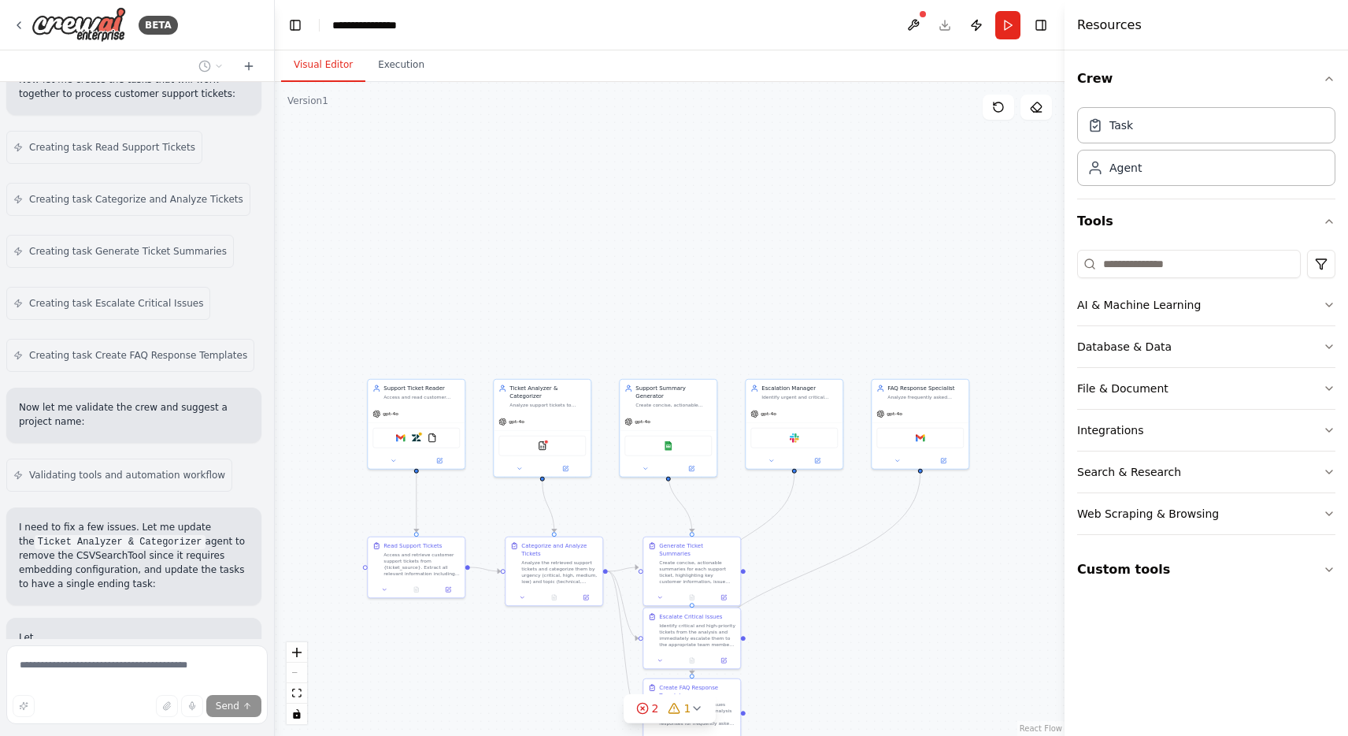
scroll to position [1443, 0]
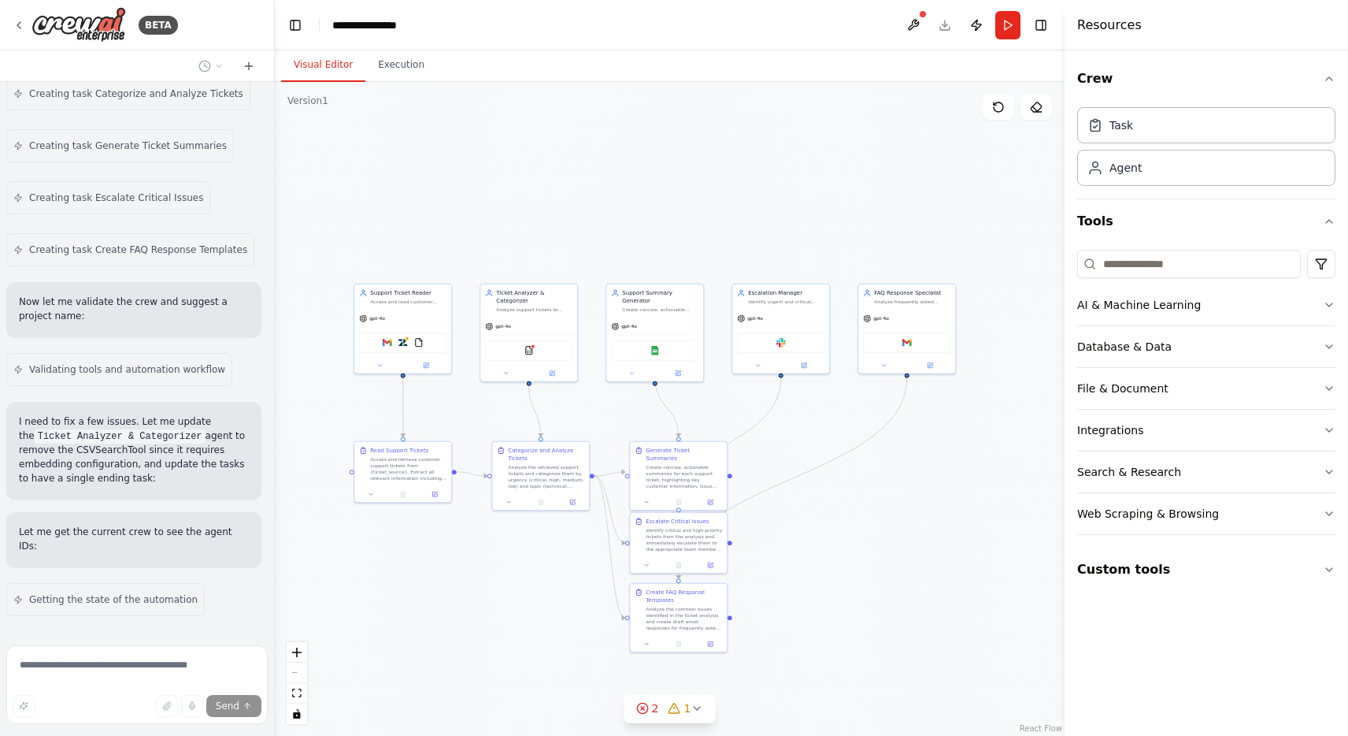
drag, startPoint x: 796, startPoint y: 268, endPoint x: 781, endPoint y: 170, distance: 98.9
click at [781, 170] on div ".deletable-edge-delete-btn { width: 20px; height: 20px; border: 0px solid #ffff…" at bounding box center [670, 409] width 790 height 654
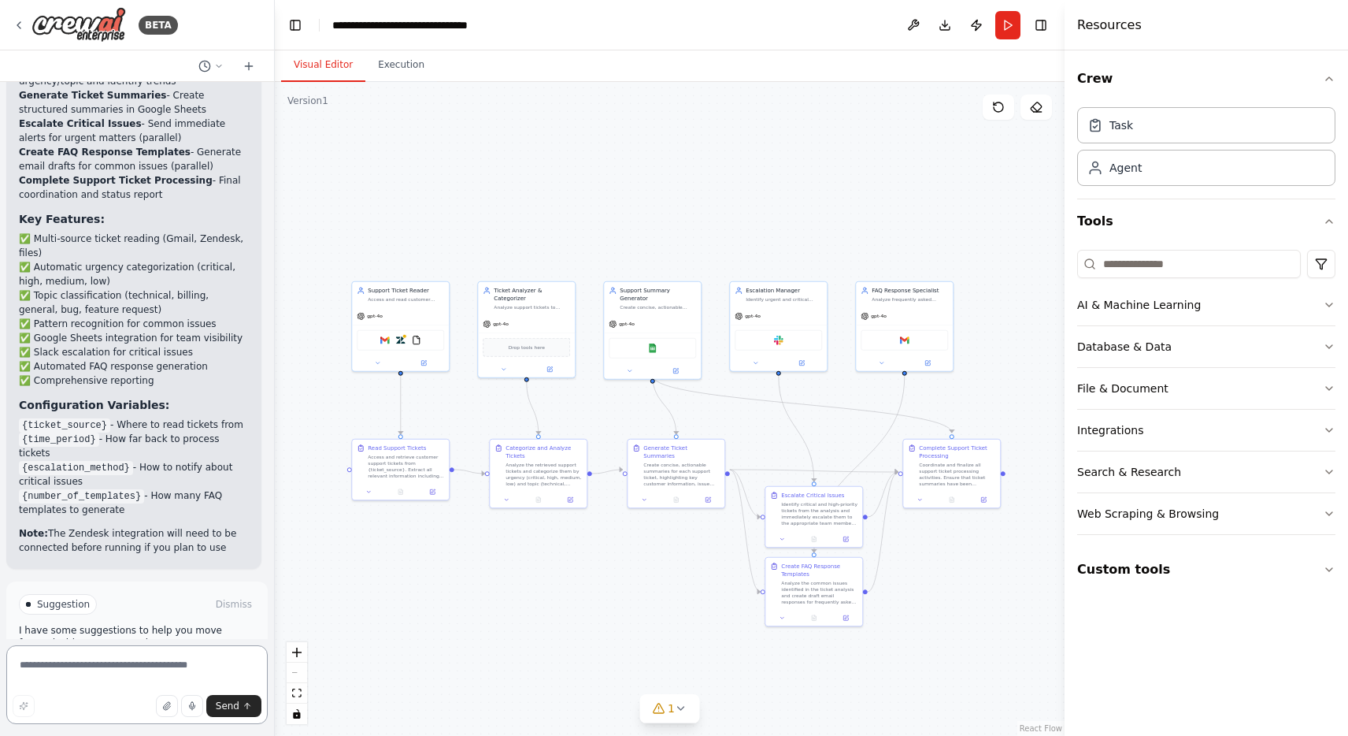
scroll to position [3385, 0]
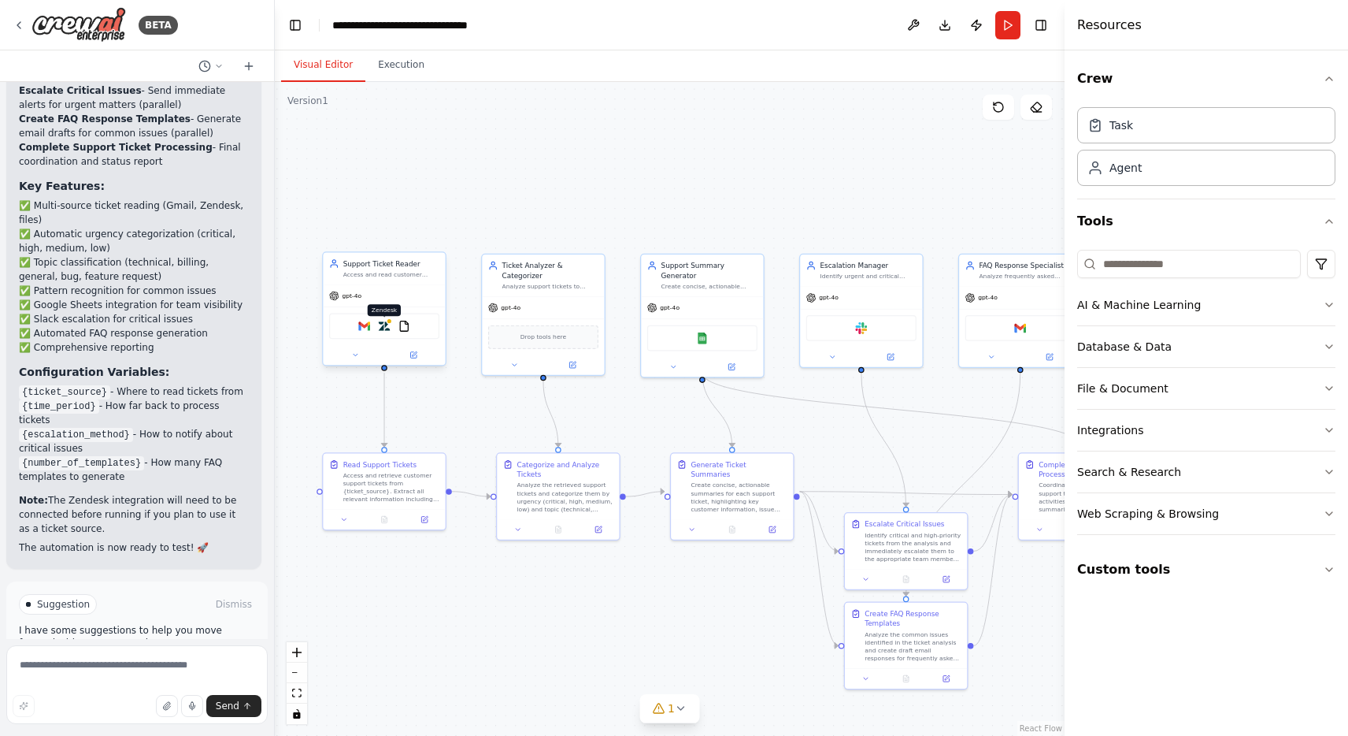
click at [386, 328] on img at bounding box center [384, 326] width 12 height 12
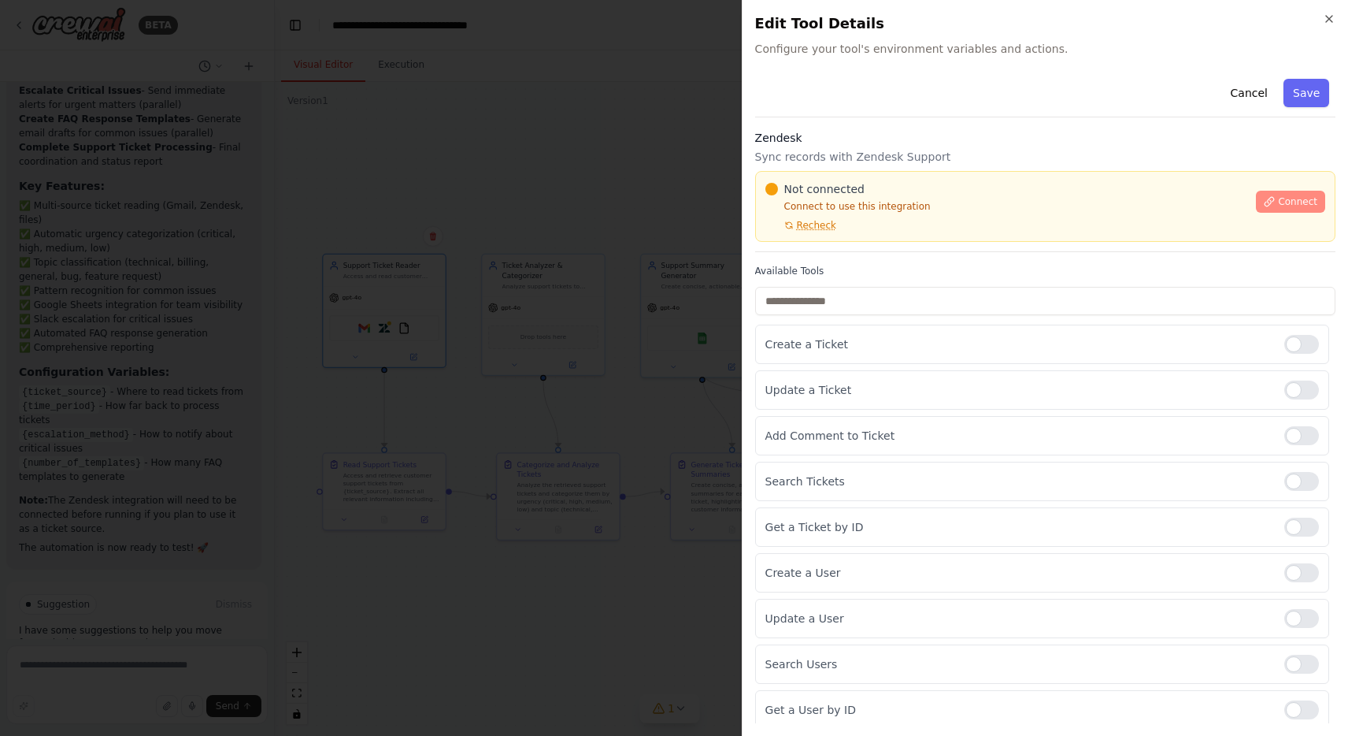
click at [1278, 207] on span "Connect" at bounding box center [1297, 201] width 39 height 13
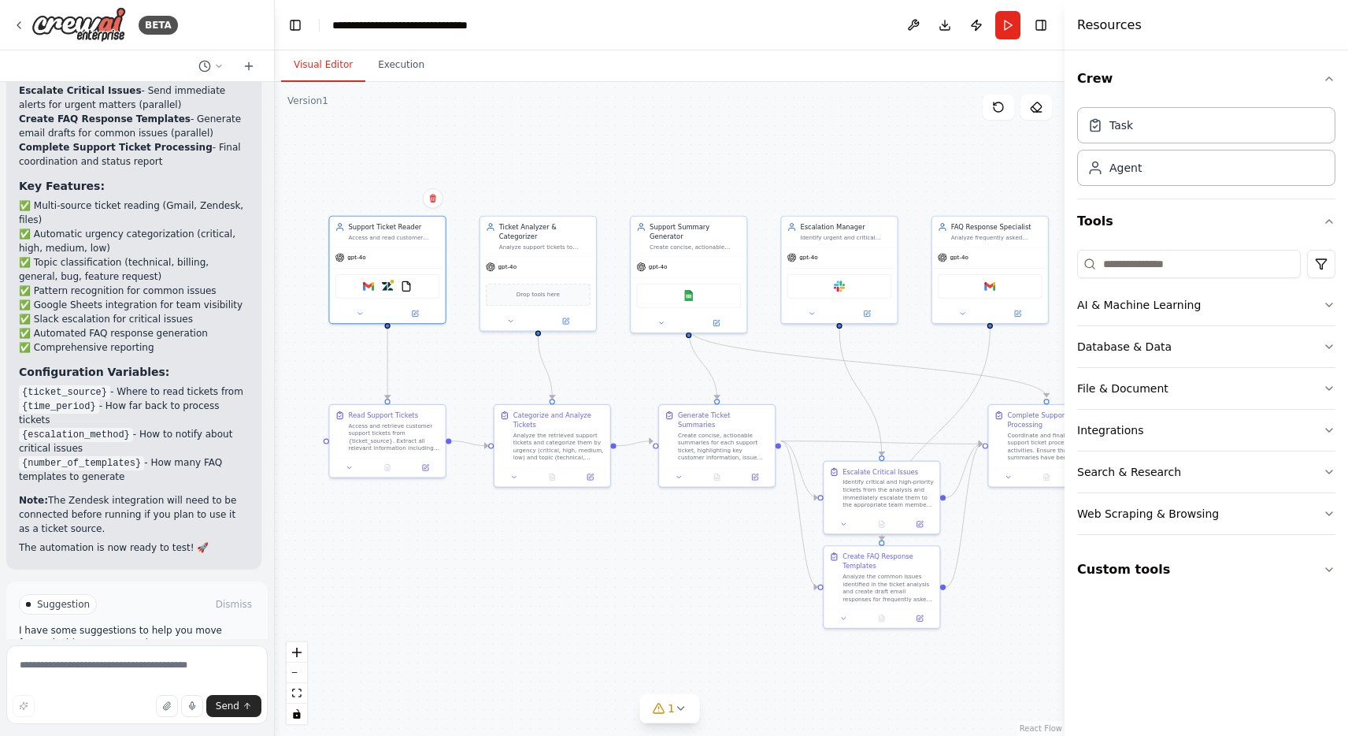
drag, startPoint x: 868, startPoint y: 216, endPoint x: 847, endPoint y: 180, distance: 42.0
click at [847, 180] on div ".deletable-edge-delete-btn { width: 20px; height: 20px; border: 0px solid #ffff…" at bounding box center [670, 409] width 790 height 654
click at [678, 708] on icon at bounding box center [681, 707] width 6 height 3
click at [680, 582] on div ".deletable-edge-delete-btn { width: 20px; height: 20px; border: 0px solid #ffff…" at bounding box center [670, 409] width 790 height 654
click at [405, 286] on img at bounding box center [406, 284] width 11 height 11
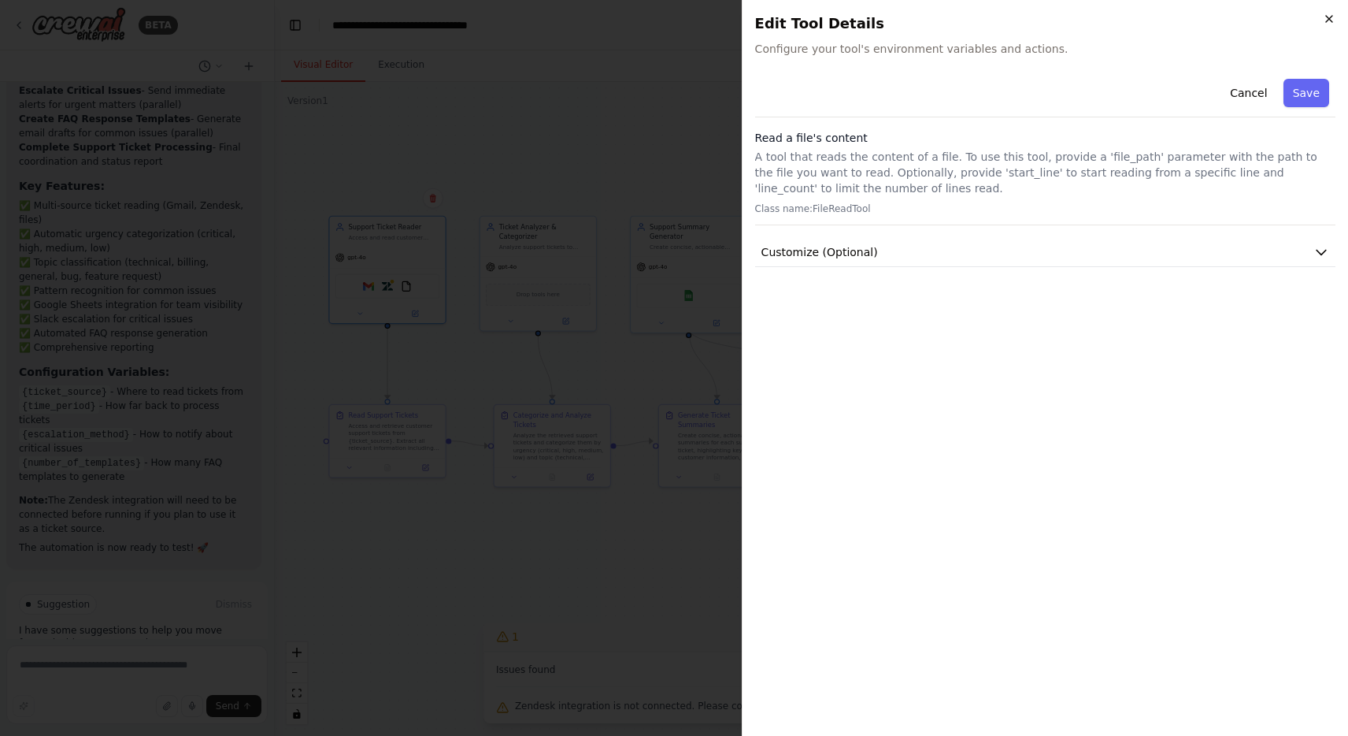
click at [1326, 19] on icon "button" at bounding box center [1329, 19] width 13 height 13
